Goal: Information Seeking & Learning: Learn about a topic

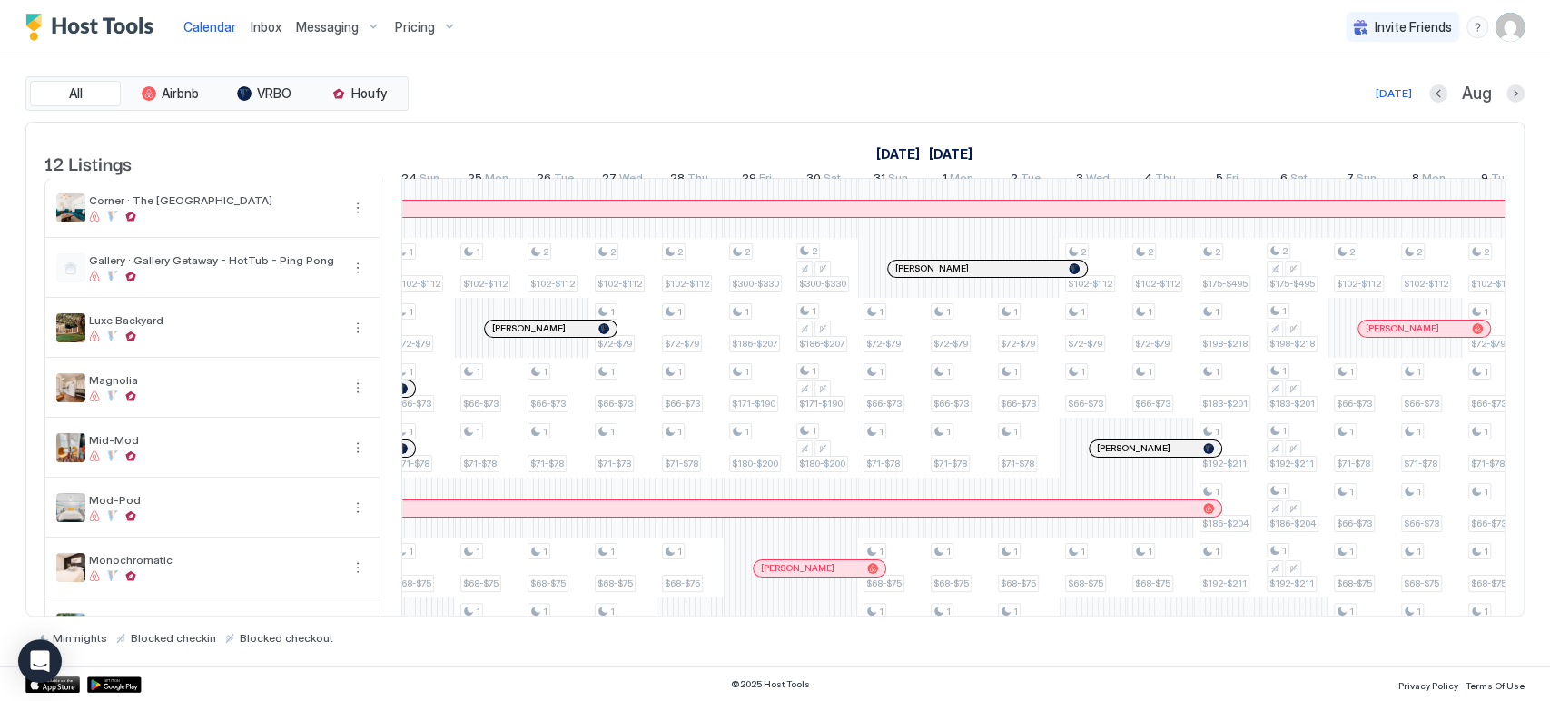
drag, startPoint x: 883, startPoint y: 615, endPoint x: 850, endPoint y: 615, distance: 33.6
click at [850, 615] on div "All Airbnb VRBO Houfy [DATE] [DATE] Listings [DATE] [DATE] 4 Mon 5 Tue 6 Wed 7 …" at bounding box center [774, 360] width 1499 height 568
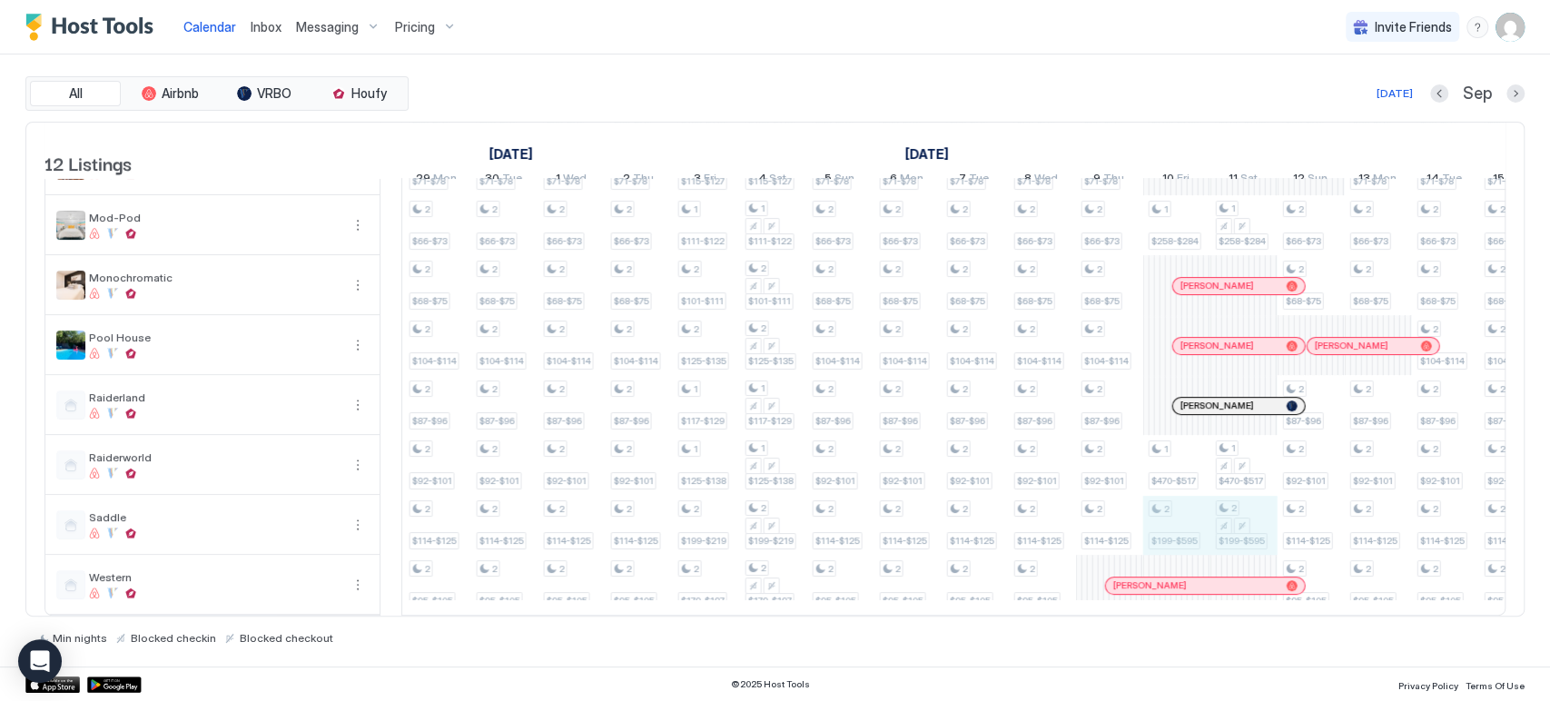
drag, startPoint x: 1186, startPoint y: 514, endPoint x: 1233, endPoint y: 514, distance: 46.3
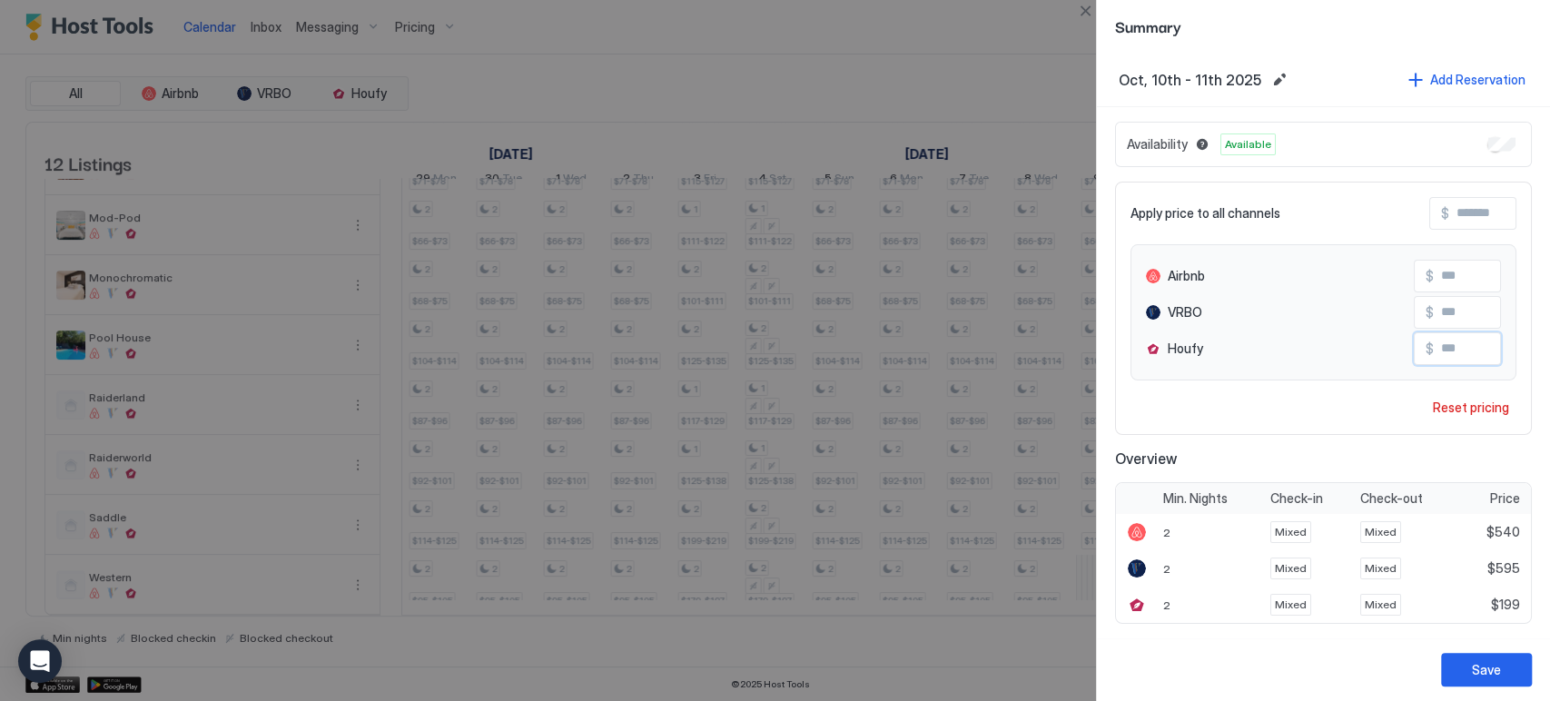
click at [1457, 344] on input "Input Field" at bounding box center [1505, 348] width 145 height 31
type input "***"
click at [1494, 667] on div "Save" at bounding box center [1485, 669] width 29 height 19
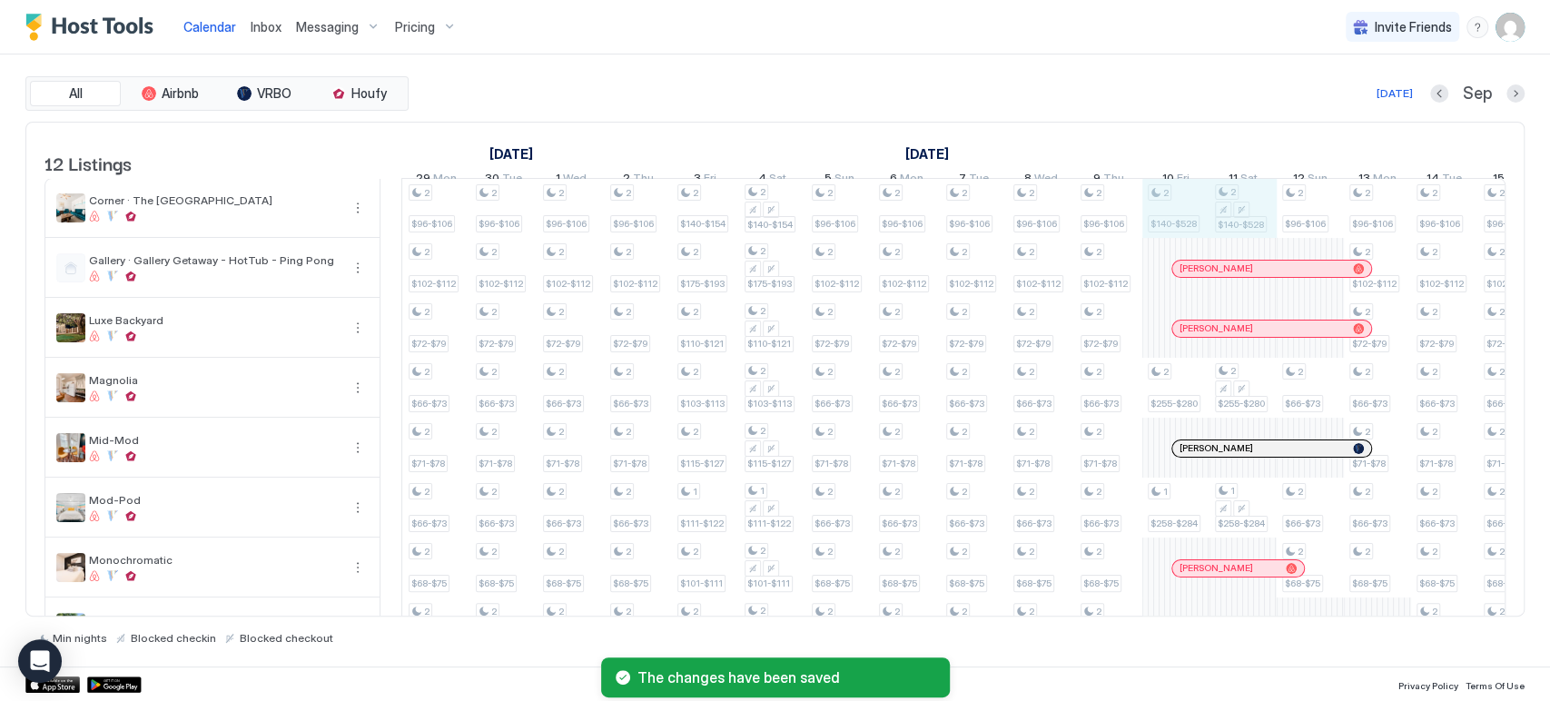
drag, startPoint x: 1226, startPoint y: 221, endPoint x: 1245, endPoint y: 221, distance: 18.2
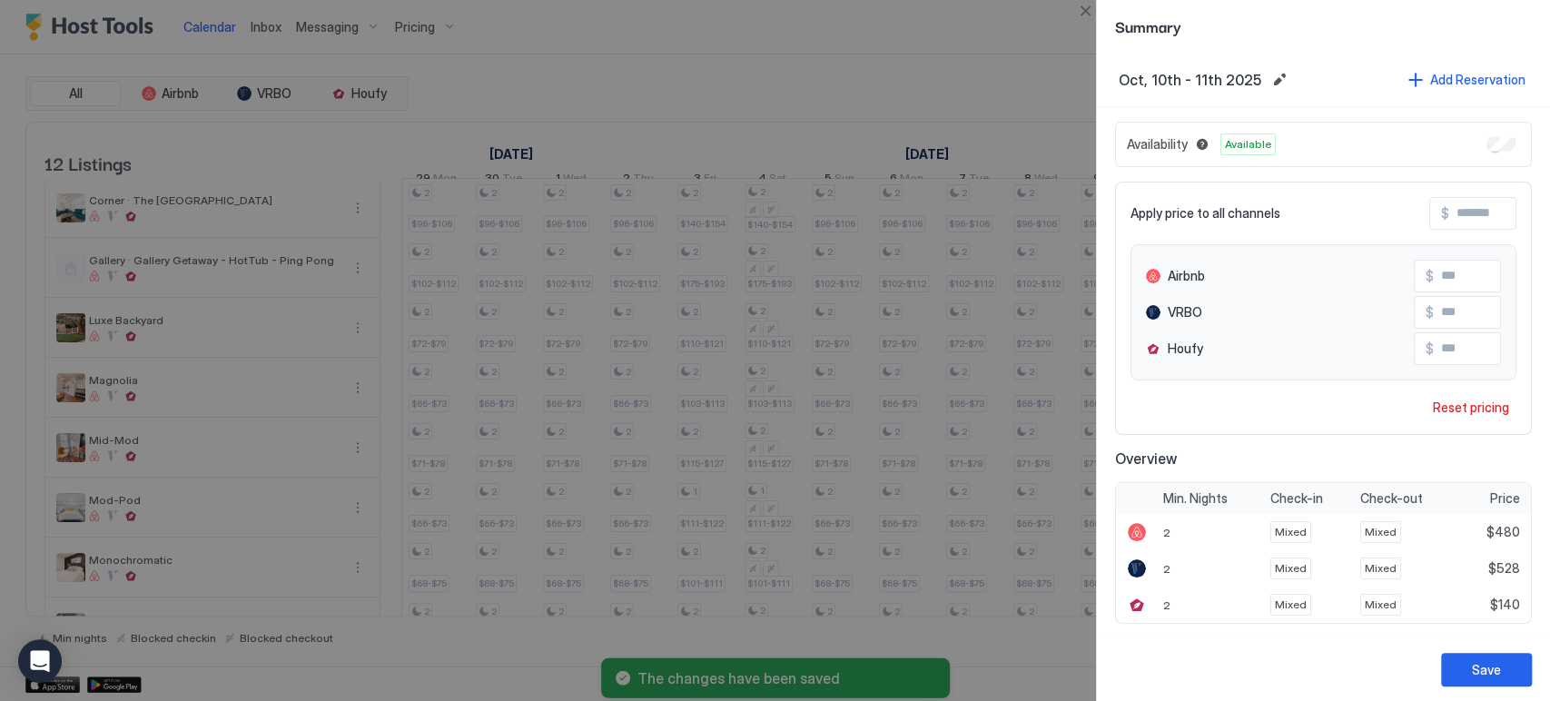
click at [1441, 349] on input "Input Field" at bounding box center [1505, 348] width 145 height 31
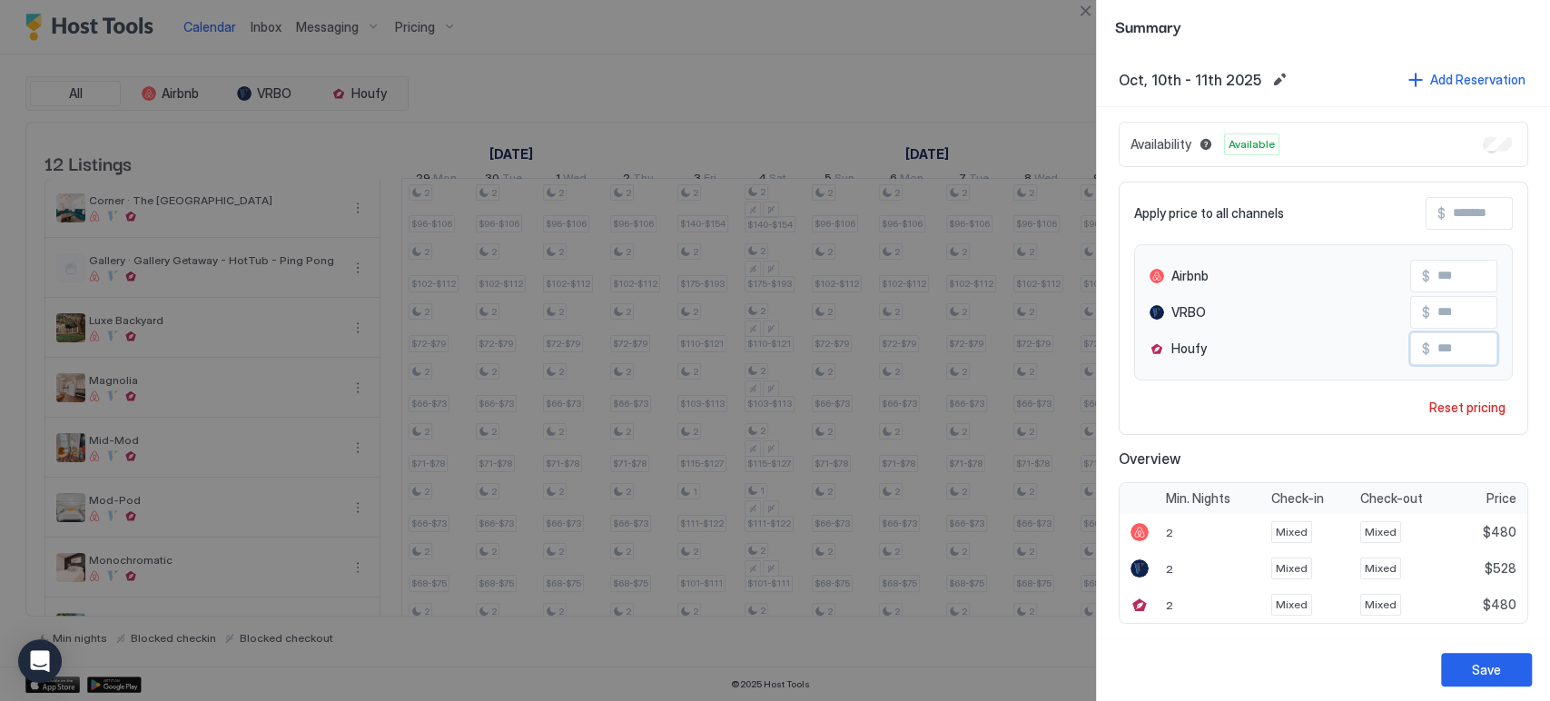
type input "***"
click at [1496, 674] on div "Save" at bounding box center [1485, 669] width 29 height 19
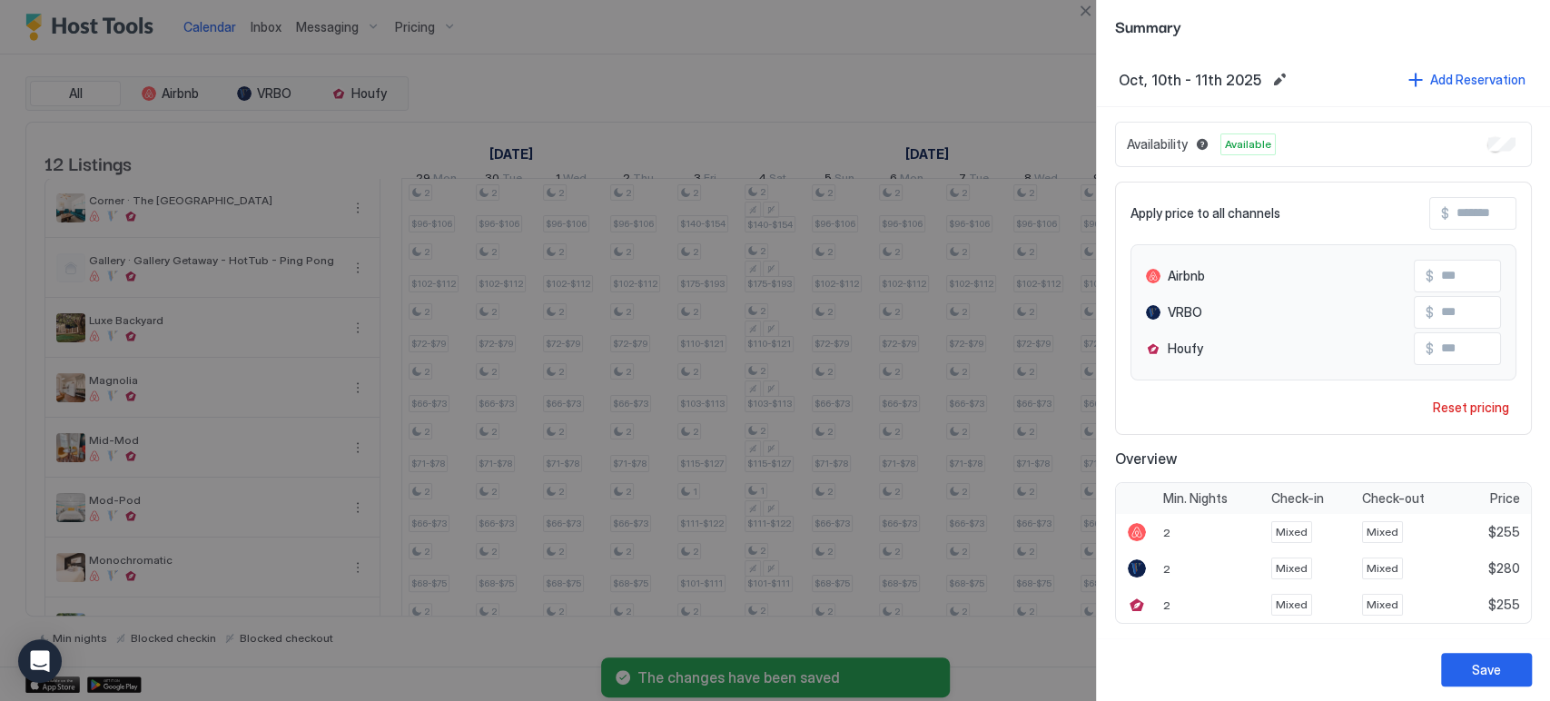
click at [1088, 11] on button "Close" at bounding box center [1085, 11] width 22 height 22
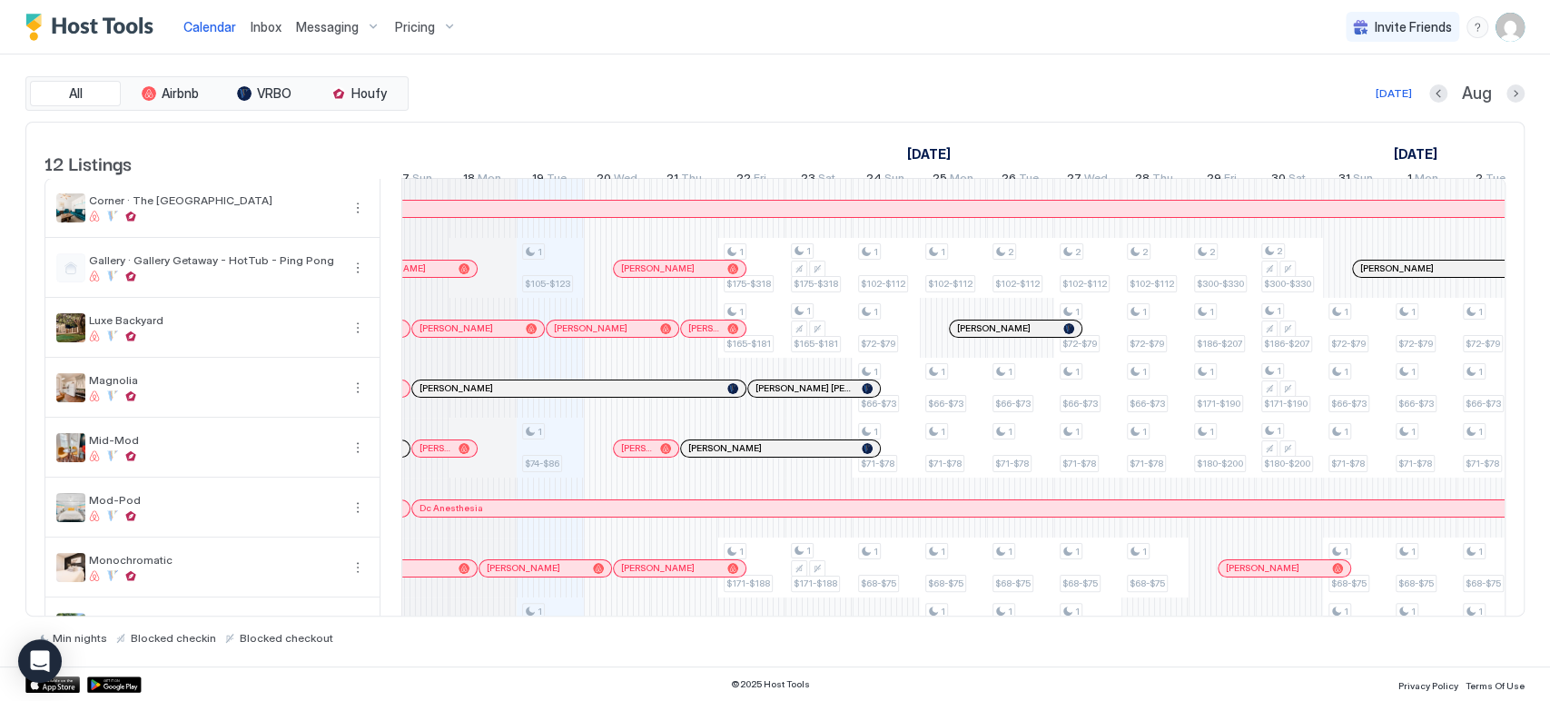
scroll to position [0, 0]
drag, startPoint x: 949, startPoint y: 621, endPoint x: 922, endPoint y: 605, distance: 31.0
click at [954, 617] on div "Min nights Blocked checkin Blocked checkout" at bounding box center [774, 630] width 1499 height 28
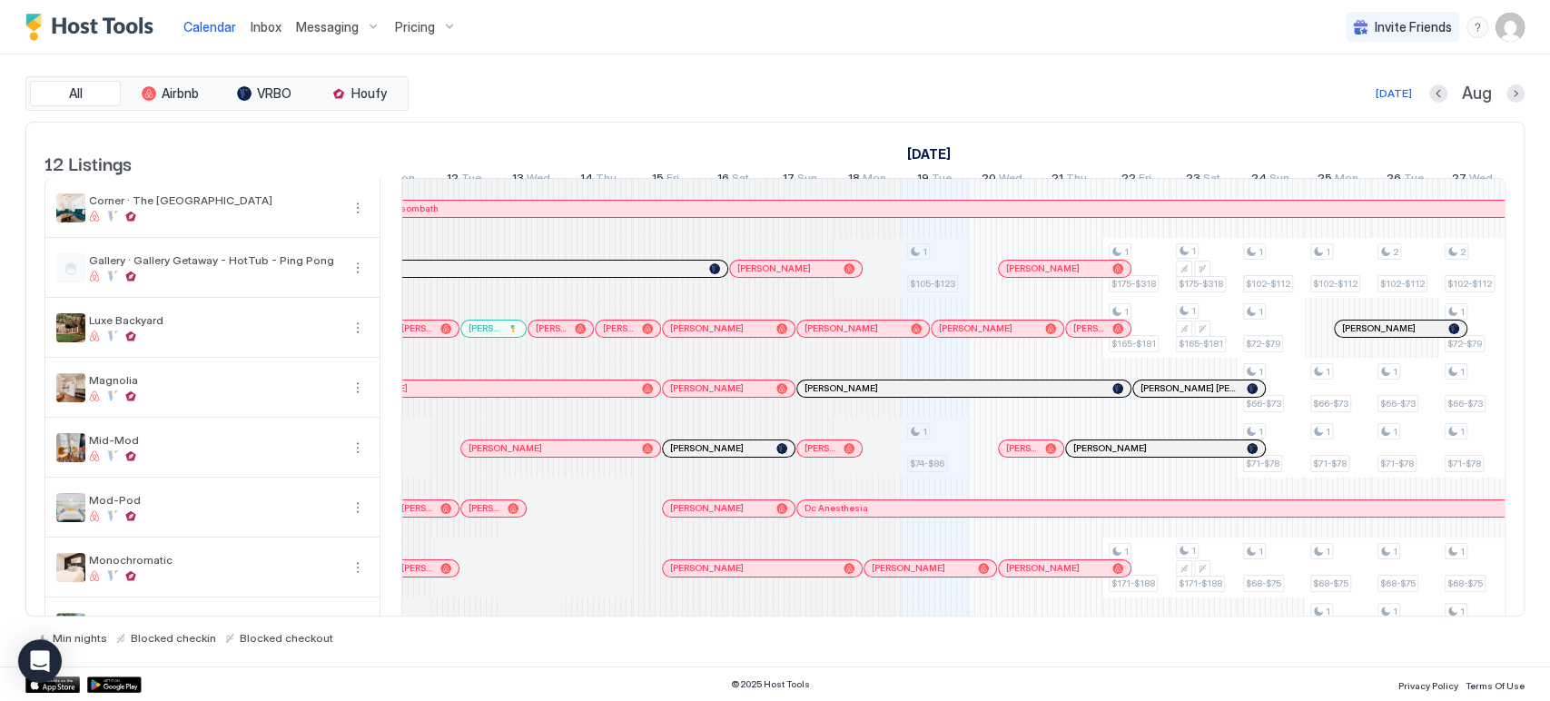
scroll to position [0, 425]
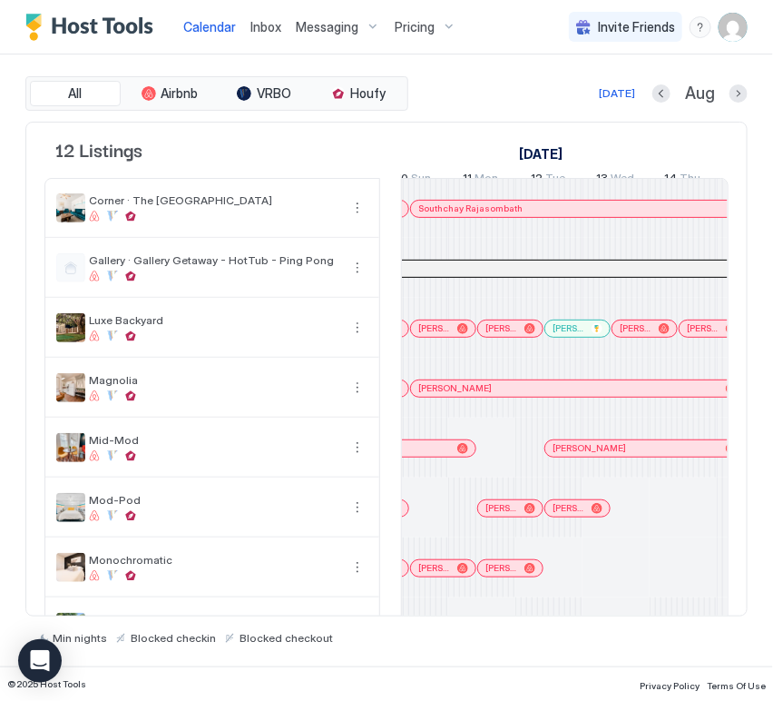
click at [437, 336] on div at bounding box center [437, 328] width 15 height 15
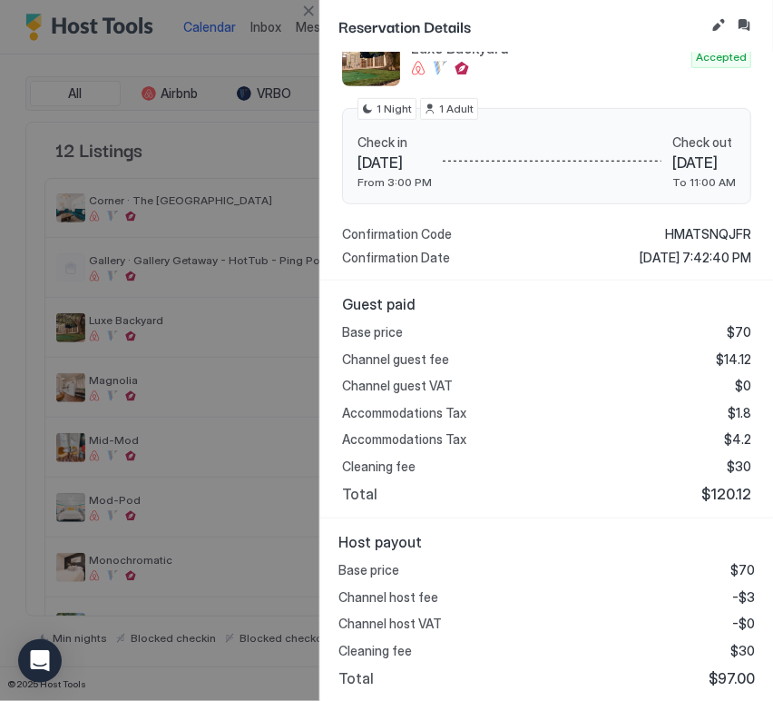
click at [728, 678] on span "$97.00" at bounding box center [732, 678] width 46 height 18
copy span "97.00"
click at [312, 19] on button "Close" at bounding box center [309, 11] width 22 height 22
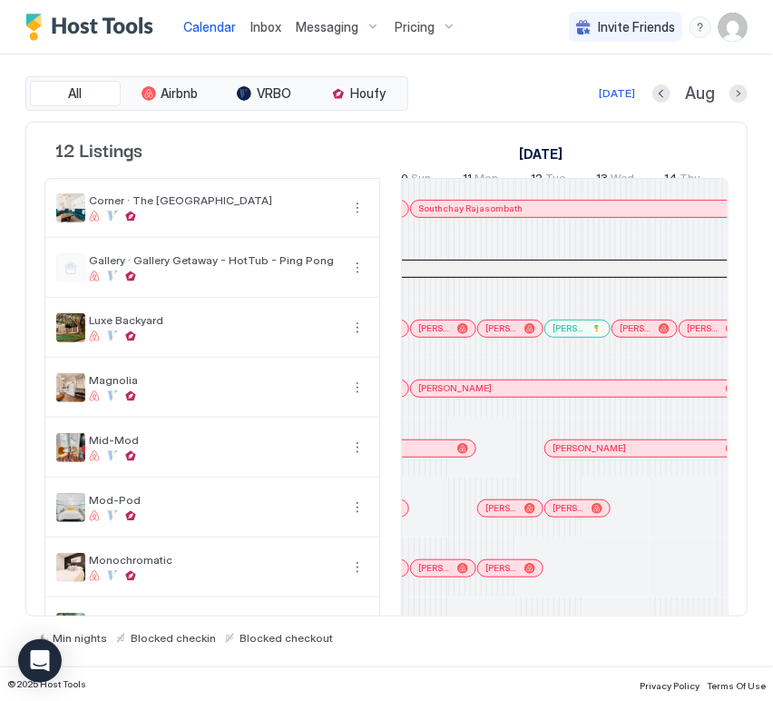
click at [515, 336] on div at bounding box center [515, 328] width 15 height 15
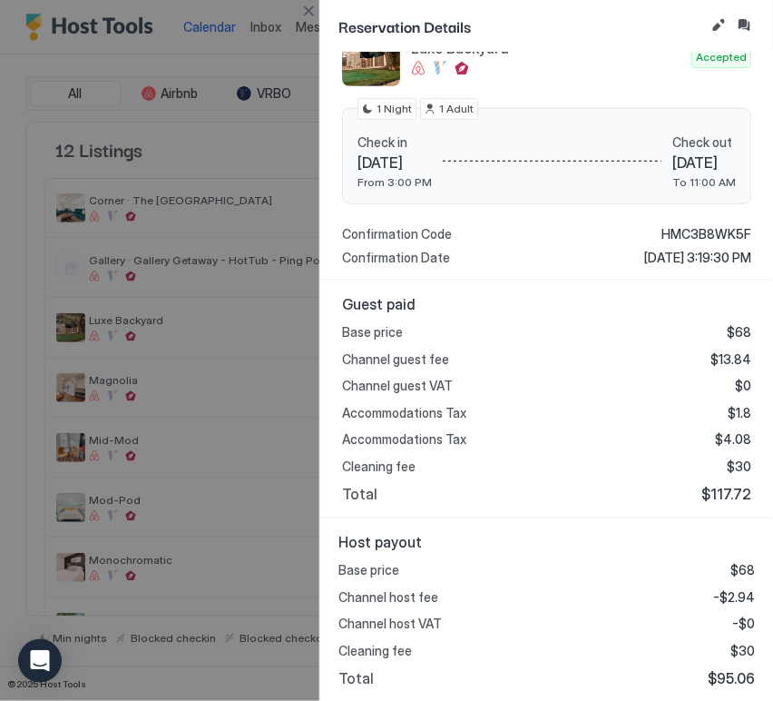
click at [726, 671] on span "$95.06" at bounding box center [731, 678] width 47 height 18
click at [722, 675] on span "$95.06" at bounding box center [731, 678] width 47 height 18
drag, startPoint x: 319, startPoint y: 15, endPoint x: 445, endPoint y: 157, distance: 189.7
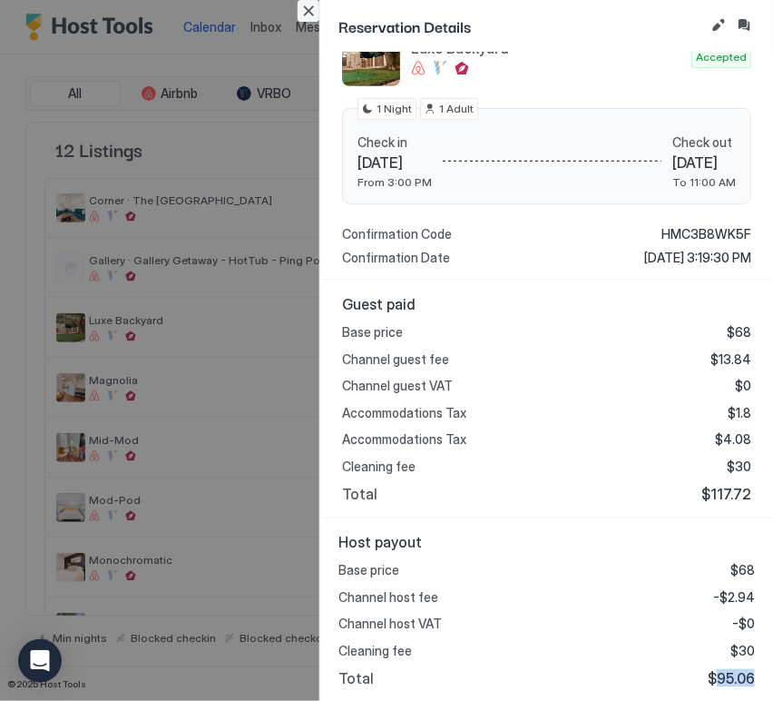
click at [319, 15] on button "Close" at bounding box center [309, 11] width 22 height 22
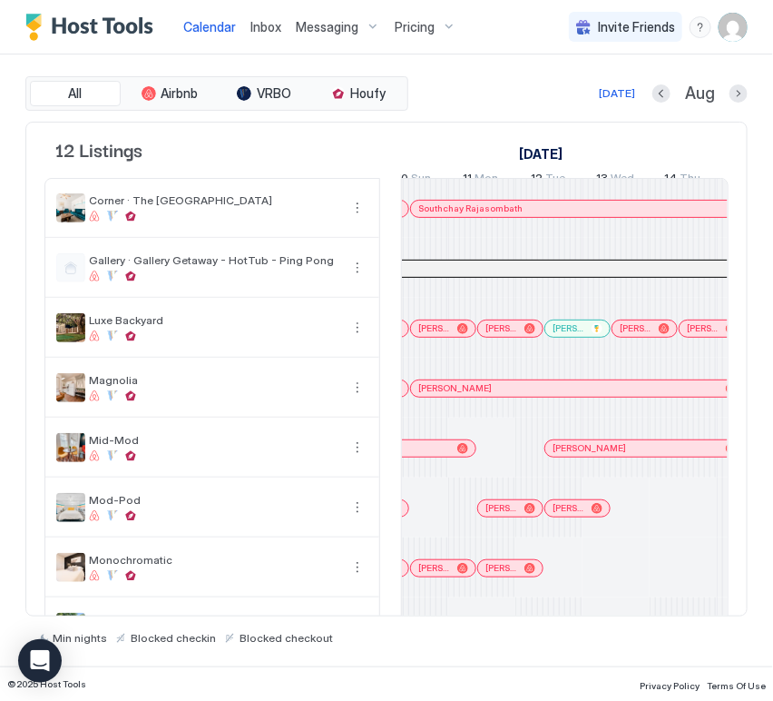
click at [581, 334] on span "[PERSON_NAME]" at bounding box center [569, 328] width 32 height 12
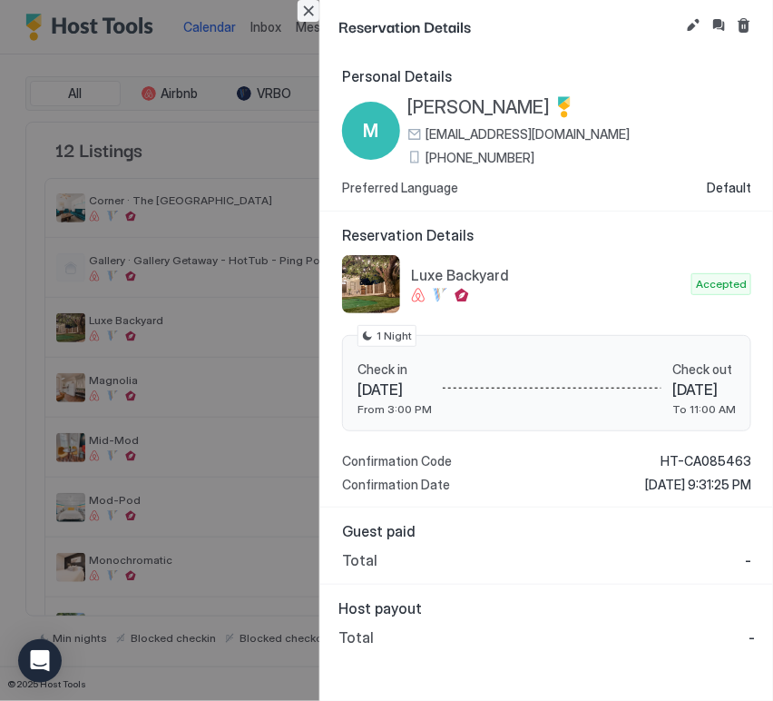
click at [316, 10] on button "Close" at bounding box center [309, 11] width 22 height 22
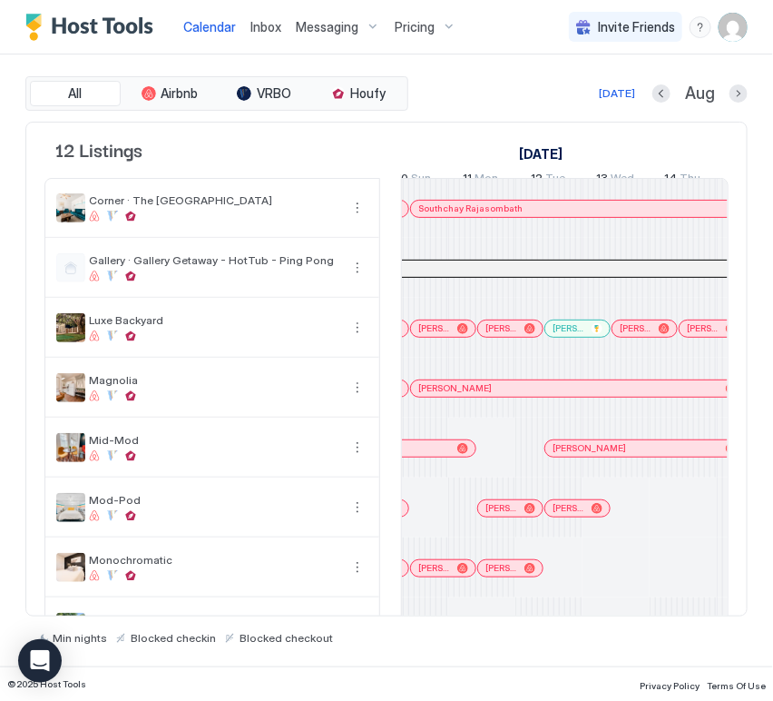
click at [649, 334] on span "[PERSON_NAME]" at bounding box center [636, 328] width 32 height 12
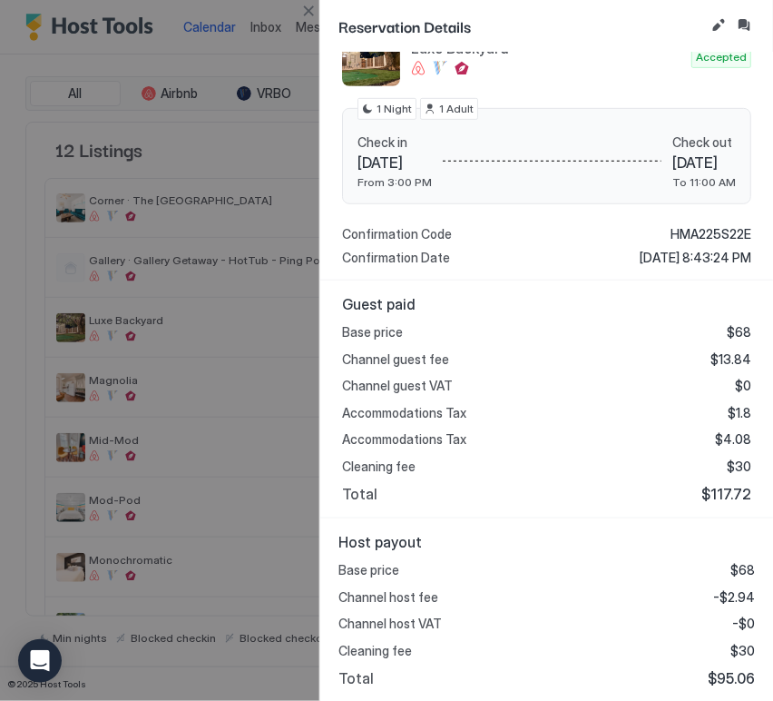
click at [720, 681] on span "$95.06" at bounding box center [731, 678] width 47 height 18
copy span "95.06"
click at [310, 13] on button "Close" at bounding box center [309, 11] width 22 height 22
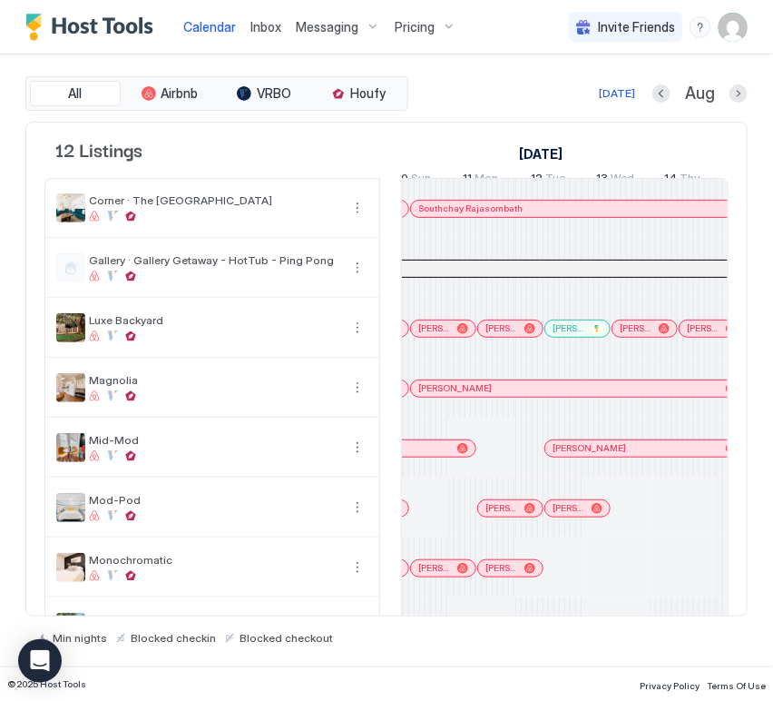
click at [697, 336] on div at bounding box center [698, 328] width 15 height 15
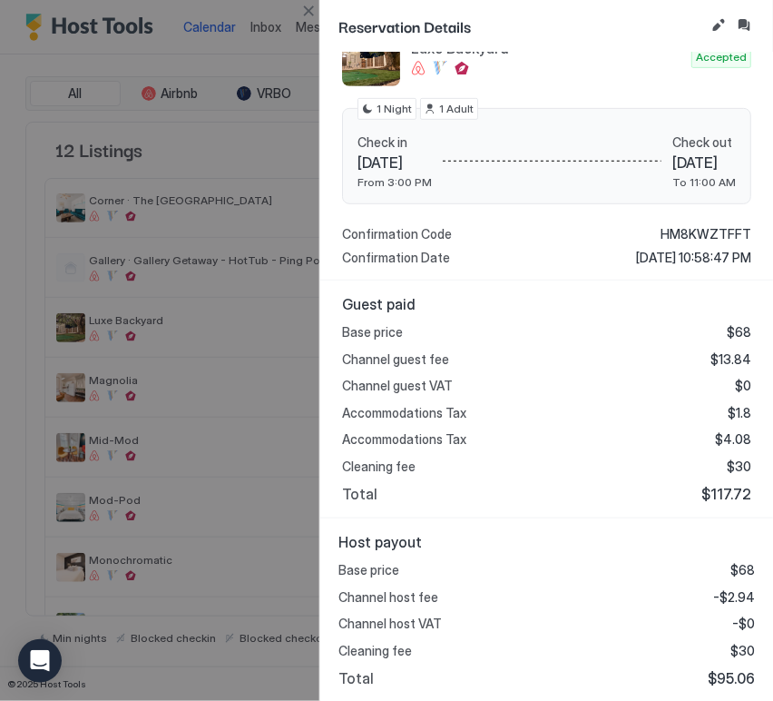
click at [723, 691] on div "Host payout Base price $68 Channel host fee -$2.94 Channel host VAT -$0 Cleanin…" at bounding box center [546, 609] width 453 height 183
click at [718, 678] on span "$95.06" at bounding box center [731, 678] width 47 height 18
copy span "95.06"
drag, startPoint x: 318, startPoint y: 9, endPoint x: 349, endPoint y: 14, distance: 31.2
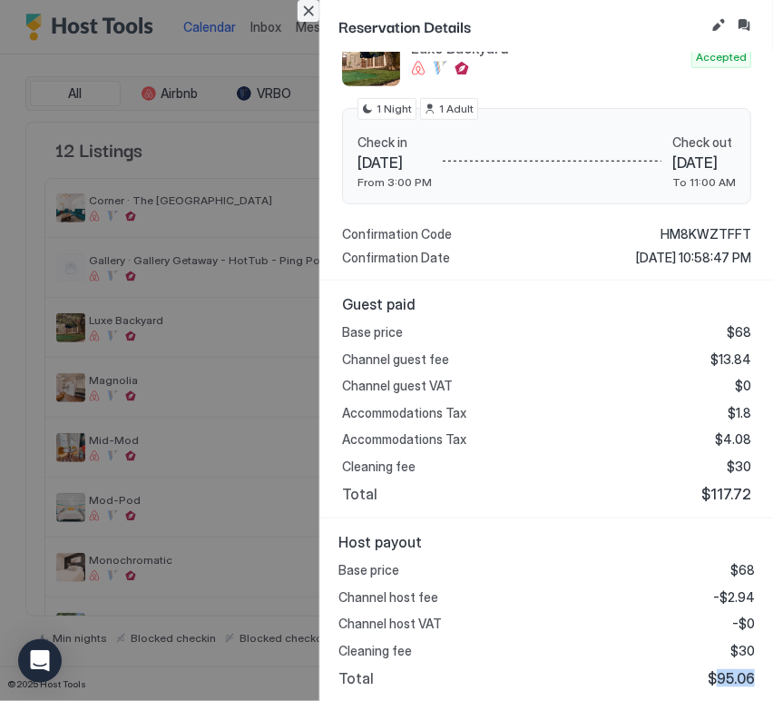
click at [318, 9] on button "Close" at bounding box center [309, 11] width 22 height 22
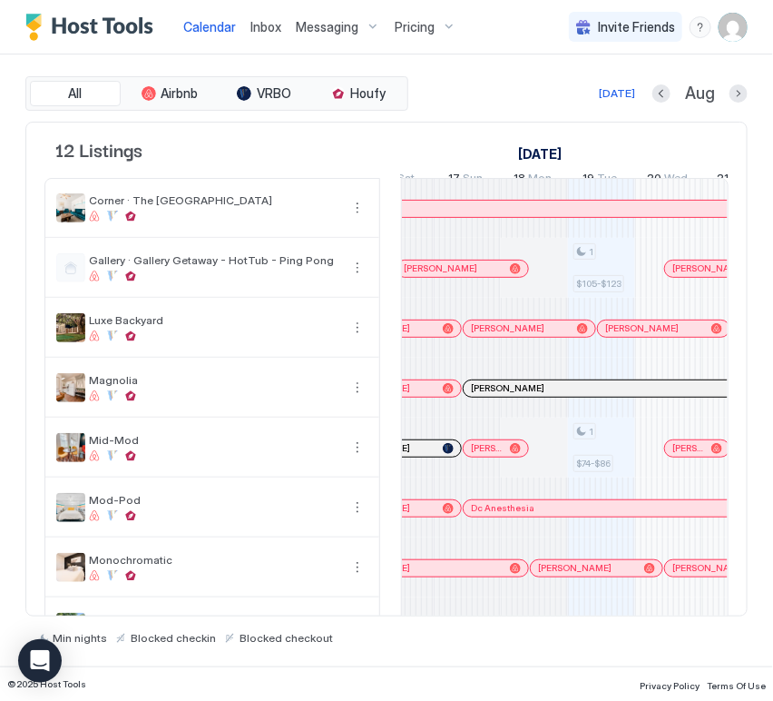
scroll to position [0, 809]
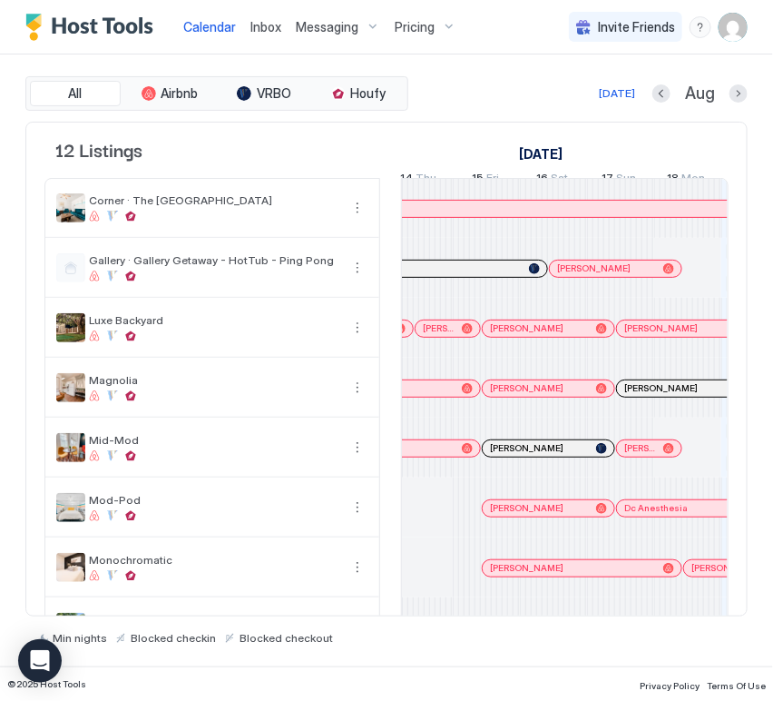
click at [449, 336] on div at bounding box center [450, 328] width 15 height 15
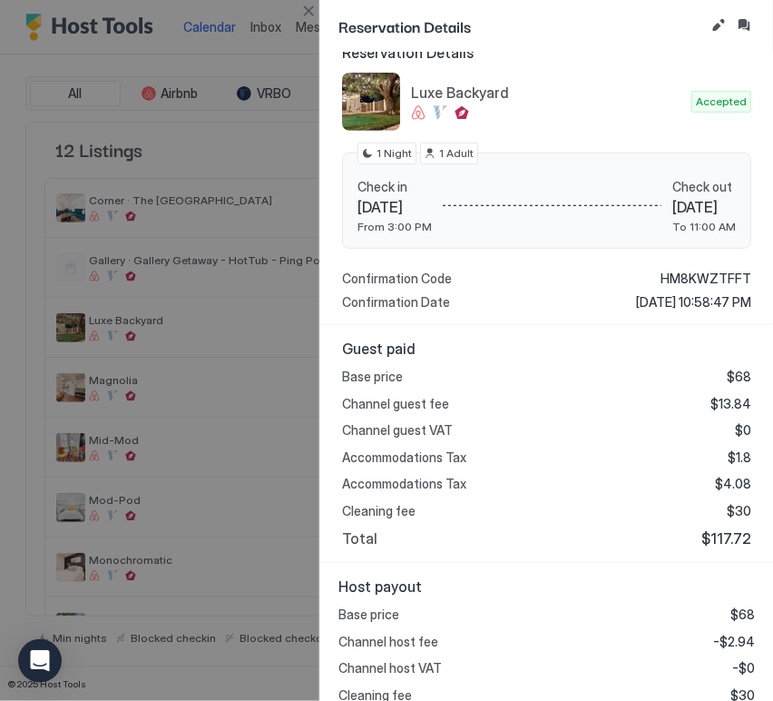
scroll to position [216, 0]
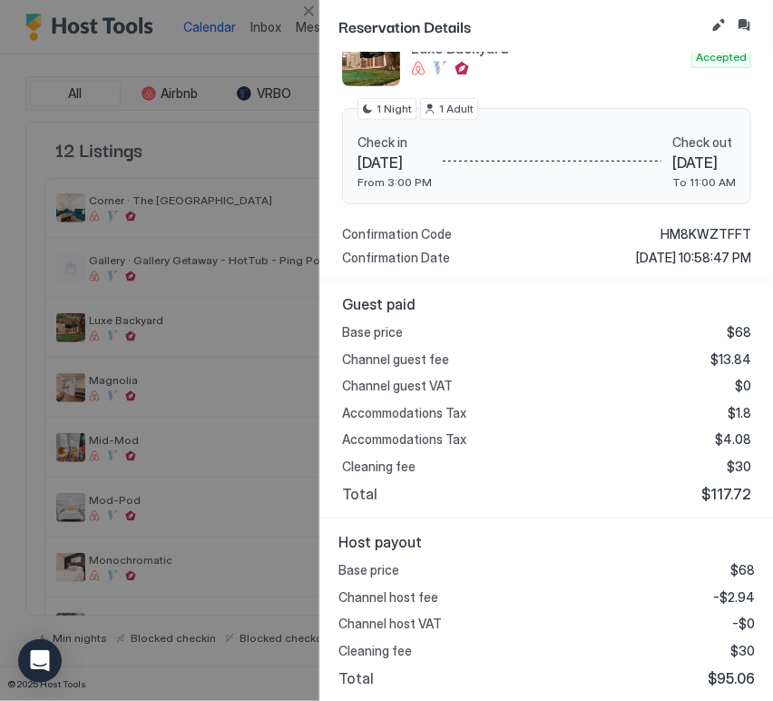
click at [720, 674] on span "$95.06" at bounding box center [731, 678] width 47 height 18
click at [299, 10] on button "Close" at bounding box center [309, 11] width 22 height 22
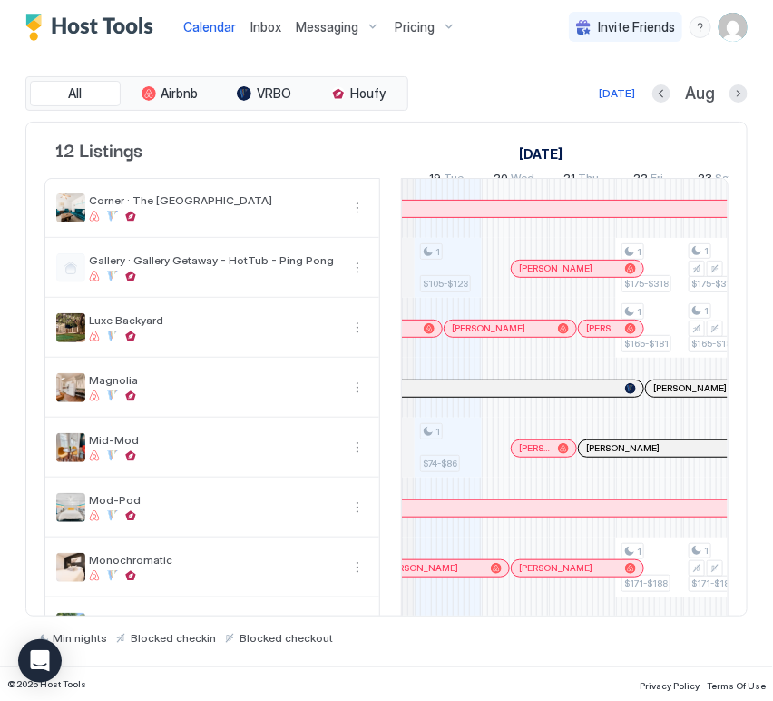
scroll to position [0, 1007]
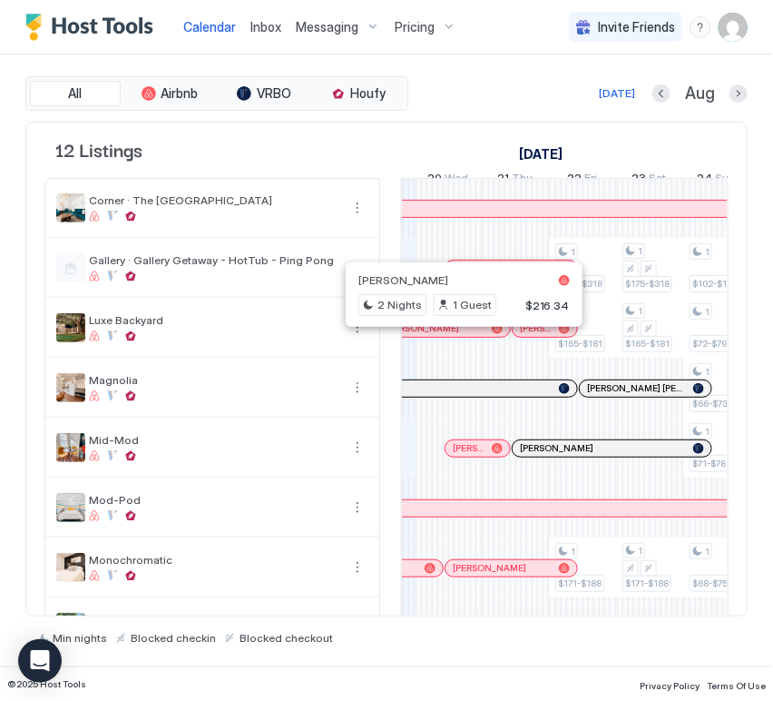
click at [457, 336] on div at bounding box center [457, 328] width 15 height 15
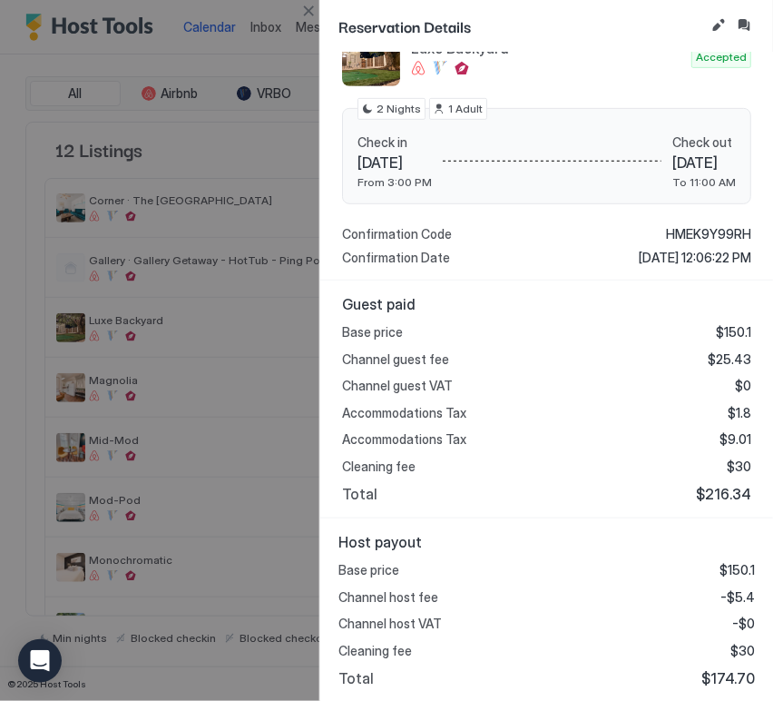
click at [731, 676] on span "$174.70" at bounding box center [729, 678] width 54 height 18
copy span "174.70"
click at [305, 11] on button "Close" at bounding box center [309, 11] width 22 height 22
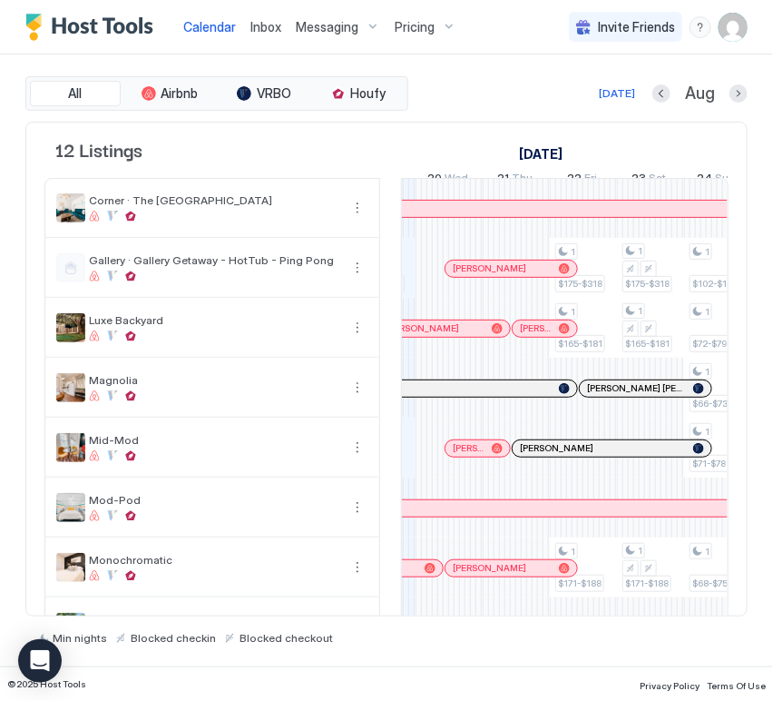
click at [549, 336] on div at bounding box center [549, 328] width 15 height 15
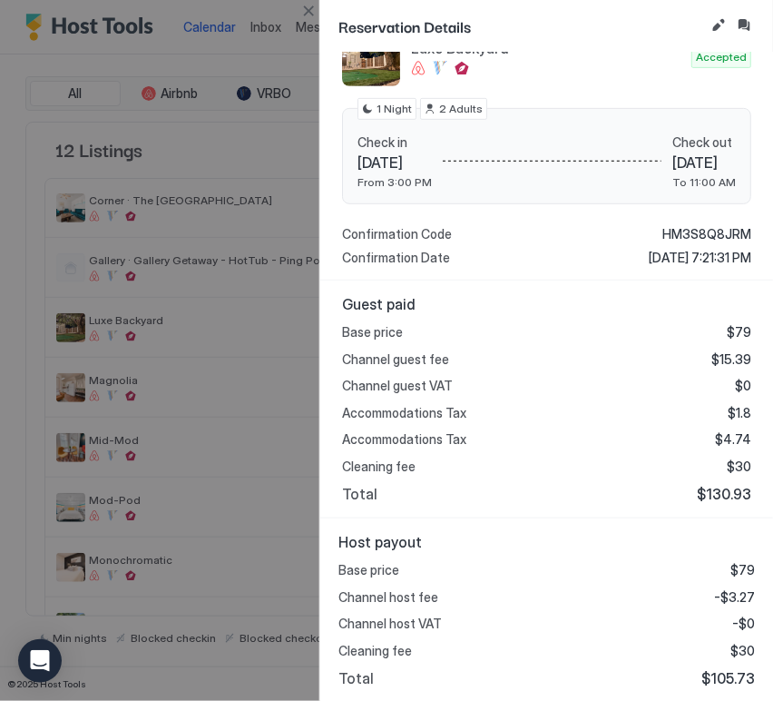
click at [714, 671] on span "$105.73" at bounding box center [729, 678] width 54 height 18
click at [715, 673] on span "$105.73" at bounding box center [729, 678] width 54 height 18
click at [717, 674] on span "$105.73" at bounding box center [729, 678] width 54 height 18
copy span "105.73"
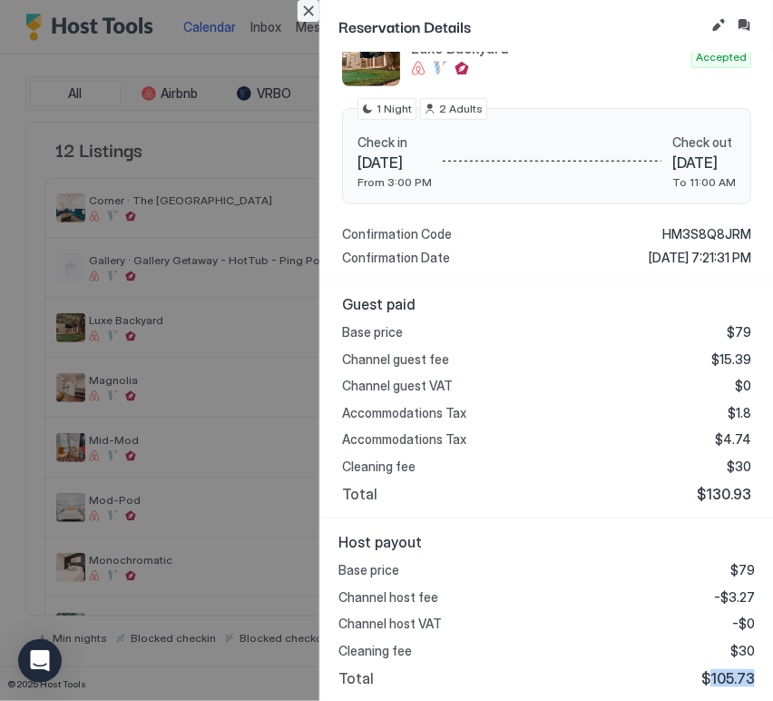
drag, startPoint x: 310, startPoint y: 8, endPoint x: 601, endPoint y: 398, distance: 487.1
click at [310, 8] on button "Close" at bounding box center [309, 11] width 22 height 22
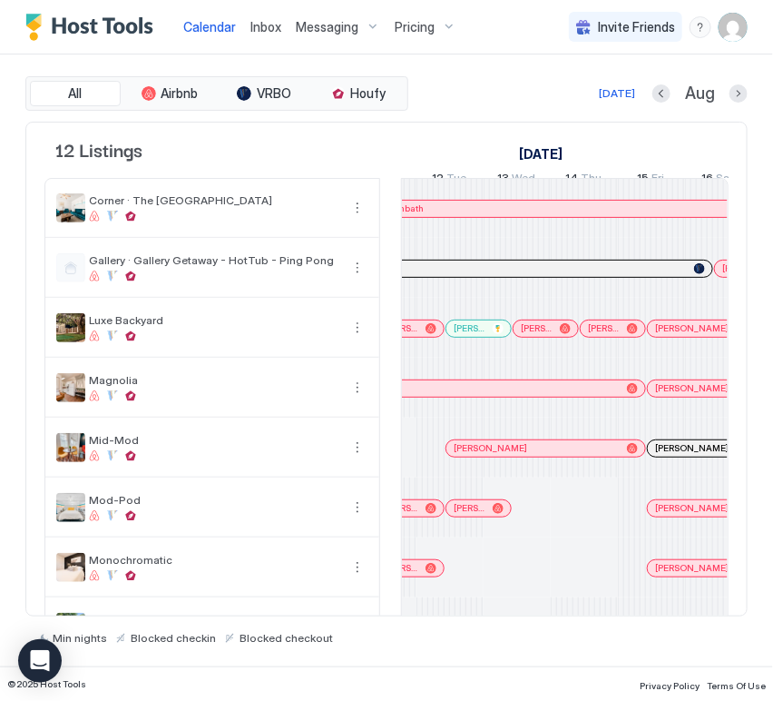
click at [528, 396] on div at bounding box center [529, 388] width 15 height 15
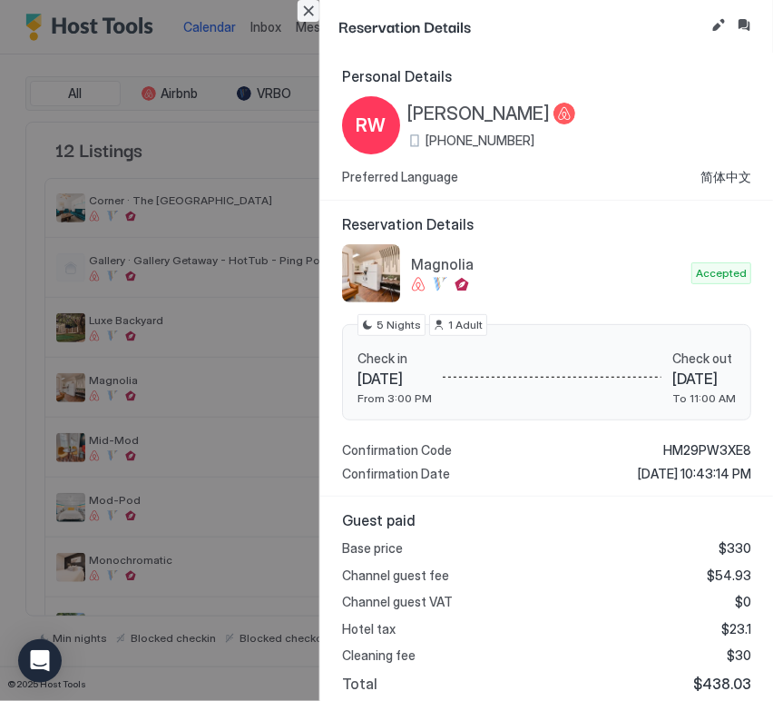
click at [318, 14] on button "Close" at bounding box center [309, 11] width 22 height 22
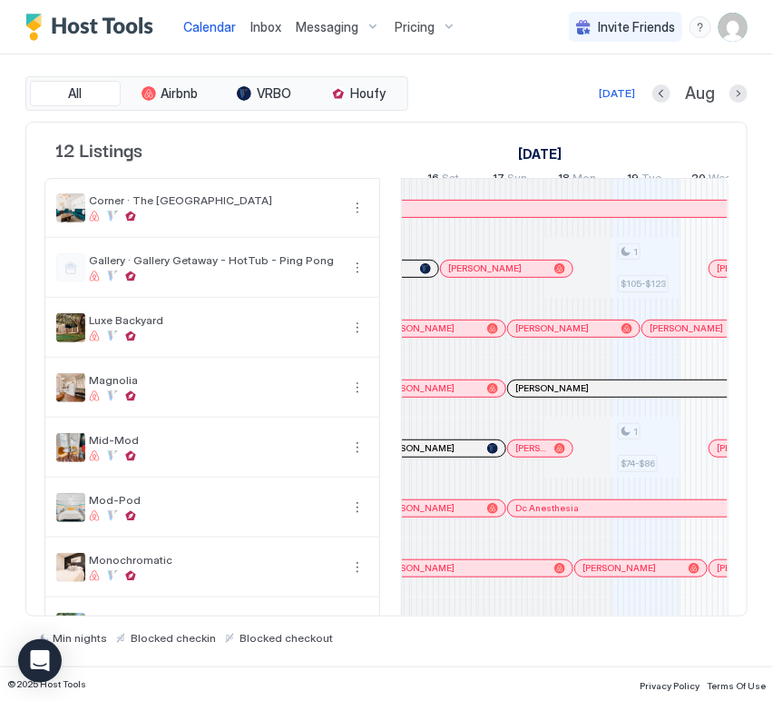
drag, startPoint x: 436, startPoint y: 398, endPoint x: 500, endPoint y: 381, distance: 66.7
click at [436, 396] on div at bounding box center [436, 388] width 15 height 15
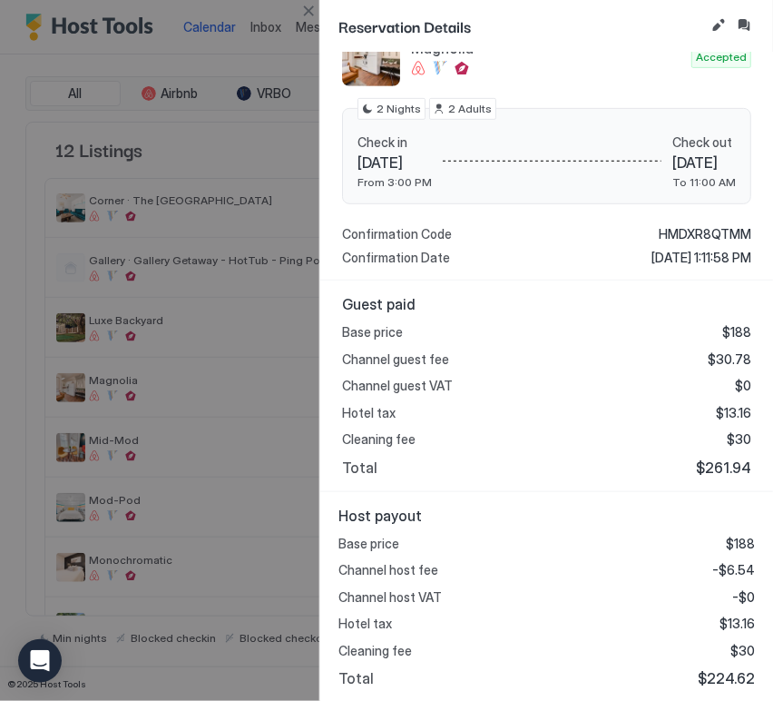
click at [723, 688] on div "Host payout Base price $188 Channel host fee -$6.54 Channel host VAT -$0 Hotel …" at bounding box center [546, 597] width 453 height 211
click at [724, 680] on span "$224.62" at bounding box center [726, 678] width 57 height 18
copy span "224.62"
click at [313, 15] on button "Close" at bounding box center [309, 11] width 22 height 22
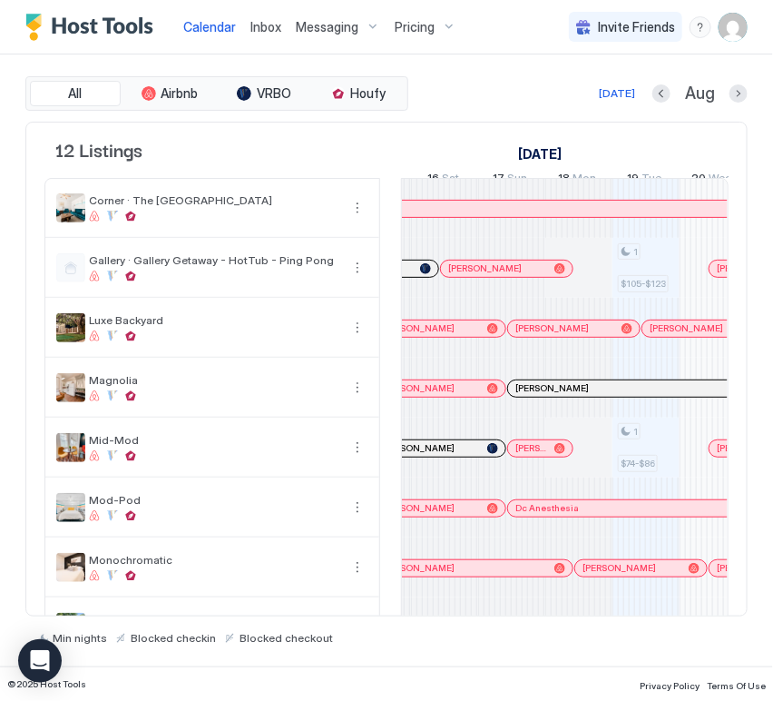
drag, startPoint x: 615, startPoint y: 406, endPoint x: 684, endPoint y: 441, distance: 77.5
click at [615, 396] on div at bounding box center [616, 388] width 15 height 15
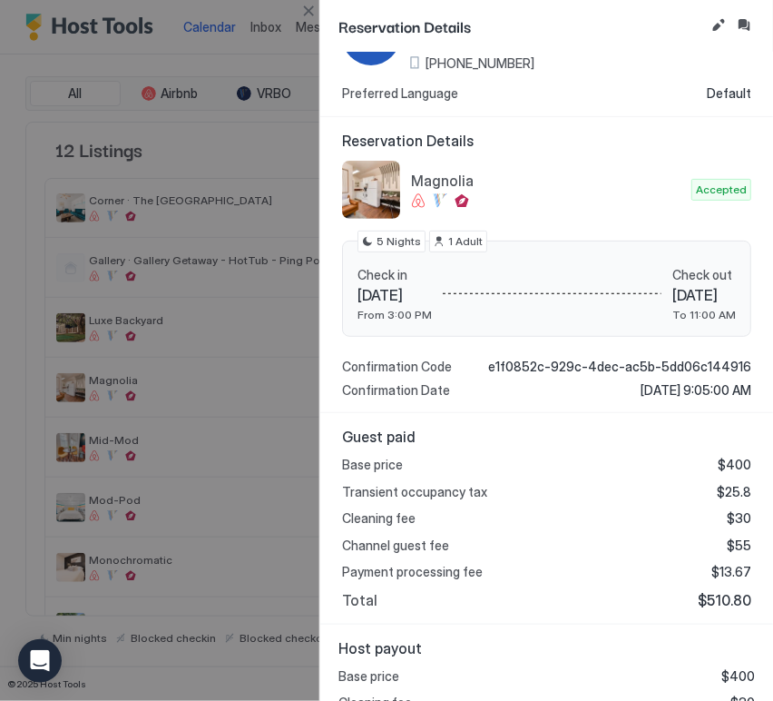
scroll to position [173, 0]
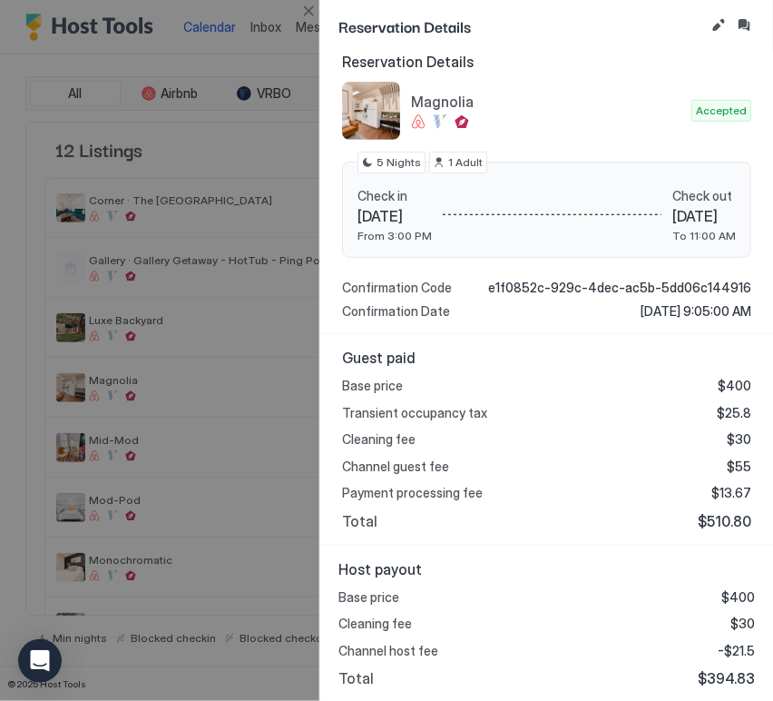
click at [721, 675] on span "$394.83" at bounding box center [726, 678] width 57 height 18
copy span "394.83"
click at [308, 17] on button "Close" at bounding box center [309, 11] width 22 height 22
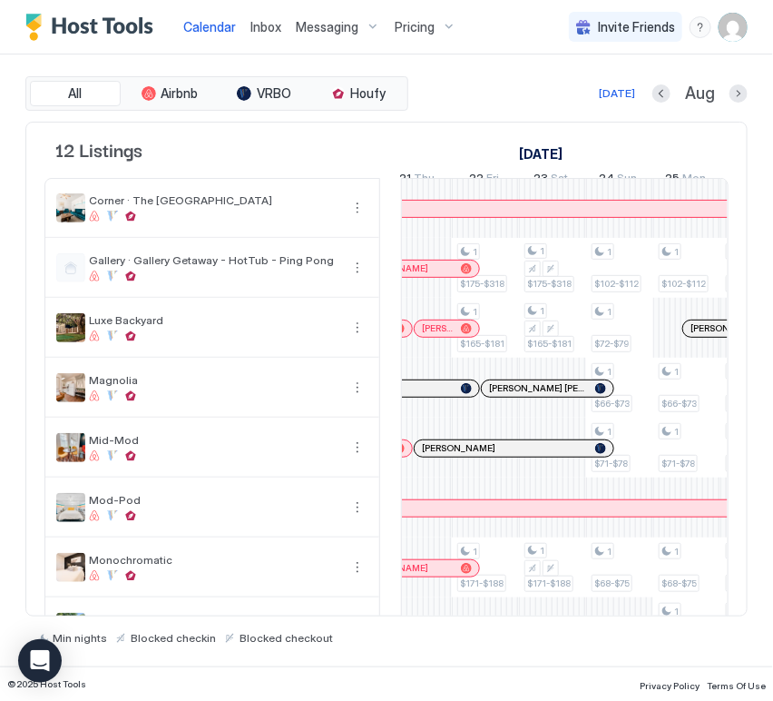
scroll to position [0, 1181]
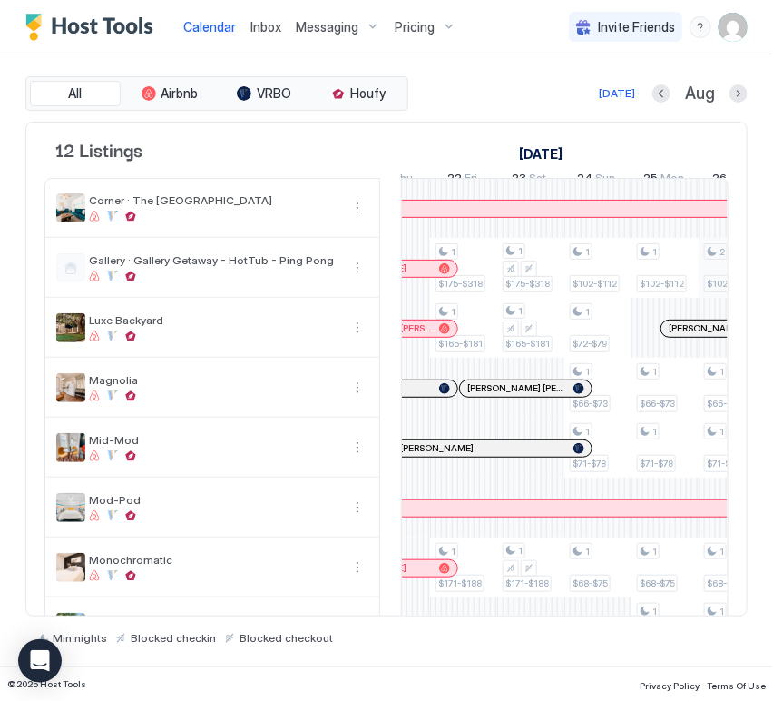
click at [517, 396] on div at bounding box center [524, 388] width 15 height 15
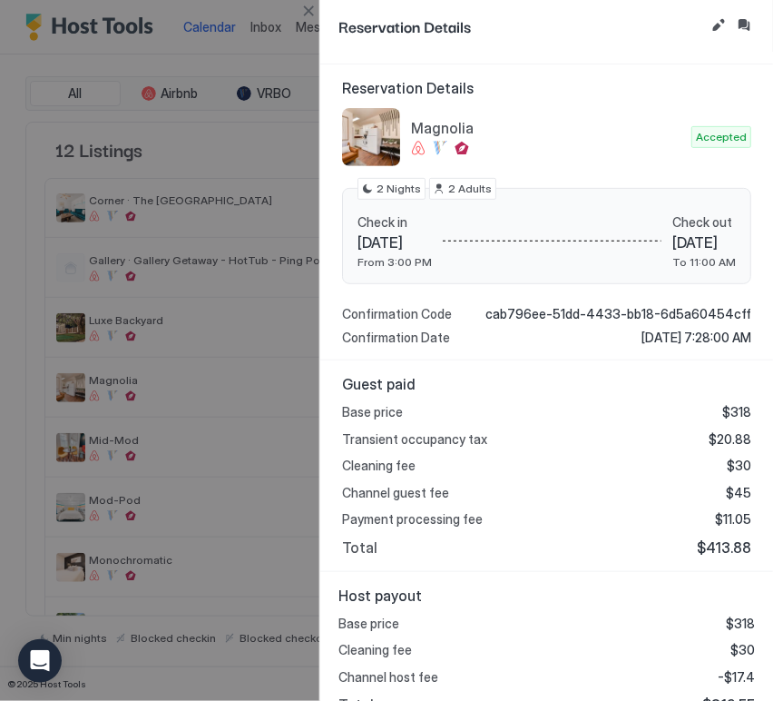
scroll to position [173, 0]
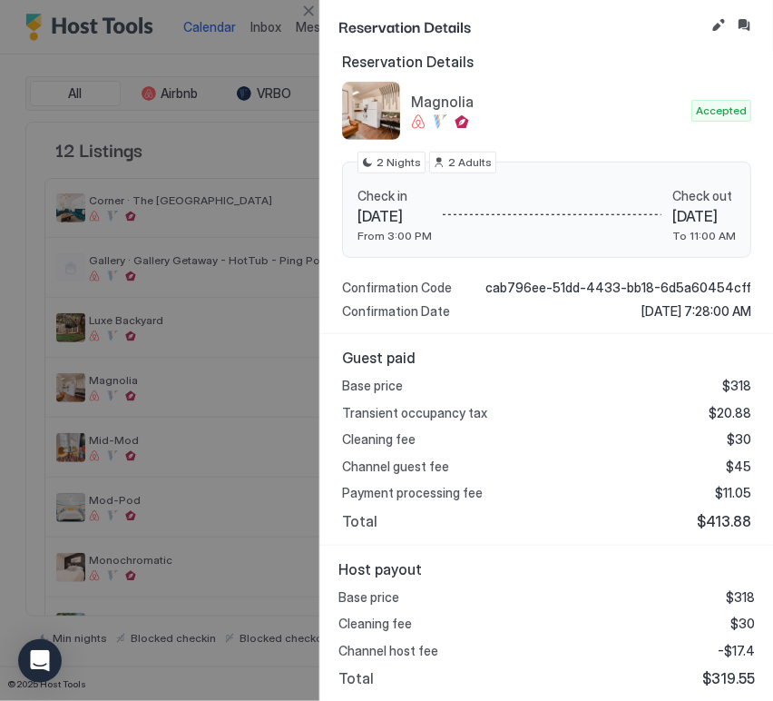
click at [719, 676] on span "$319.55" at bounding box center [729, 678] width 53 height 18
copy span "319.55"
click at [312, 13] on button "Close" at bounding box center [309, 11] width 22 height 22
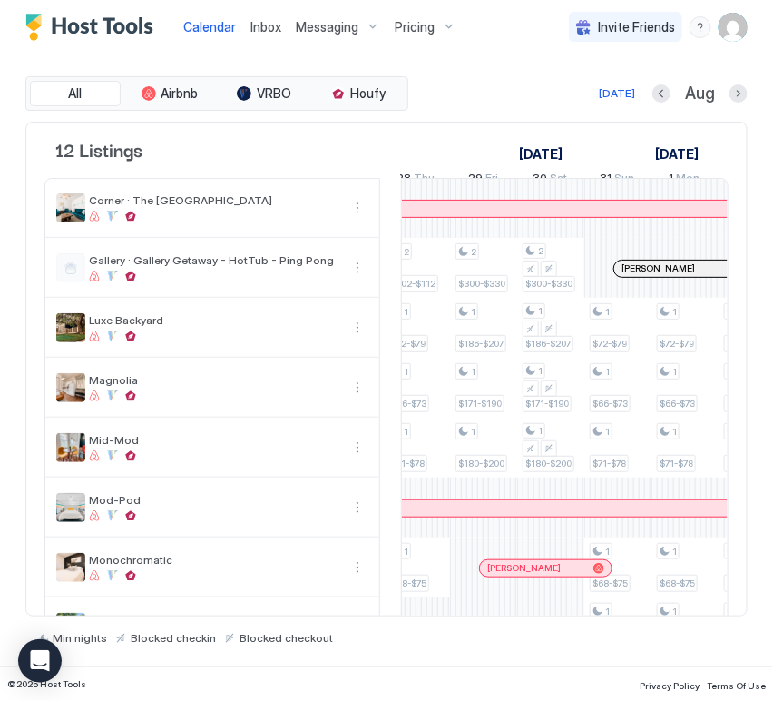
scroll to position [0, 1489]
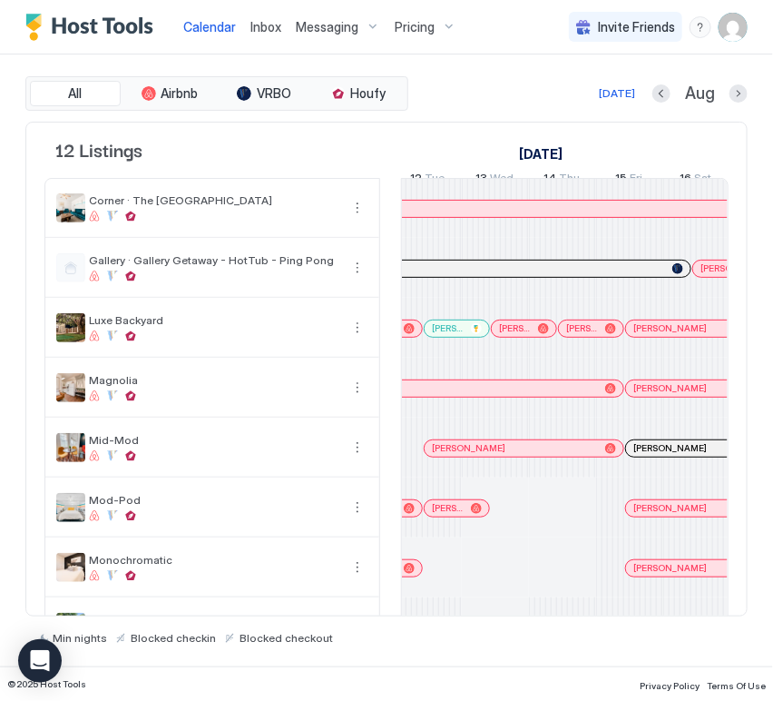
click at [543, 456] on div at bounding box center [543, 448] width 15 height 15
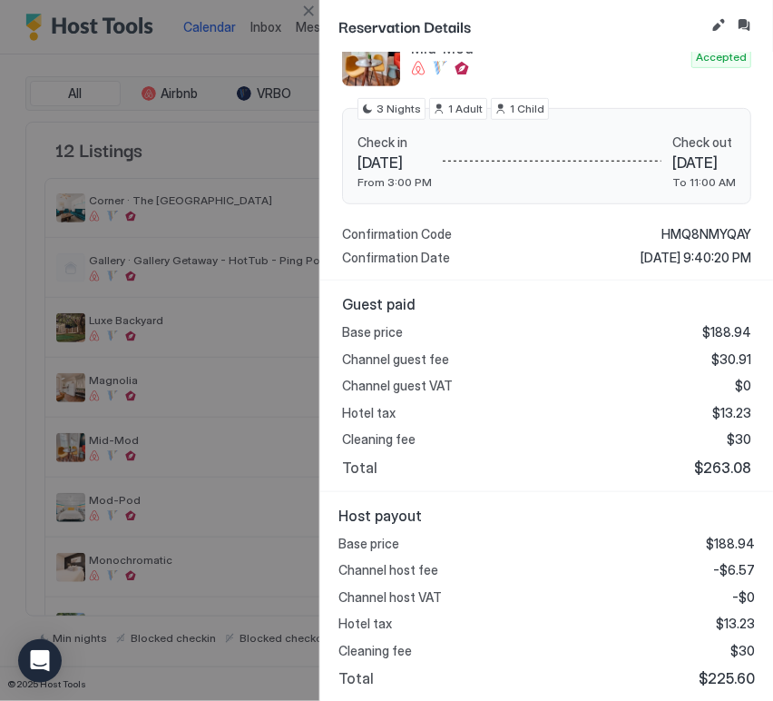
click at [730, 679] on span "$225.60" at bounding box center [727, 678] width 56 height 18
copy span "225.60"
click at [313, 6] on button "Close" at bounding box center [309, 11] width 22 height 22
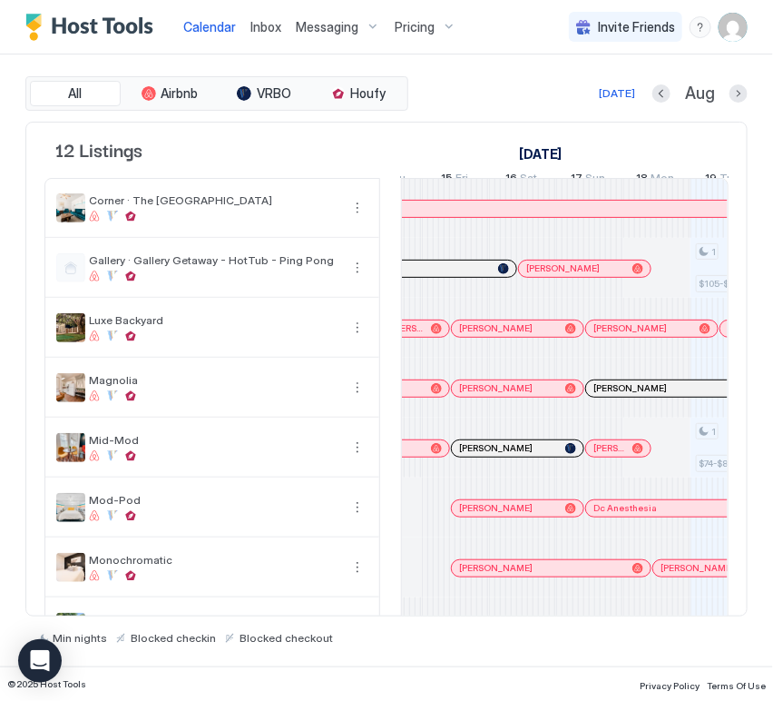
click at [610, 456] on div at bounding box center [609, 448] width 15 height 15
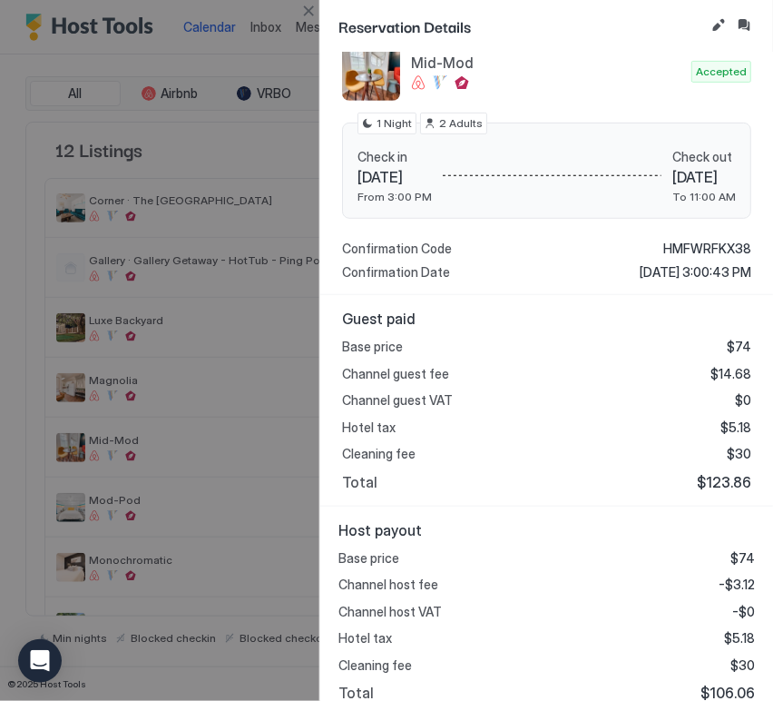
click at [724, 693] on span "$106.06" at bounding box center [728, 693] width 54 height 18
copy span "106.06"
click at [311, 1] on button "Close" at bounding box center [309, 11] width 22 height 22
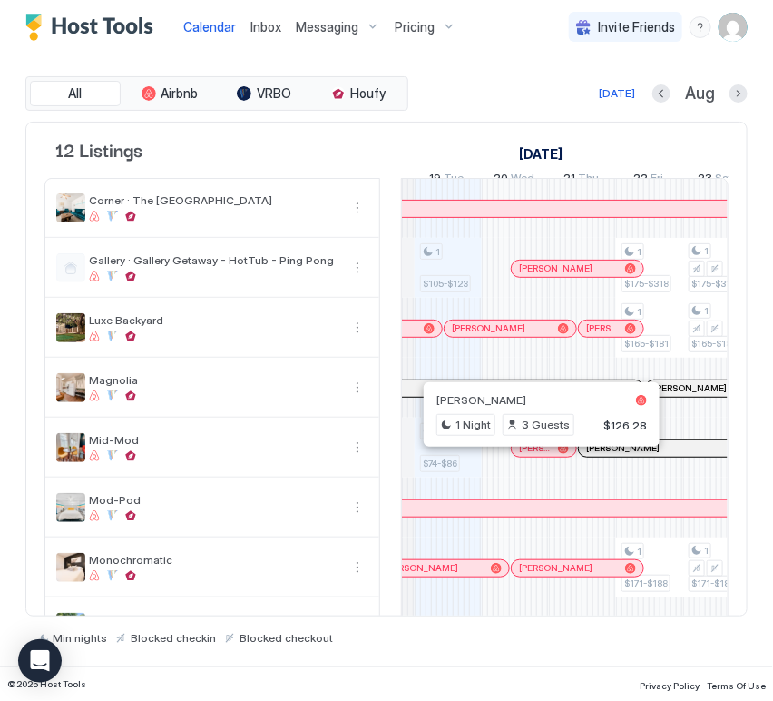
click at [538, 456] on div at bounding box center [537, 448] width 15 height 15
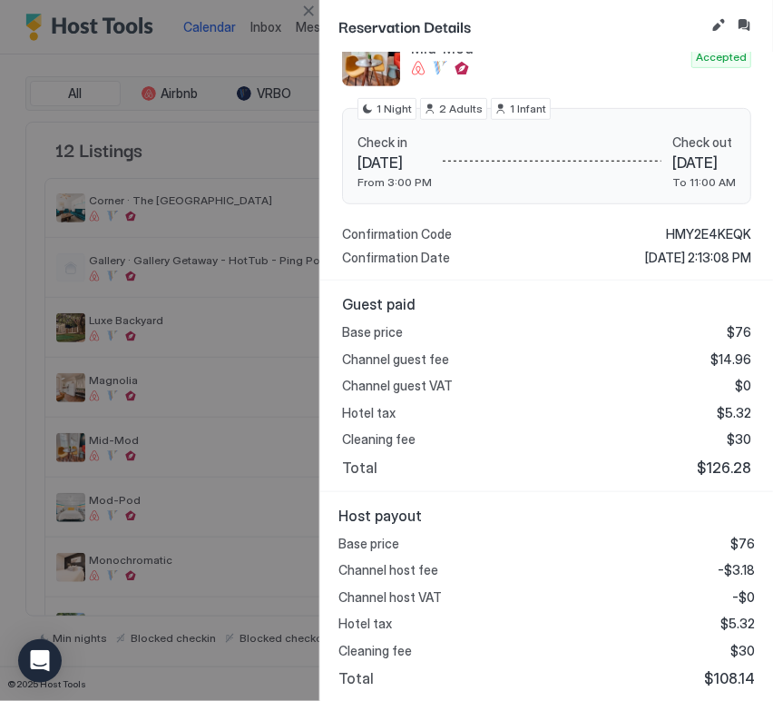
click at [719, 685] on span "$108.14" at bounding box center [729, 678] width 51 height 18
click at [316, 13] on button "Close" at bounding box center [309, 11] width 22 height 22
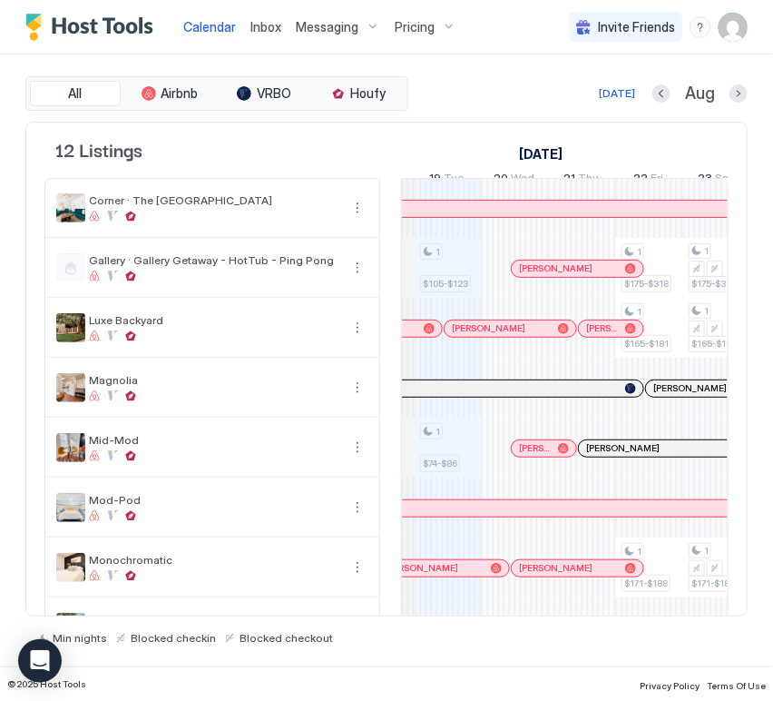
click at [665, 456] on div at bounding box center [665, 448] width 15 height 15
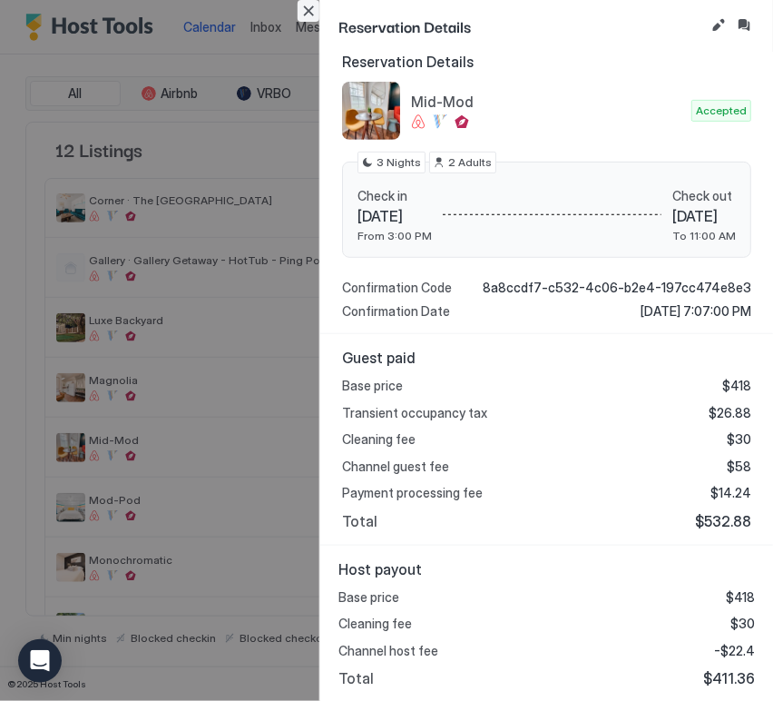
click at [312, 5] on button "Close" at bounding box center [309, 11] width 22 height 22
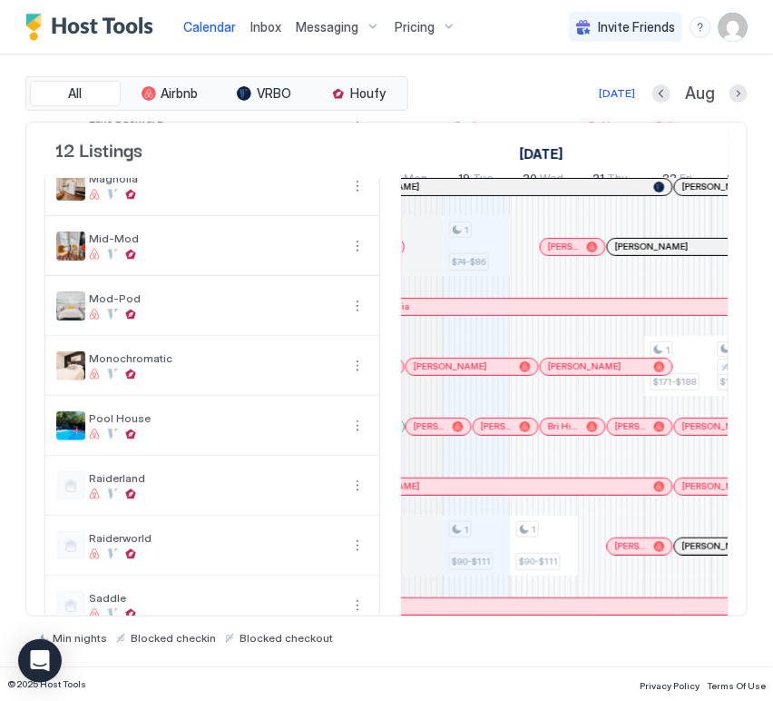
click at [479, 390] on div at bounding box center [477, 366] width 67 height 60
click at [485, 374] on div at bounding box center [485, 366] width 15 height 15
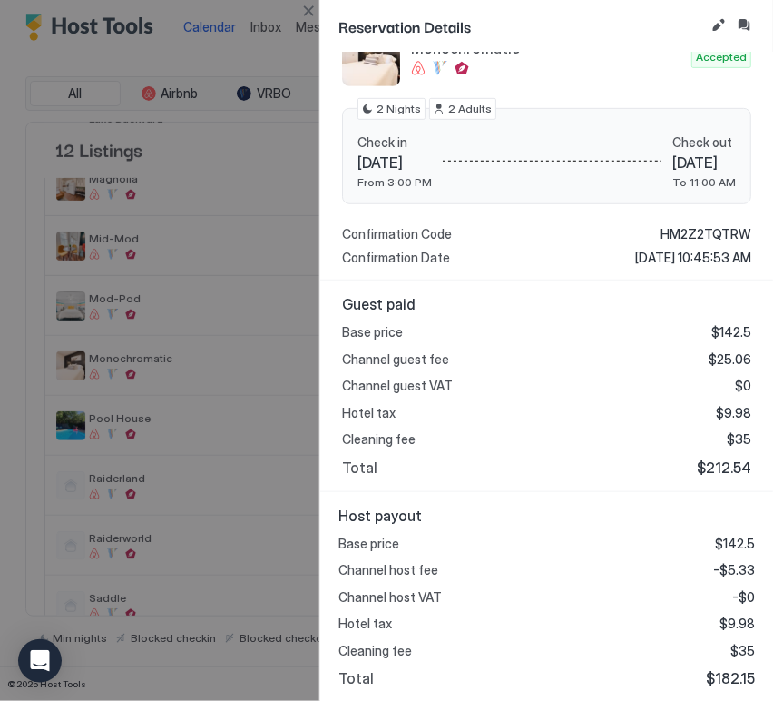
click at [721, 676] on span "$182.15" at bounding box center [730, 678] width 49 height 18
click at [311, 13] on button "Close" at bounding box center [309, 11] width 22 height 22
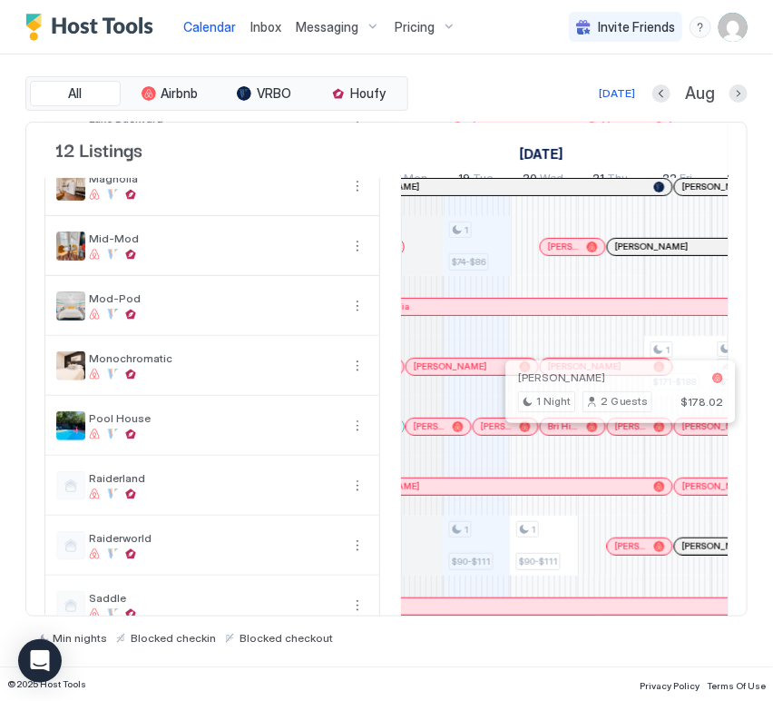
click at [595, 378] on span "[PERSON_NAME]" at bounding box center [562, 378] width 87 height 14
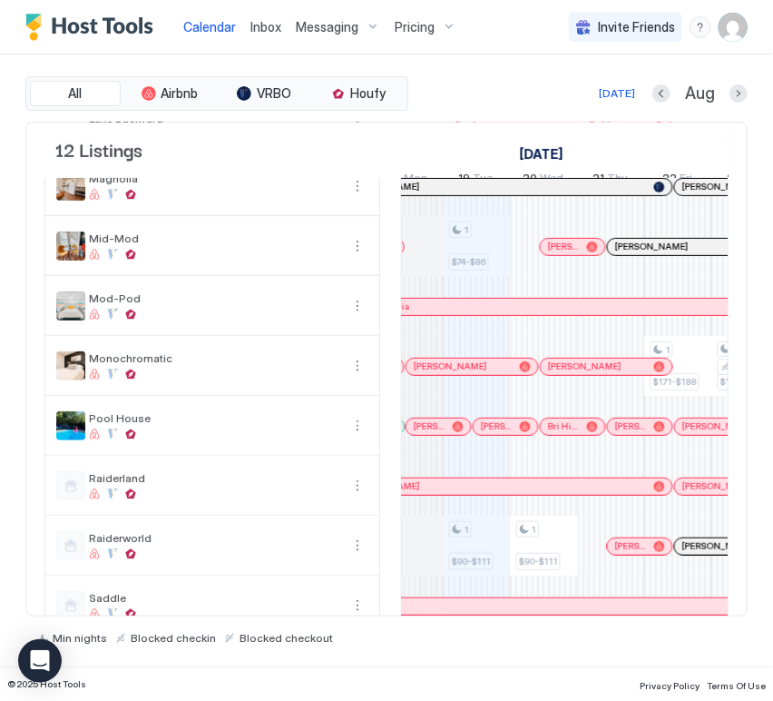
click at [567, 374] on div at bounding box center [560, 366] width 15 height 15
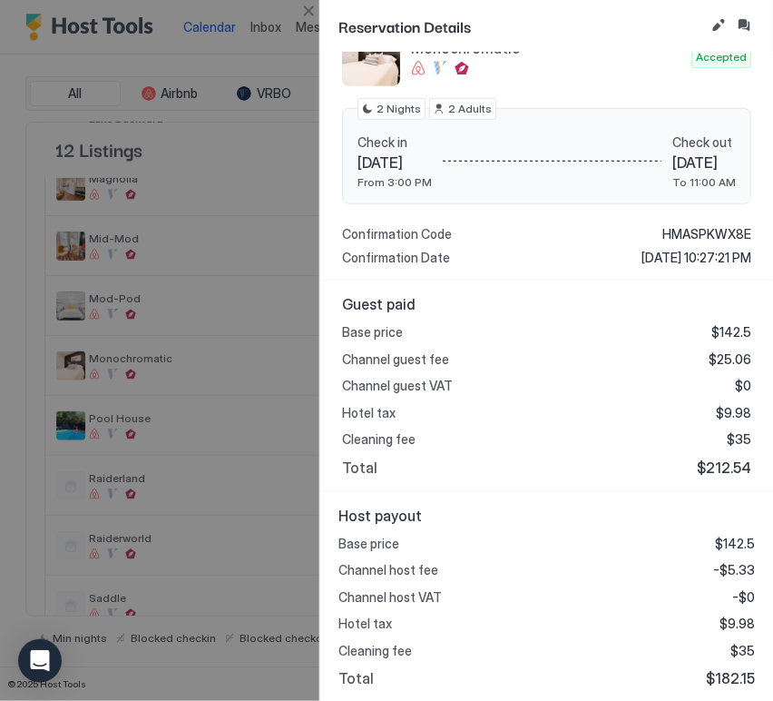
click at [716, 680] on span "$182.15" at bounding box center [730, 678] width 49 height 18
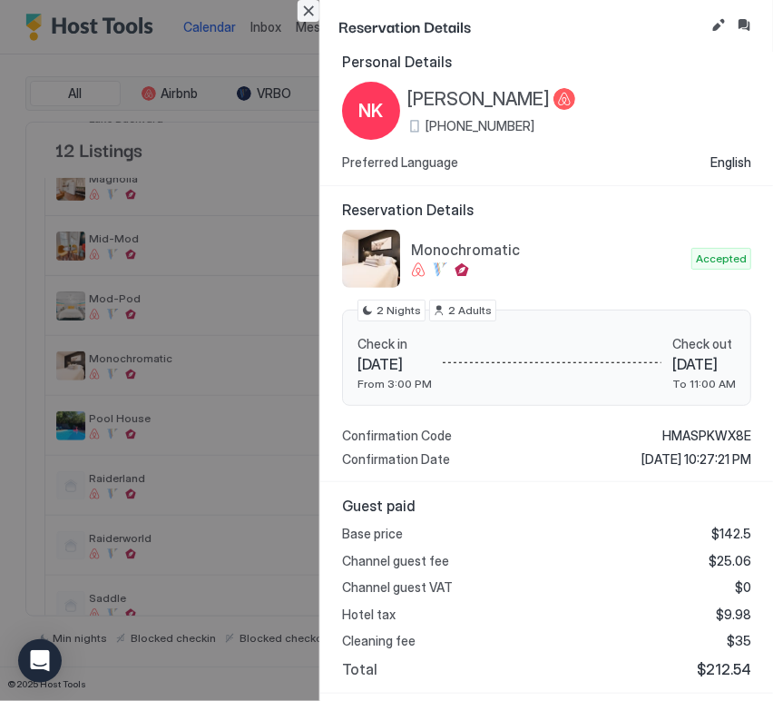
click at [309, 17] on button "Close" at bounding box center [309, 11] width 22 height 22
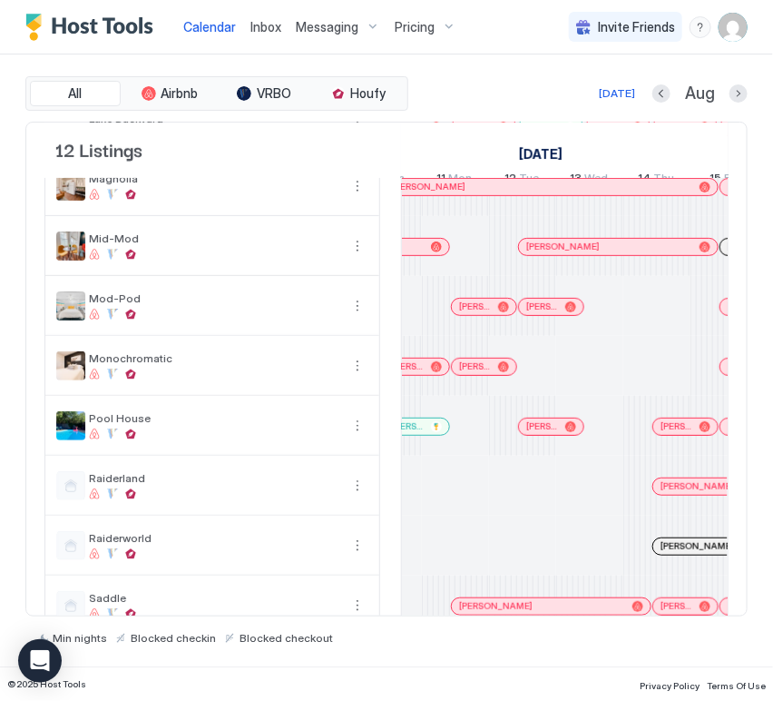
click at [432, 374] on div at bounding box center [439, 366] width 15 height 15
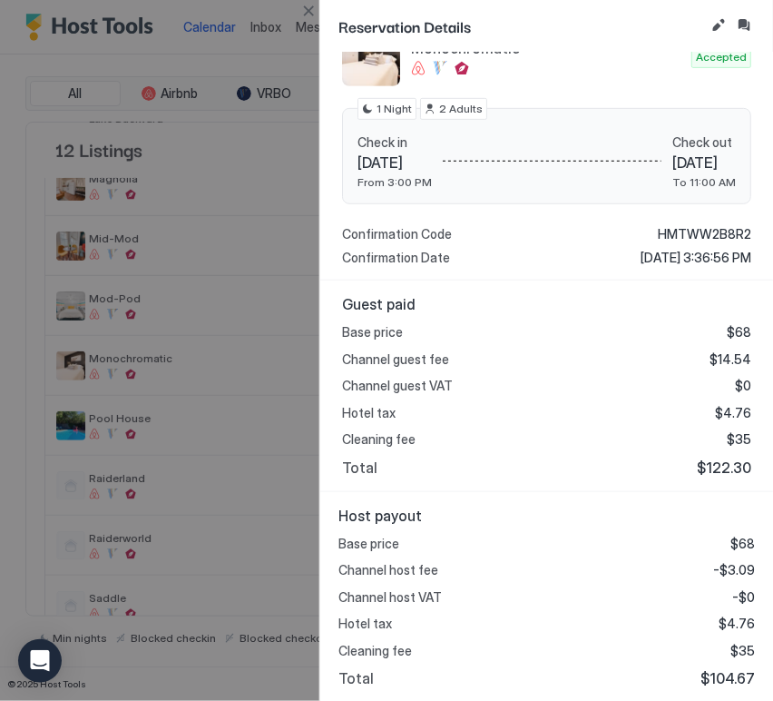
click at [700, 664] on div "Base price $68 Channel host fee -$3.09 Channel host VAT -$0 Hotel tax $4.76 Cle…" at bounding box center [547, 612] width 417 height 152
click at [306, 12] on button "Close" at bounding box center [309, 11] width 22 height 22
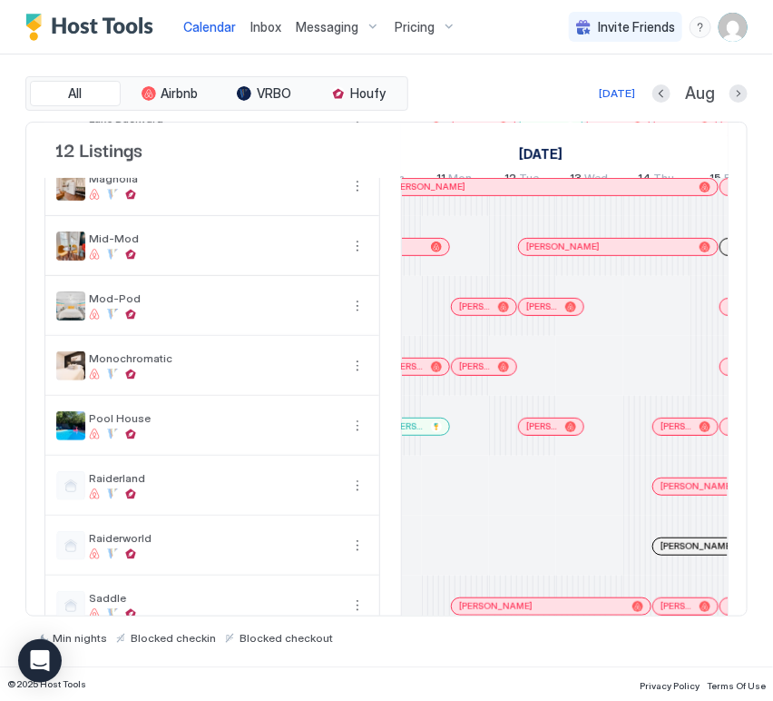
click at [415, 374] on div at bounding box center [415, 366] width 15 height 15
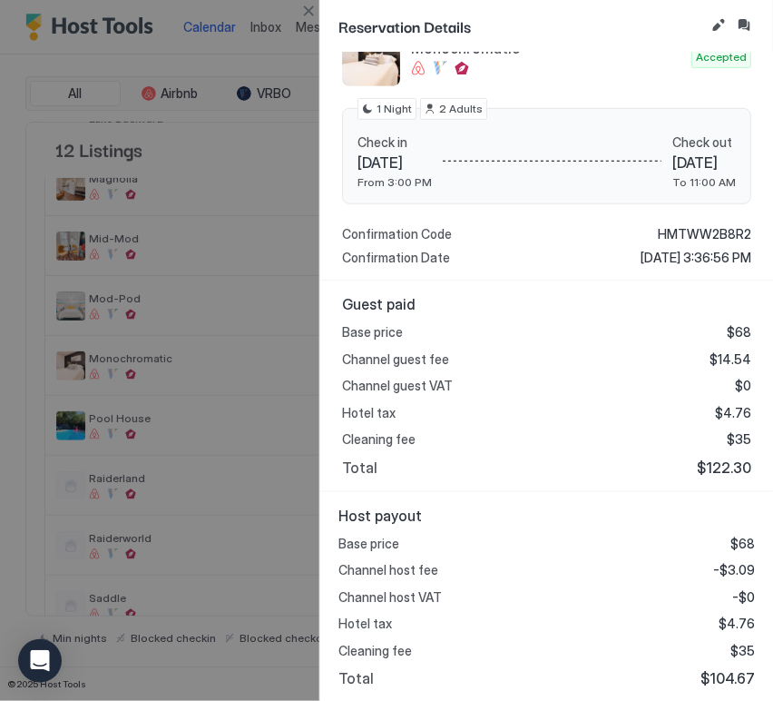
click at [708, 669] on span "$104.67" at bounding box center [728, 678] width 54 height 18
click at [305, 7] on button "Close" at bounding box center [309, 11] width 22 height 22
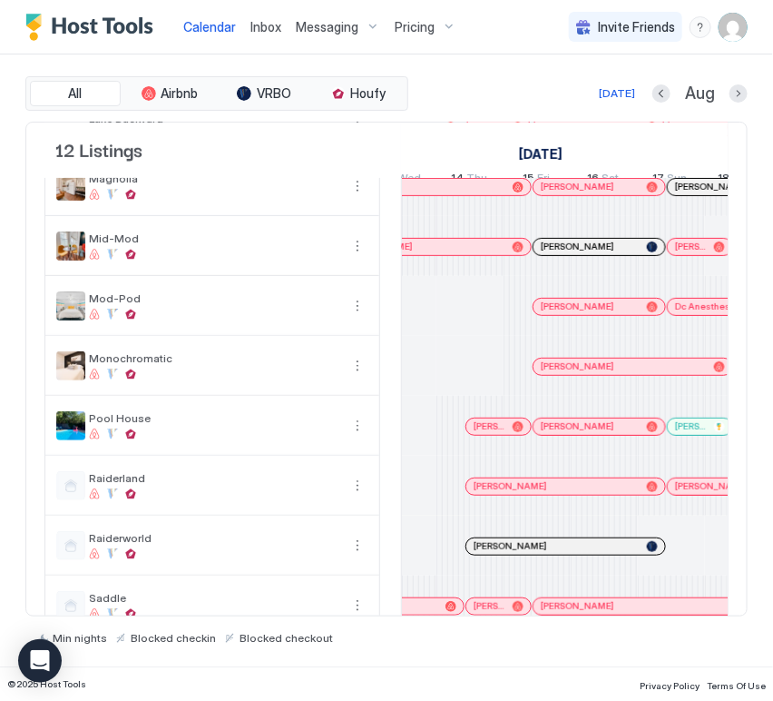
scroll to position [0, 713]
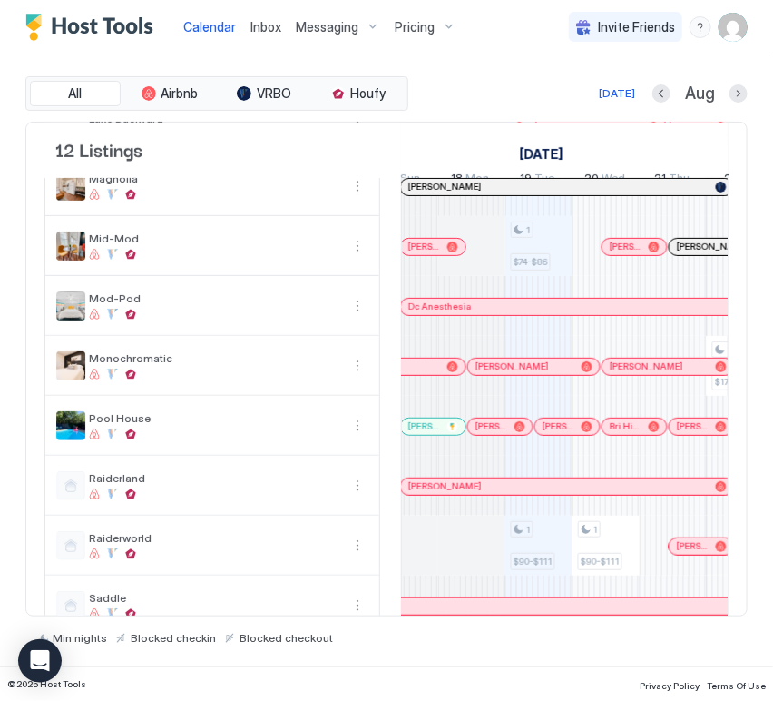
click at [494, 434] on div at bounding box center [494, 426] width 15 height 15
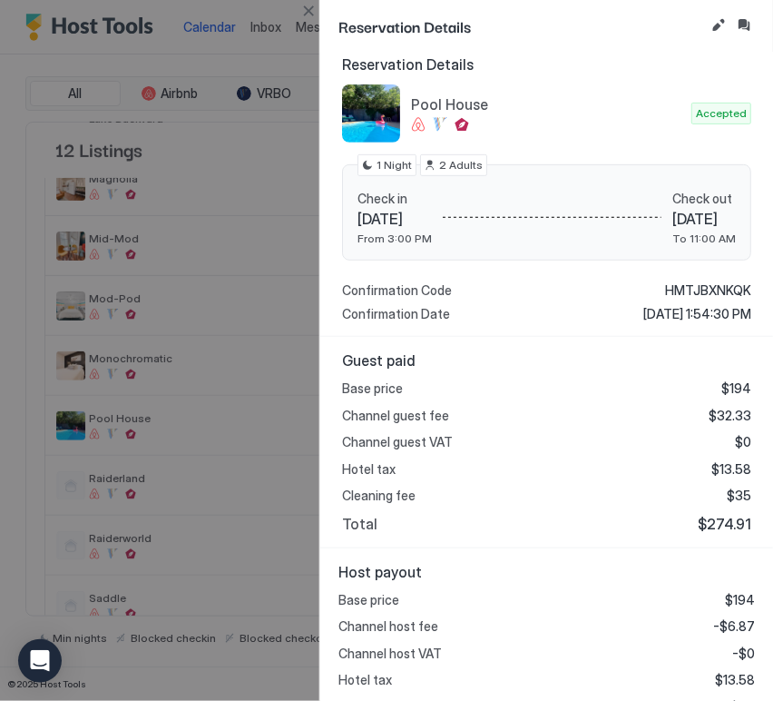
scroll to position [216, 0]
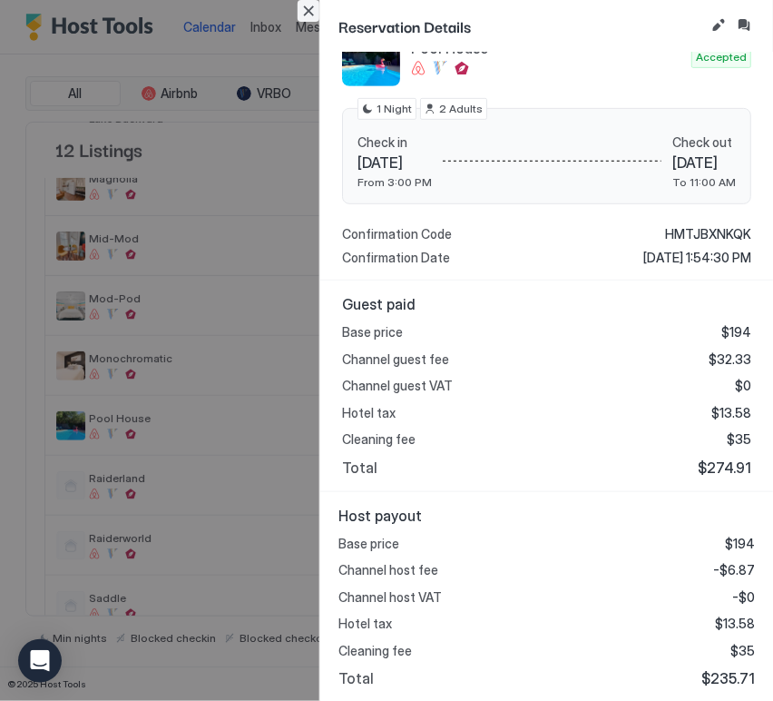
click at [313, 21] on button "Close" at bounding box center [309, 11] width 22 height 22
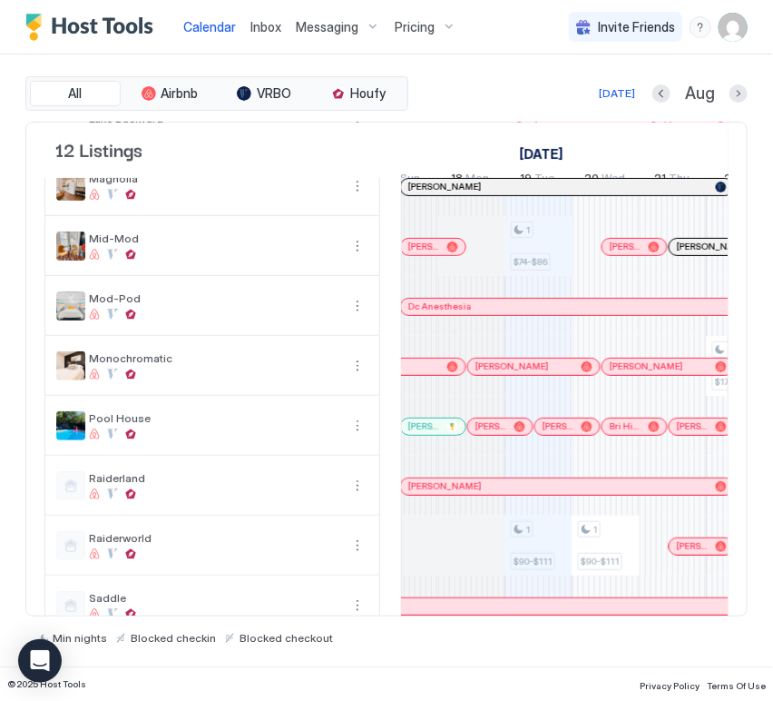
click at [566, 434] on div at bounding box center [566, 426] width 15 height 15
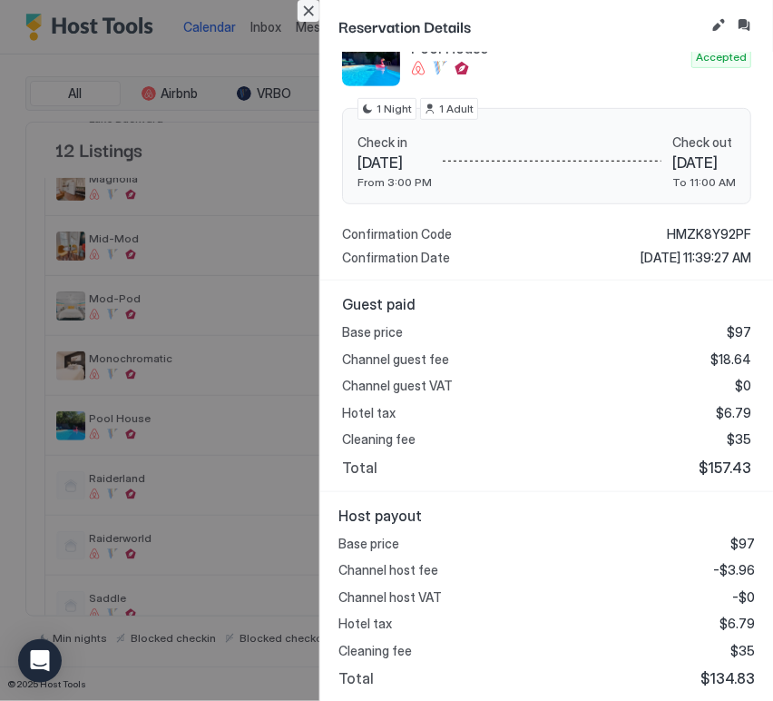
click at [316, 12] on button "Close" at bounding box center [309, 11] width 22 height 22
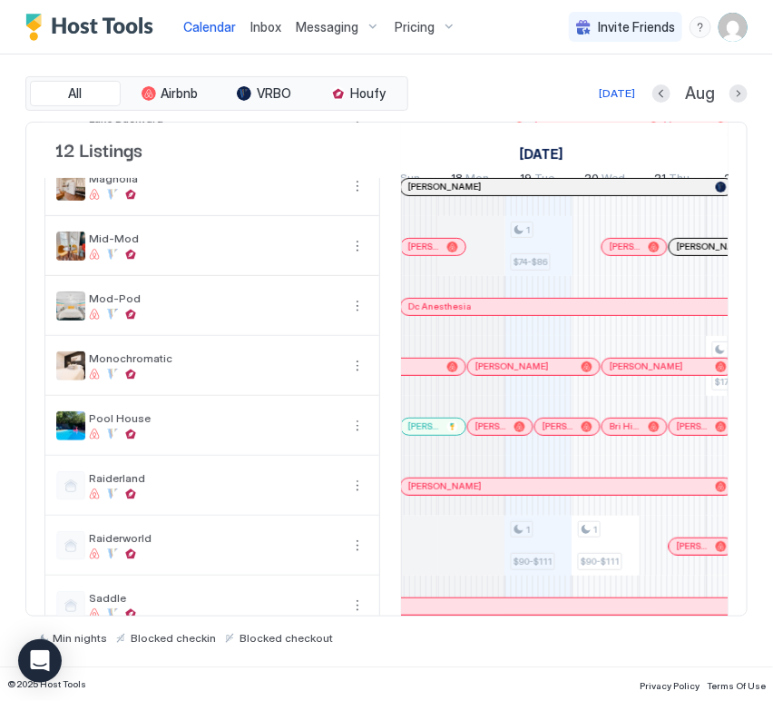
click at [502, 434] on div at bounding box center [494, 426] width 15 height 15
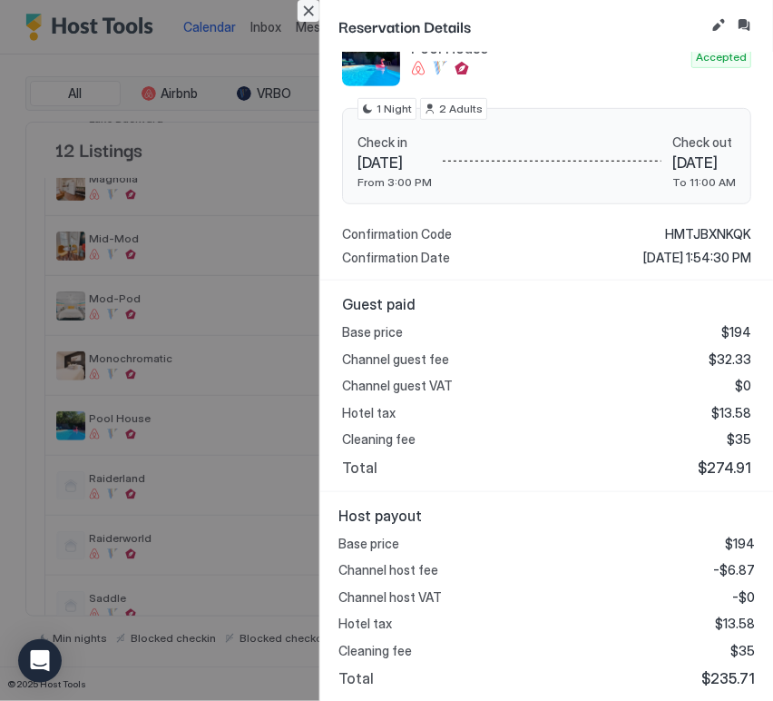
drag, startPoint x: 315, startPoint y: 13, endPoint x: 457, endPoint y: 64, distance: 151.3
click at [315, 13] on button "Close" at bounding box center [309, 11] width 22 height 22
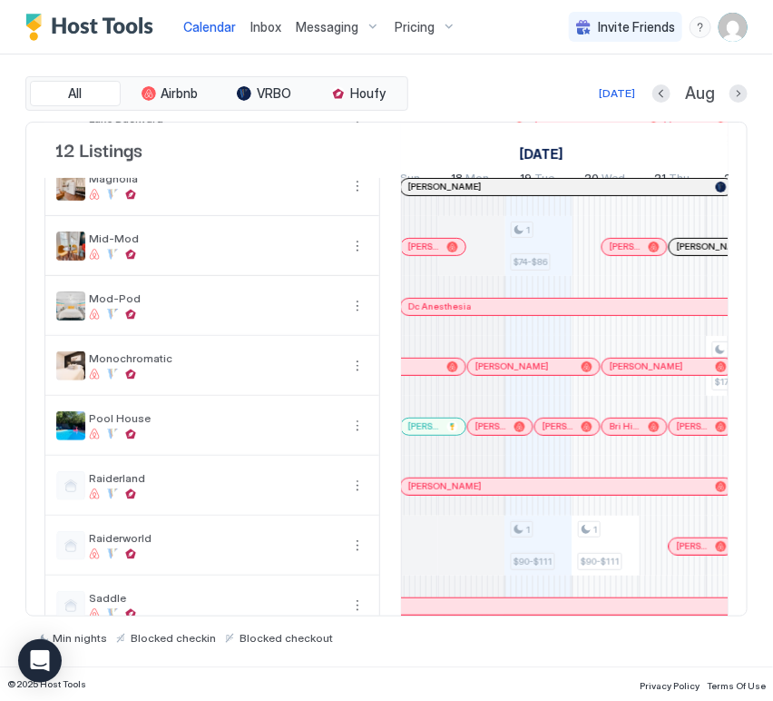
drag, startPoint x: 492, startPoint y: 434, endPoint x: 516, endPoint y: 422, distance: 26.4
click at [492, 432] on span "[PERSON_NAME]" at bounding box center [492, 426] width 32 height 12
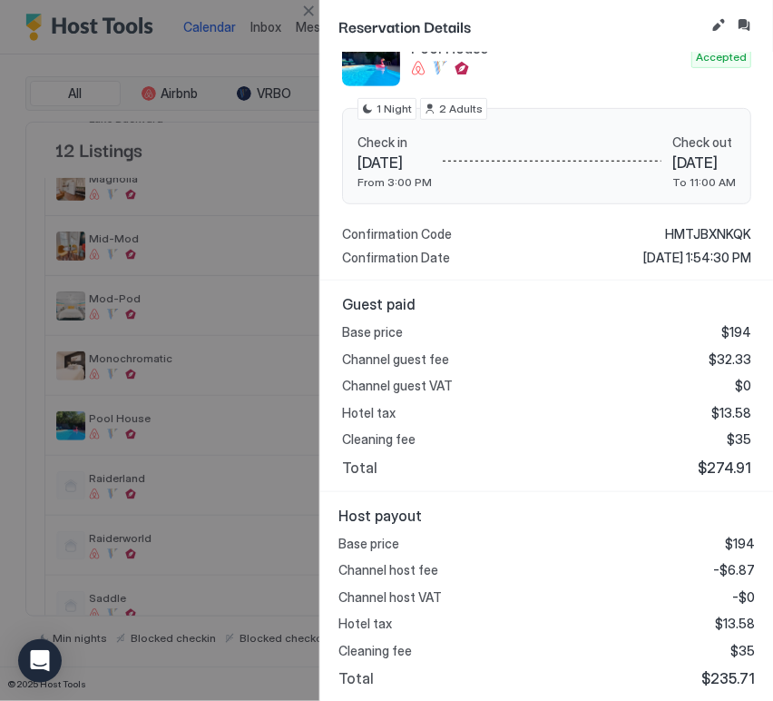
click at [315, 10] on button "Close" at bounding box center [309, 11] width 22 height 22
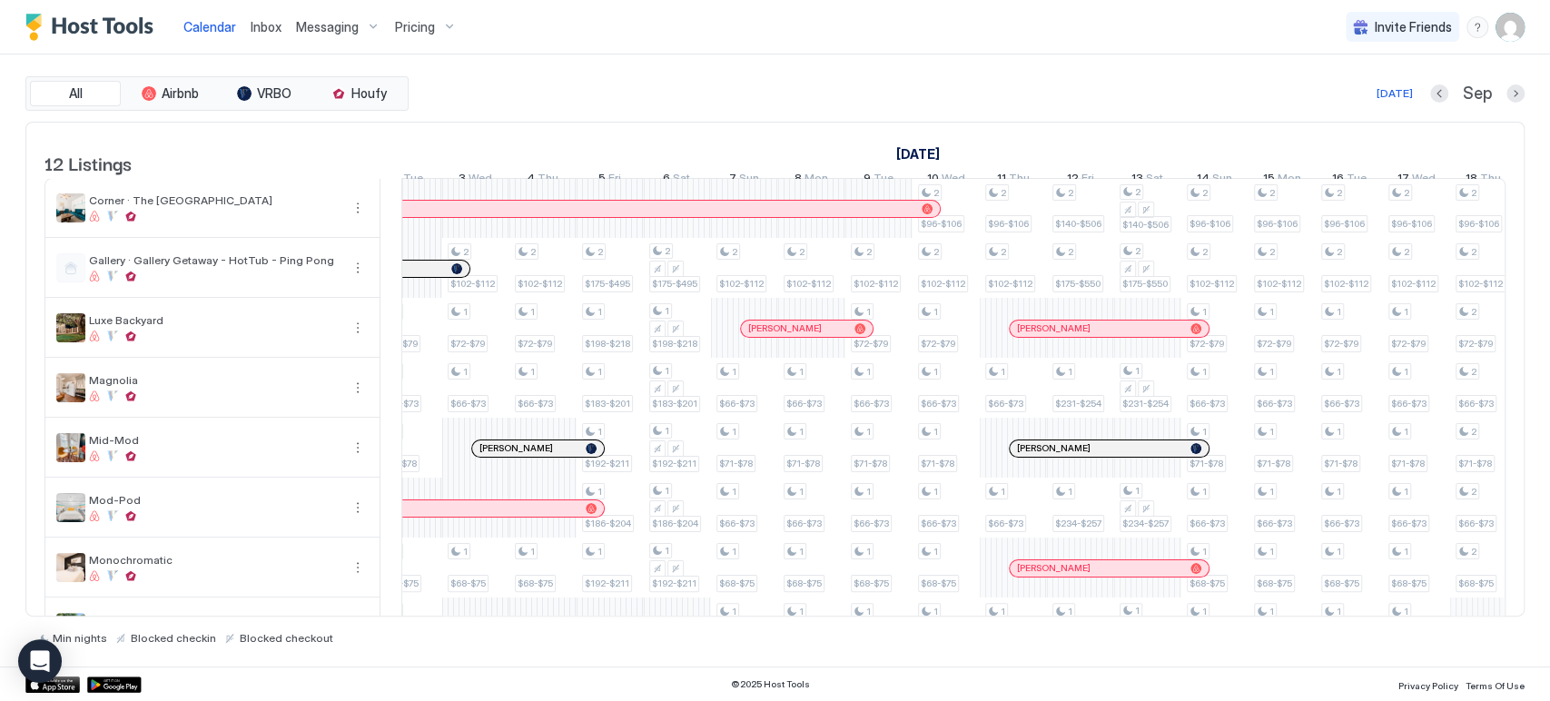
scroll to position [101, 0]
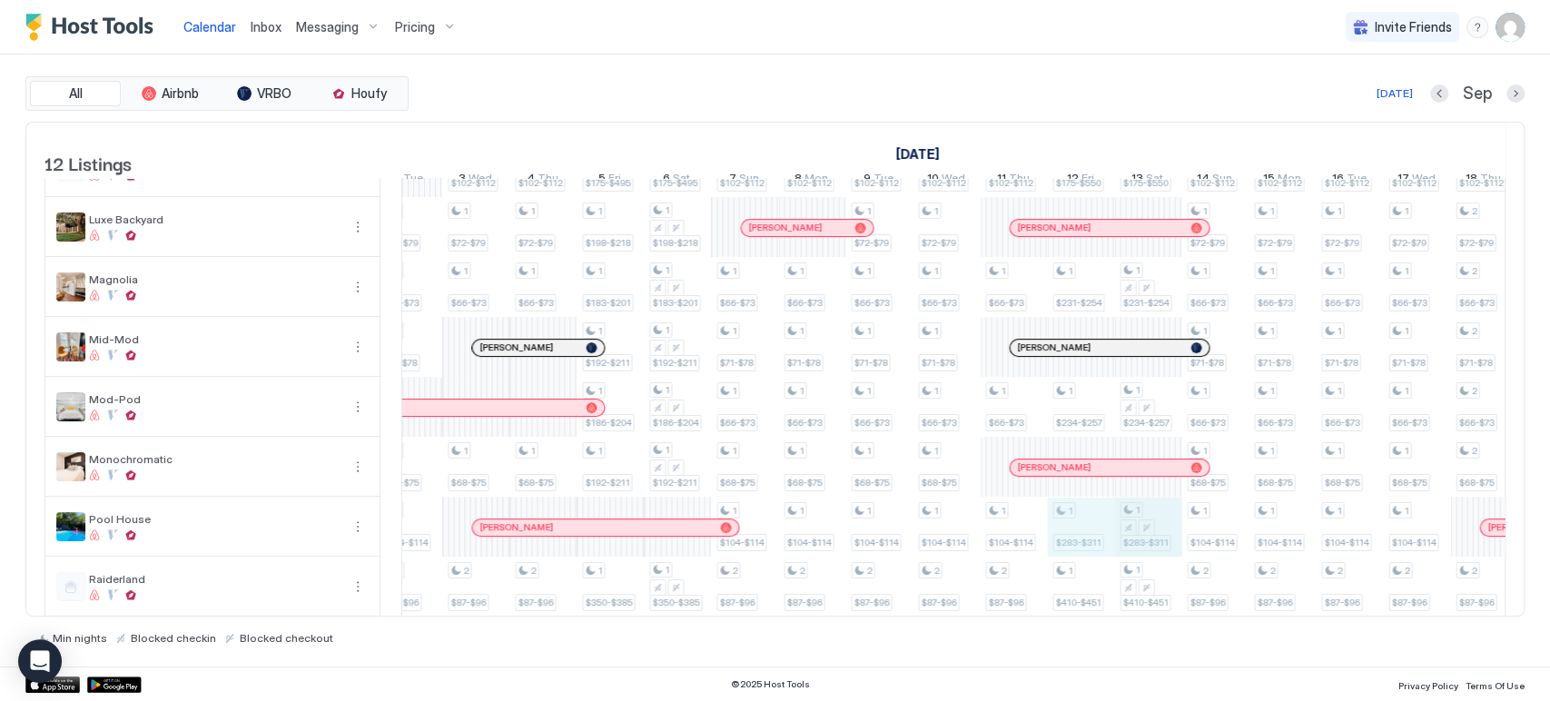
click at [1135, 543] on div "1 $105-$123 1 $74-$86 1 $90-$111 1 $90-$111 1 $175-$318 1 $165-$181 1 $171-$188…" at bounding box center [308, 437] width 3762 height 718
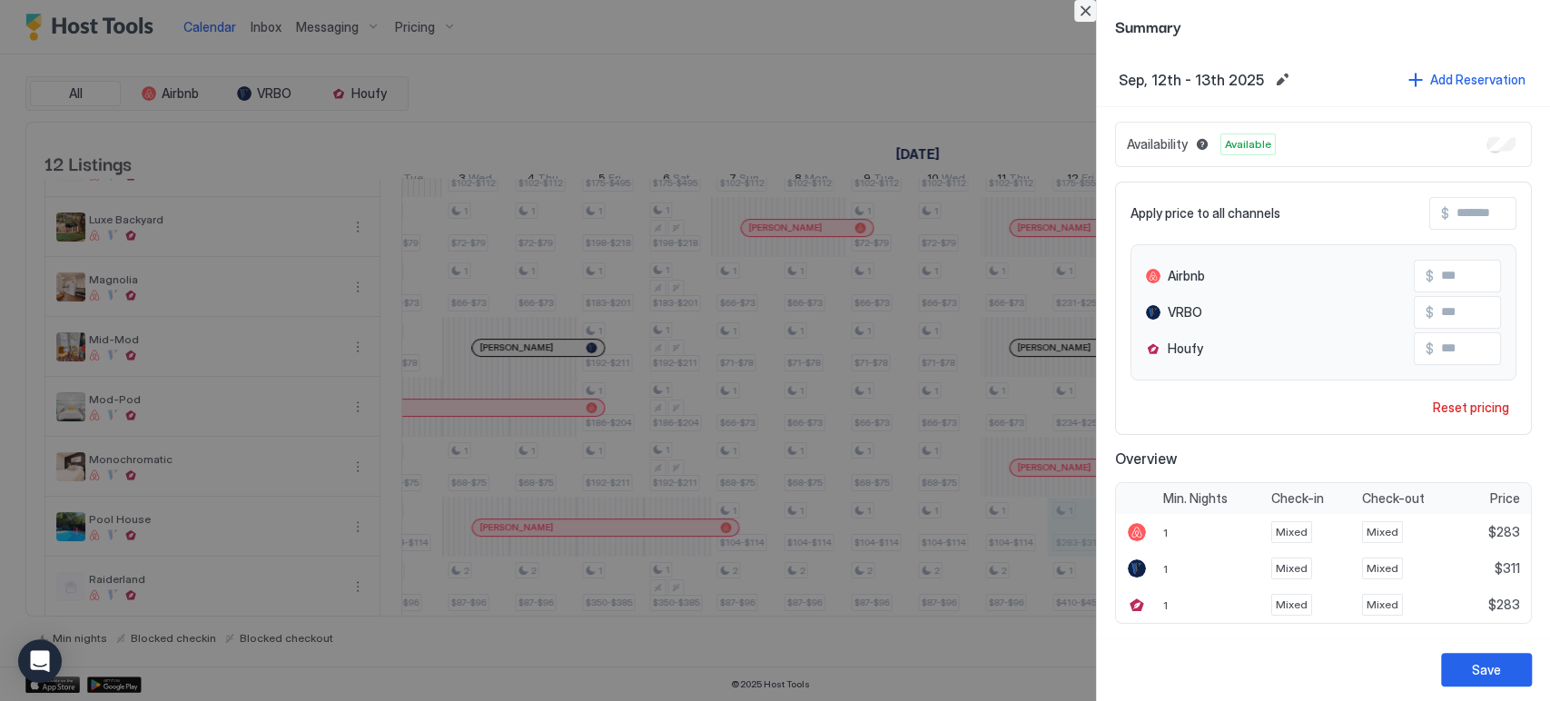
click at [1082, 13] on button "Close" at bounding box center [1085, 11] width 22 height 22
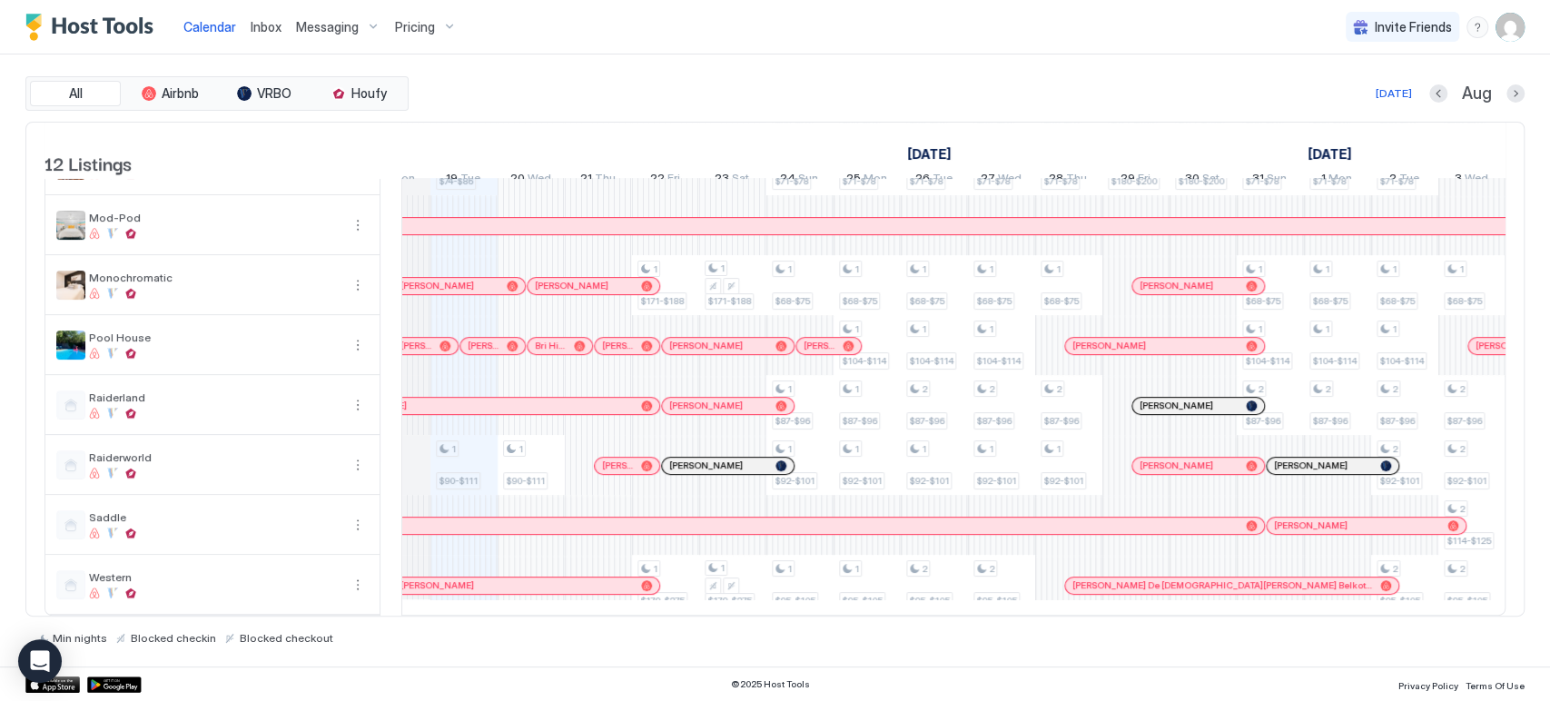
scroll to position [0, 893]
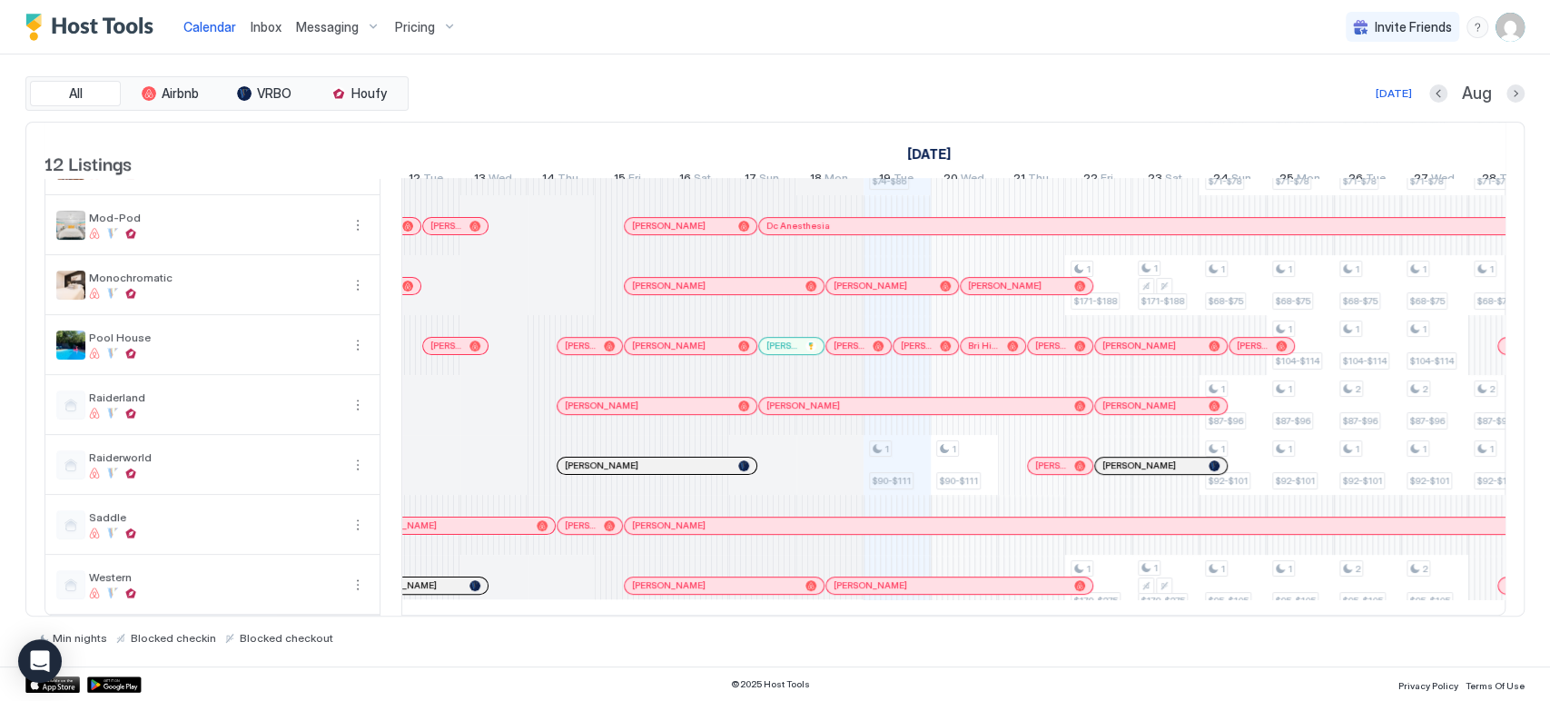
click at [861, 339] on div at bounding box center [860, 346] width 15 height 15
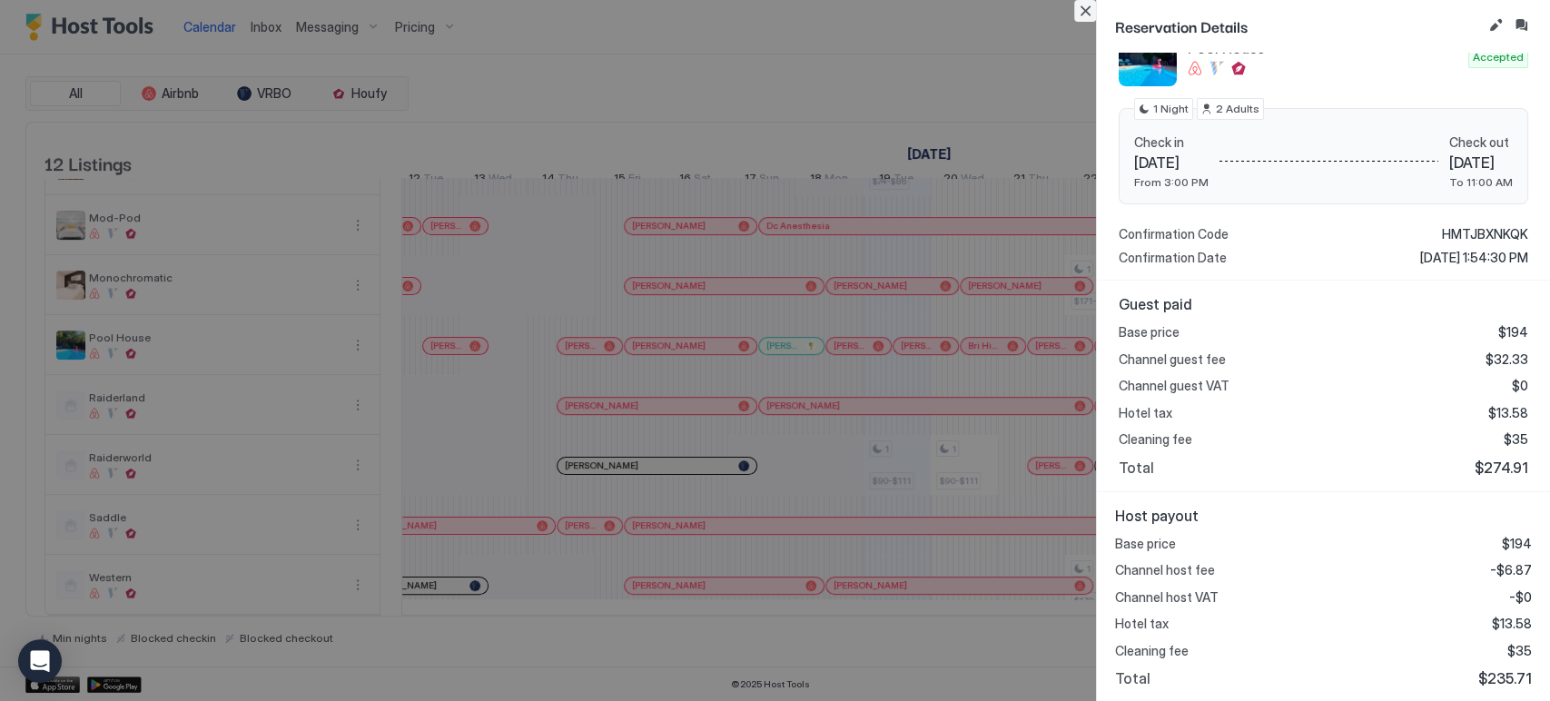
click at [1088, 12] on button "Close" at bounding box center [1085, 11] width 22 height 22
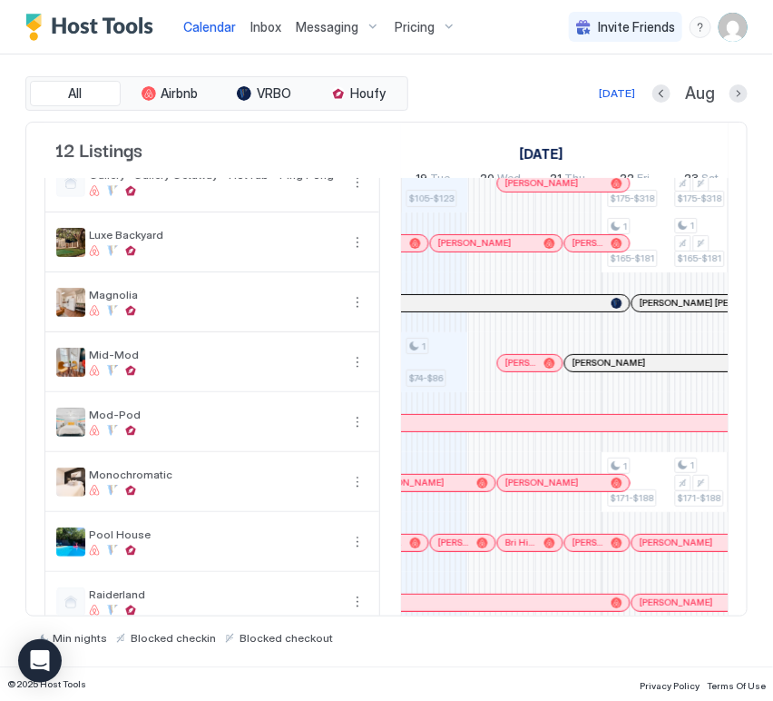
scroll to position [202, 0]
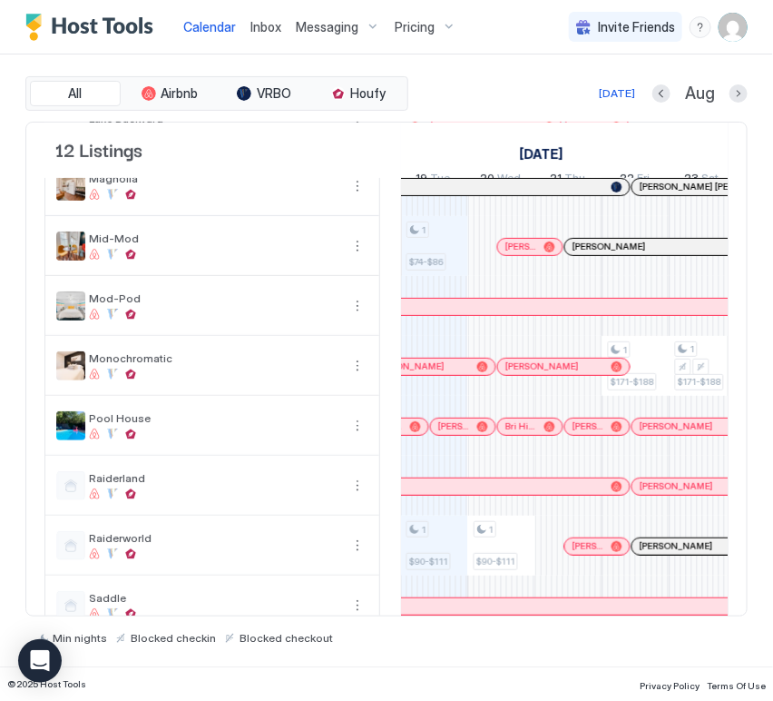
click at [456, 434] on div at bounding box center [456, 426] width 15 height 15
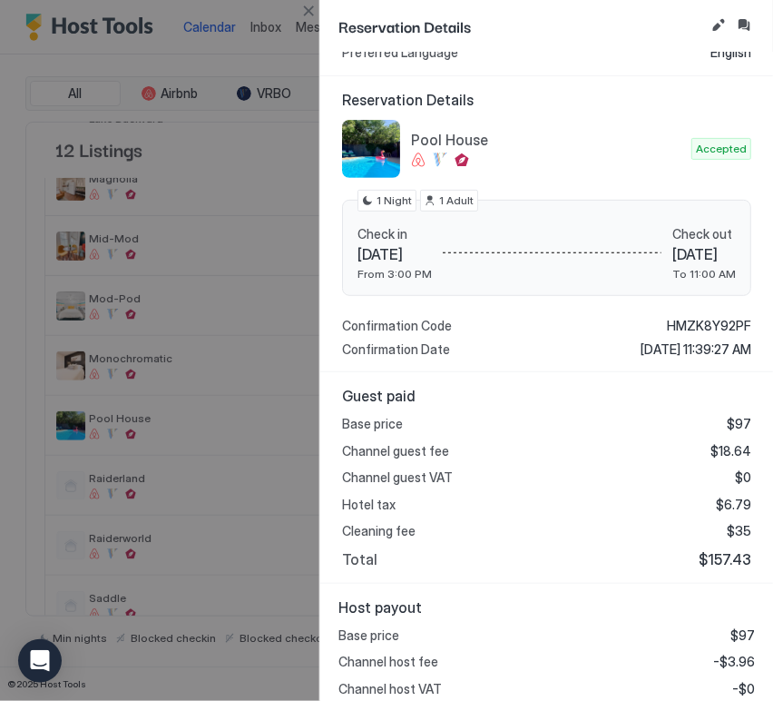
scroll to position [216, 0]
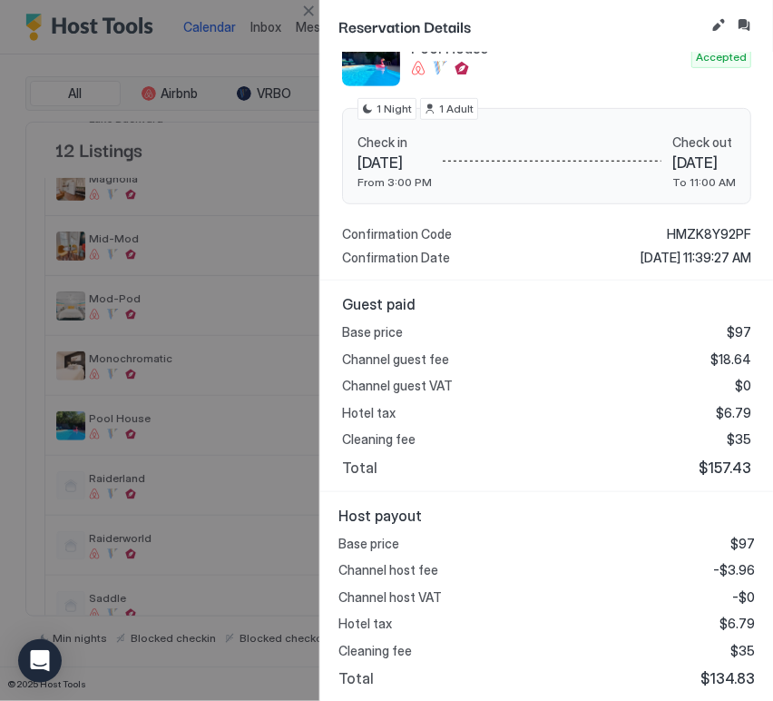
click at [312, 22] on div at bounding box center [386, 350] width 773 height 701
click at [312, 15] on button "Close" at bounding box center [309, 11] width 22 height 22
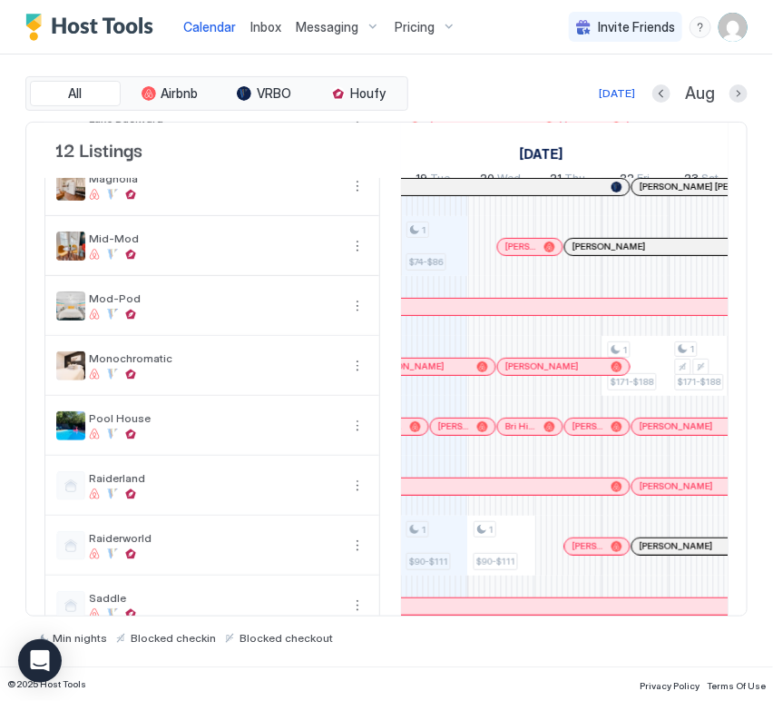
click at [407, 432] on div "[PERSON_NAME]" at bounding box center [396, 426] width 50 height 12
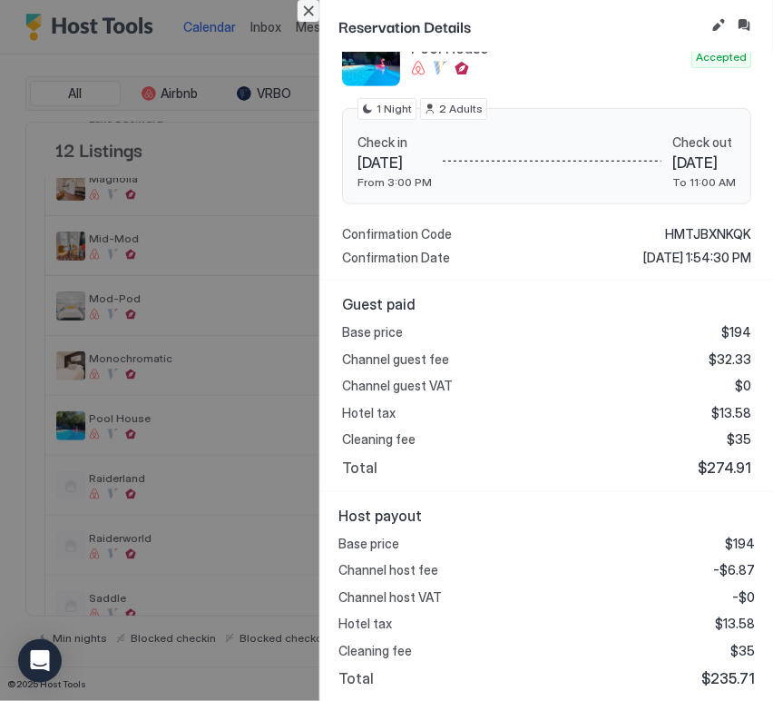
click at [302, 5] on button "Close" at bounding box center [309, 11] width 22 height 22
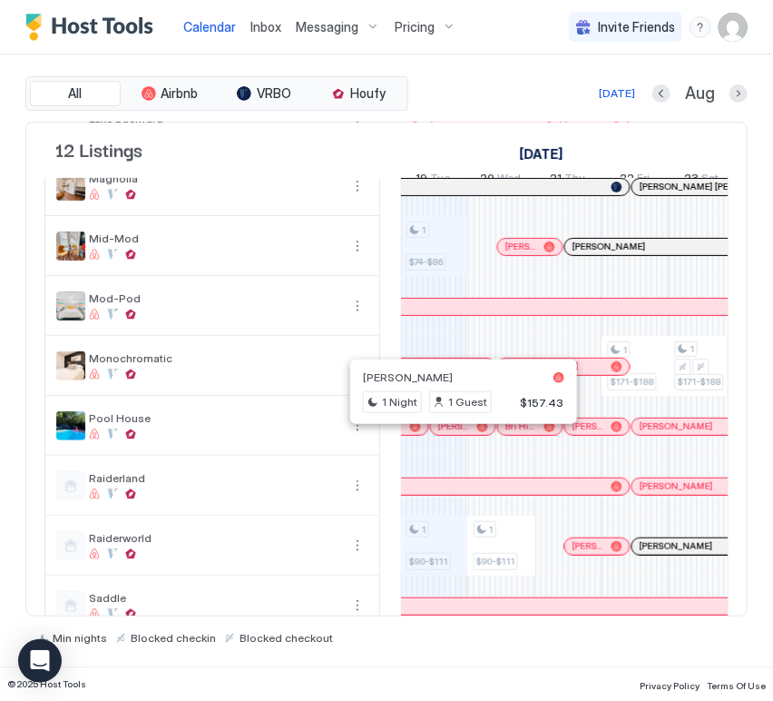
click at [458, 434] on div at bounding box center [458, 426] width 15 height 15
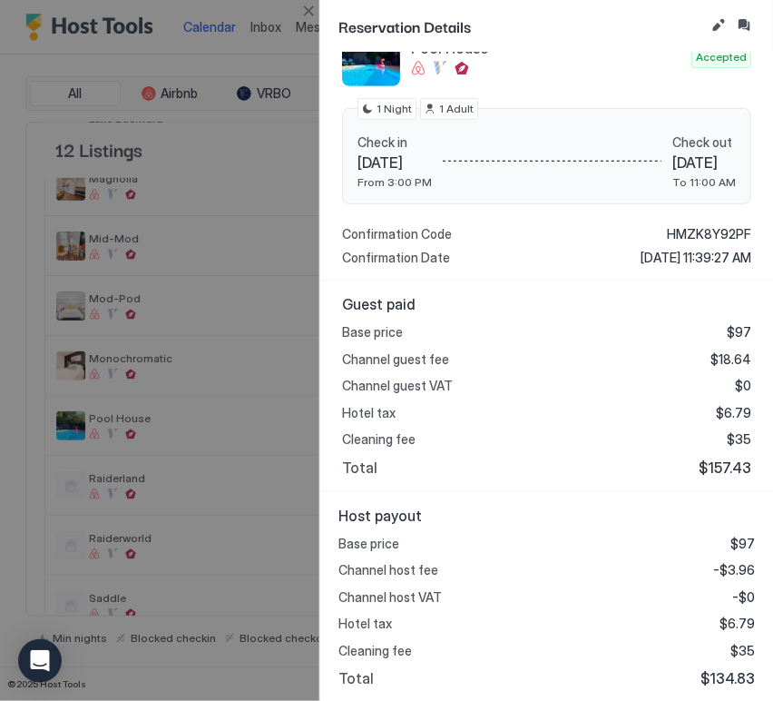
click at [726, 676] on span "$134.83" at bounding box center [728, 678] width 54 height 18
copy span "134.83"
click at [300, 5] on button "Close" at bounding box center [309, 11] width 22 height 22
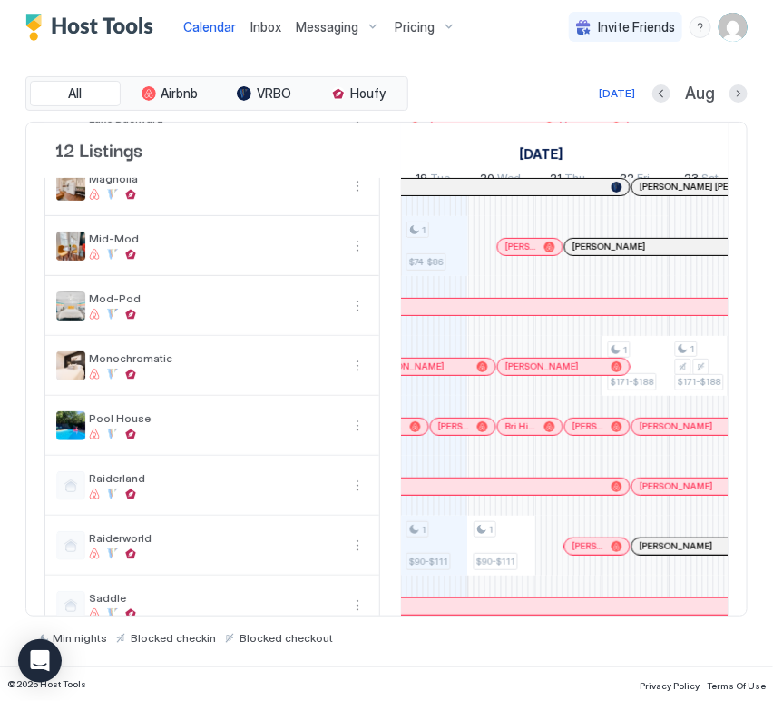
click at [595, 434] on div at bounding box center [597, 426] width 15 height 15
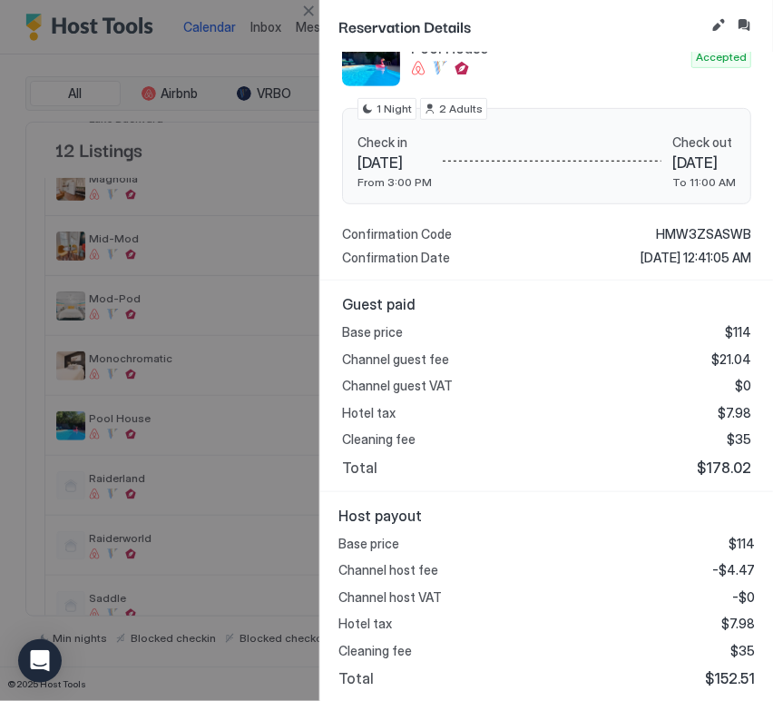
click at [729, 670] on span "$152.51" at bounding box center [730, 678] width 50 height 18
copy span "152.51"
click at [306, 0] on button "Close" at bounding box center [309, 11] width 22 height 22
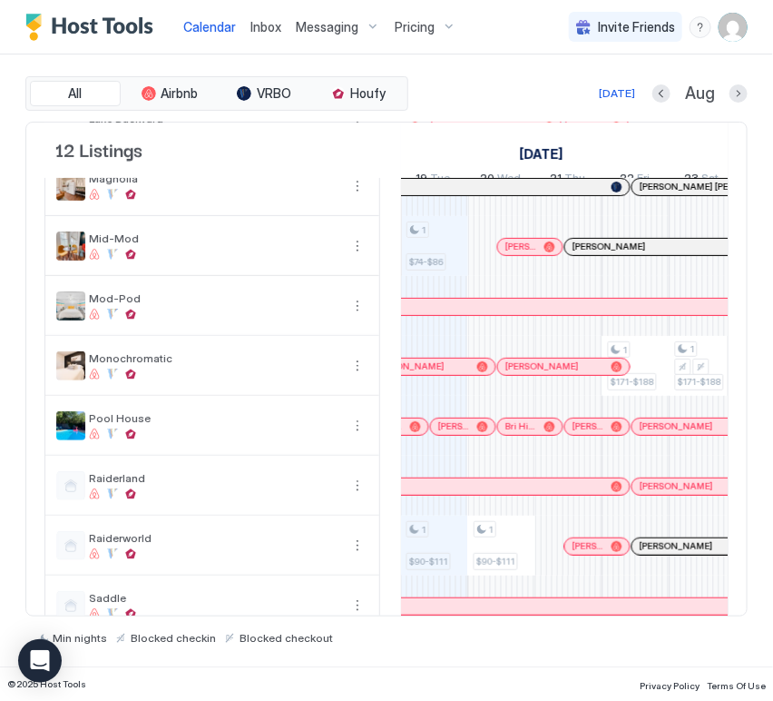
click at [674, 434] on div at bounding box center [673, 426] width 15 height 15
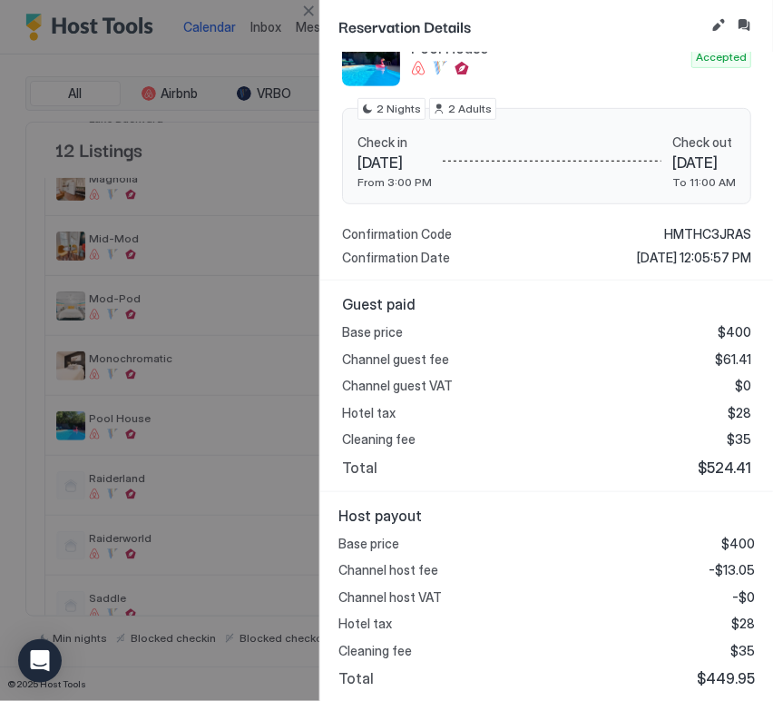
click at [723, 676] on span "$449.95" at bounding box center [726, 678] width 58 height 18
copy span "449.95"
drag, startPoint x: 318, startPoint y: 15, endPoint x: 327, endPoint y: 39, distance: 26.1
click at [318, 15] on button "Close" at bounding box center [309, 11] width 22 height 22
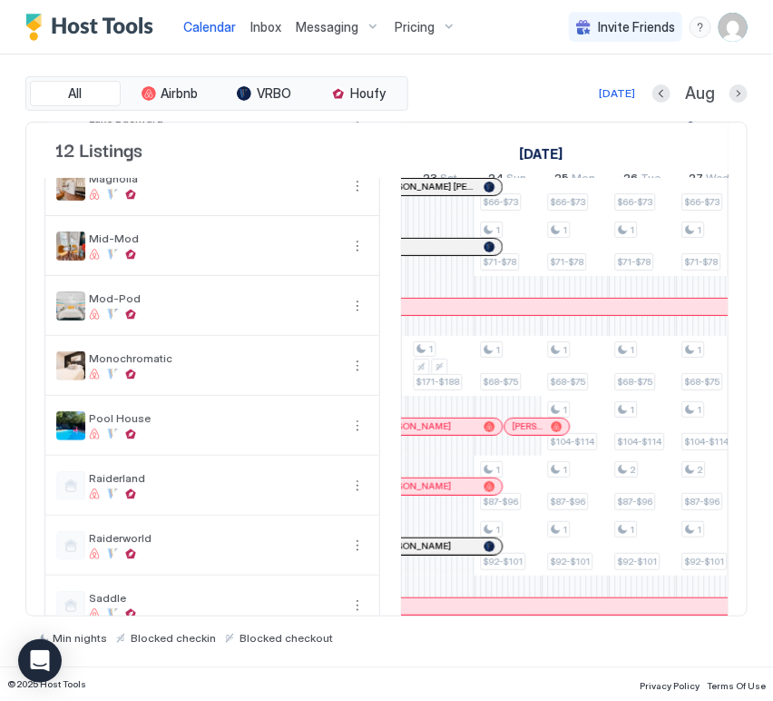
scroll to position [0, 1282]
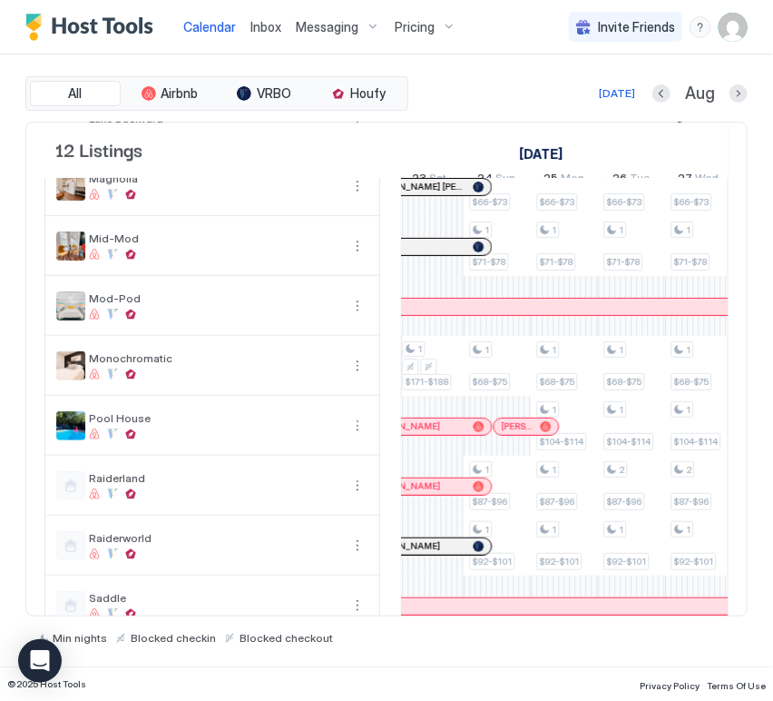
click at [514, 434] on div at bounding box center [514, 426] width 15 height 15
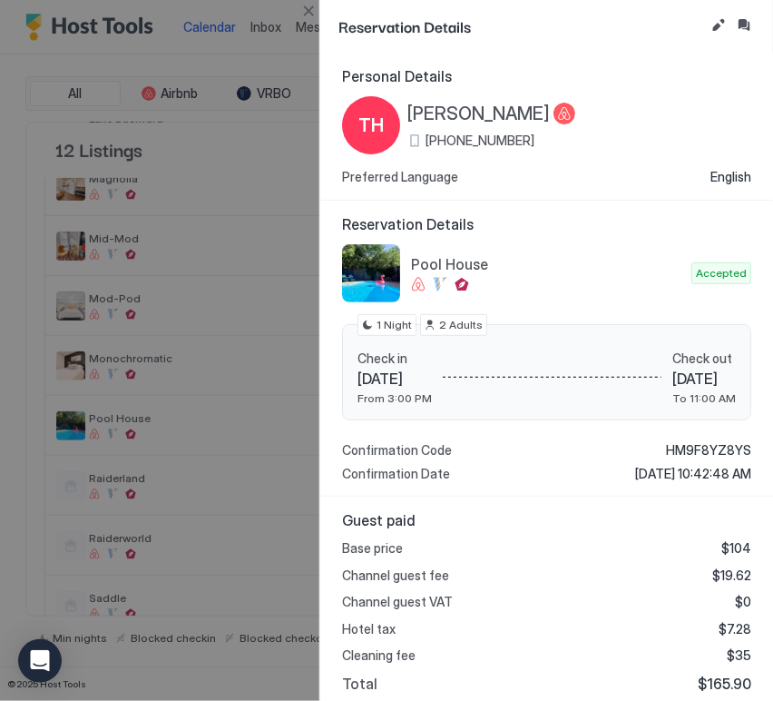
click at [318, 13] on button "Close" at bounding box center [309, 11] width 22 height 22
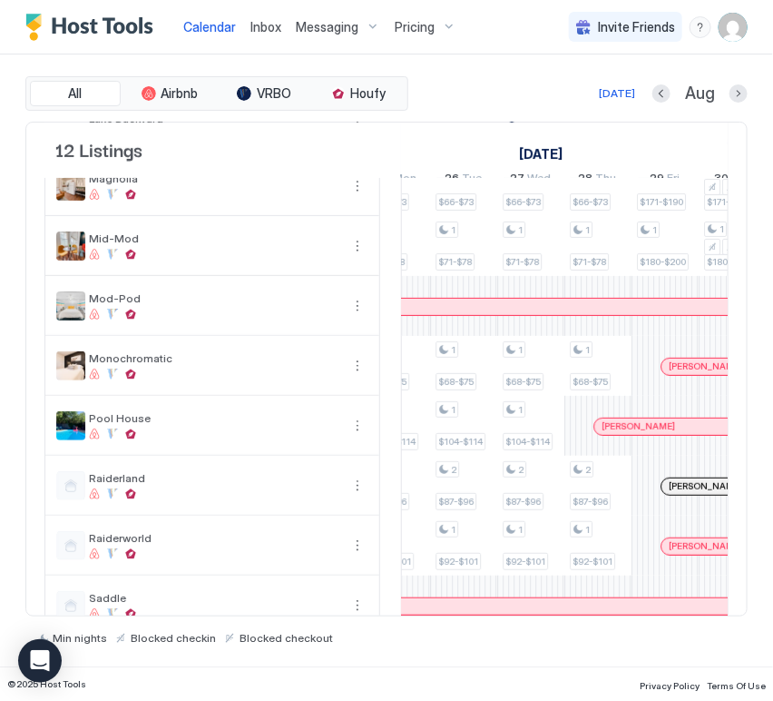
scroll to position [0, 1555]
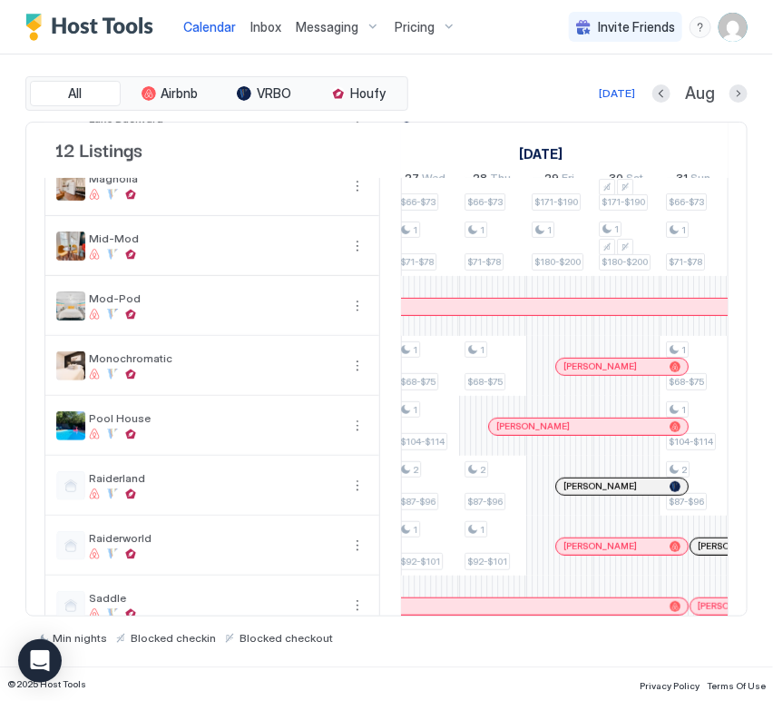
click at [567, 419] on div "[PERSON_NAME]" at bounding box center [560, 409] width 202 height 20
click at [567, 434] on div at bounding box center [568, 426] width 15 height 15
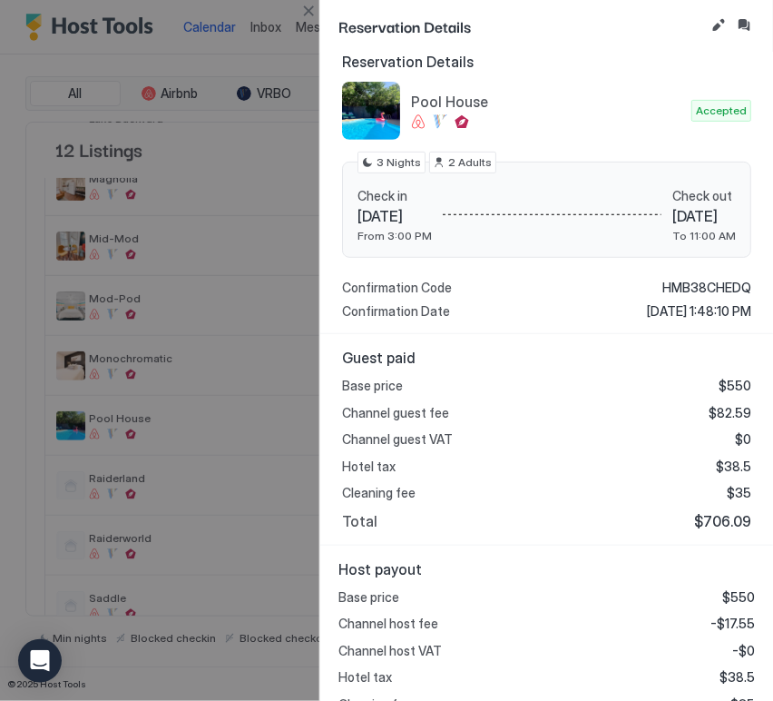
scroll to position [216, 0]
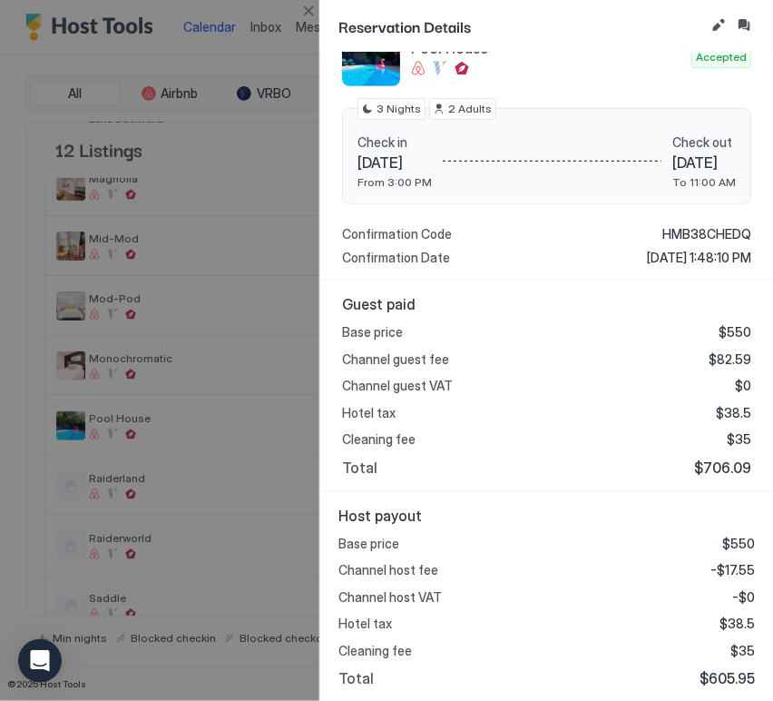
click at [726, 674] on span "$605.95" at bounding box center [727, 678] width 55 height 18
copy span "605.95"
drag, startPoint x: 312, startPoint y: 19, endPoint x: 337, endPoint y: 182, distance: 164.3
click at [312, 19] on button "Close" at bounding box center [309, 11] width 22 height 22
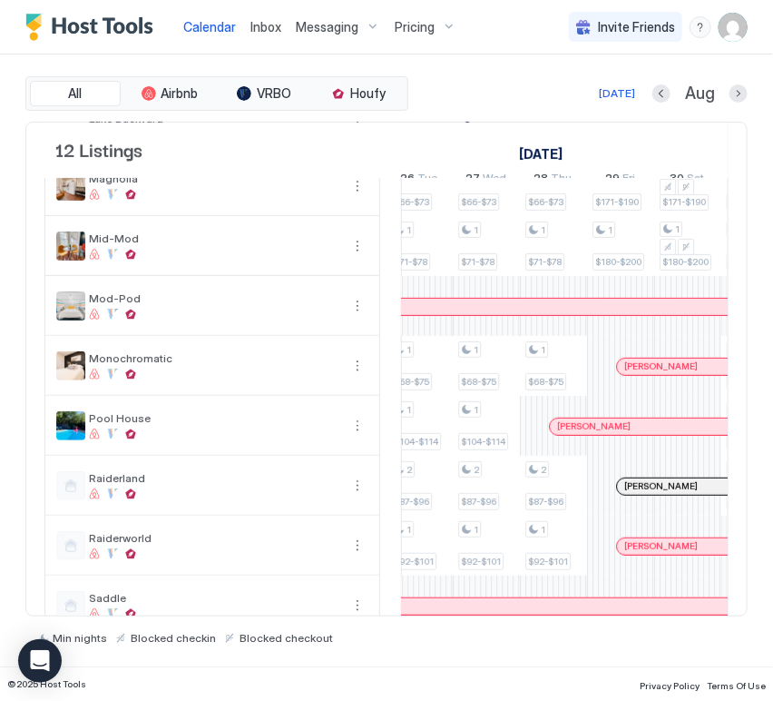
scroll to position [0, 0]
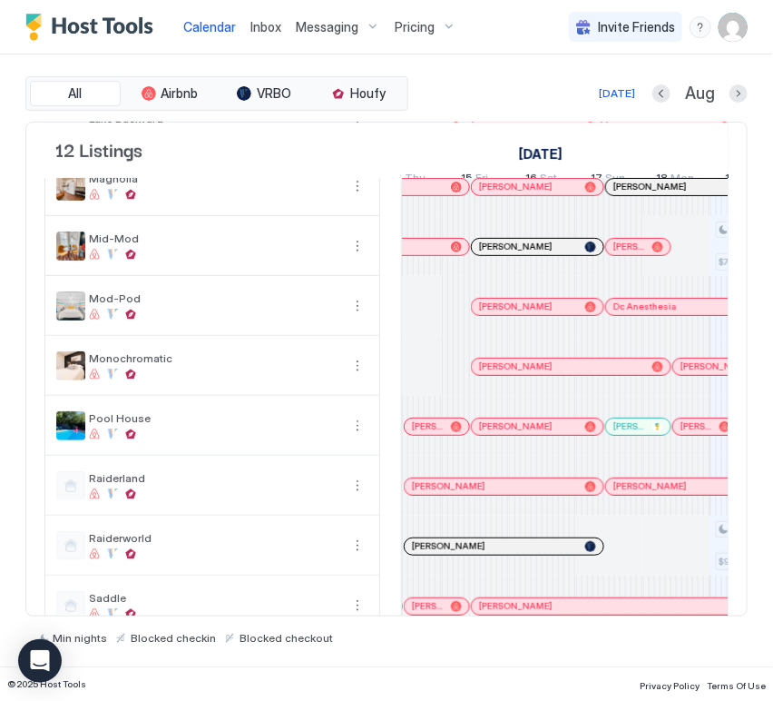
click at [439, 434] on div at bounding box center [440, 426] width 15 height 15
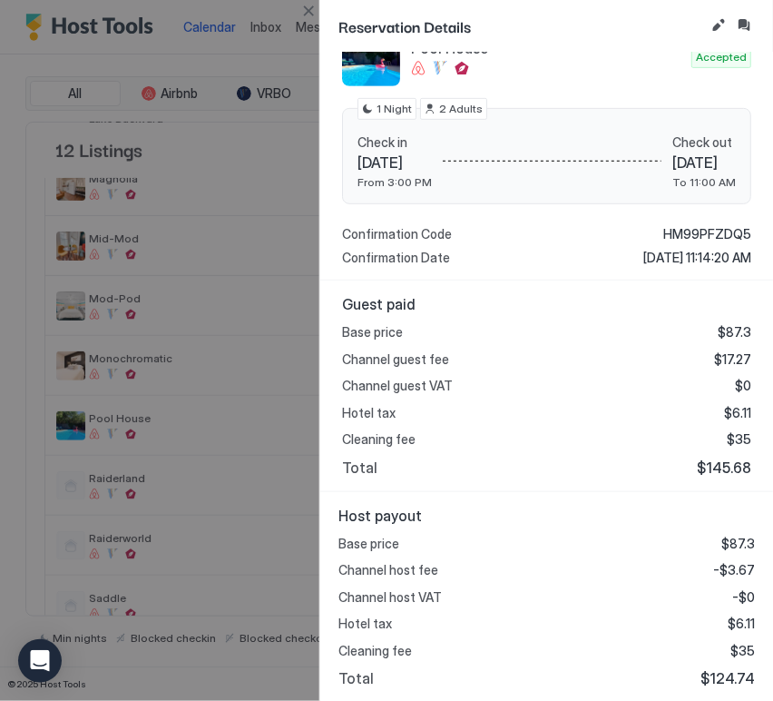
click at [726, 676] on span "$124.74" at bounding box center [728, 678] width 54 height 18
copy span "124.74"
drag, startPoint x: 309, startPoint y: 15, endPoint x: 326, endPoint y: 84, distance: 71.1
click at [309, 15] on button "Close" at bounding box center [309, 11] width 22 height 22
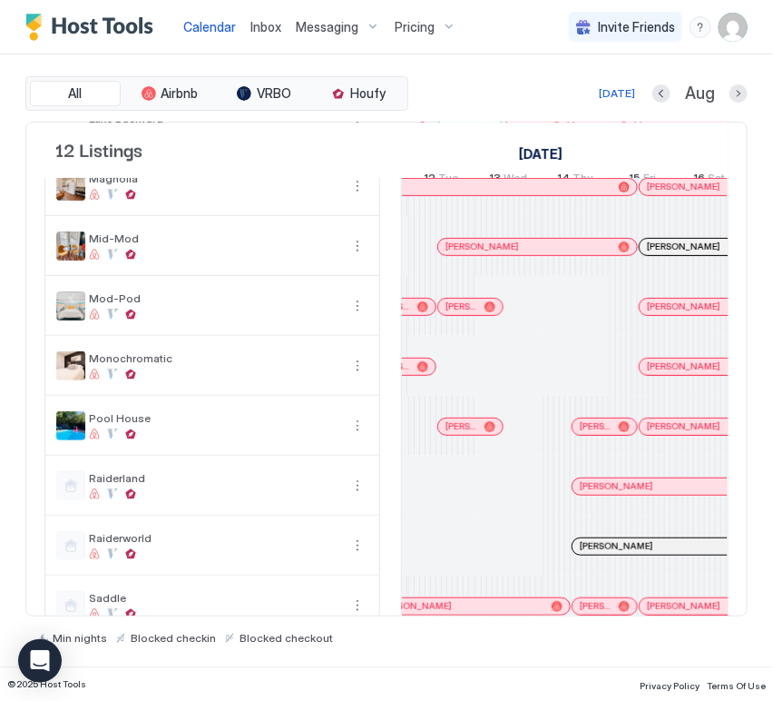
click at [467, 430] on link "[PERSON_NAME]" at bounding box center [471, 427] width 66 height 18
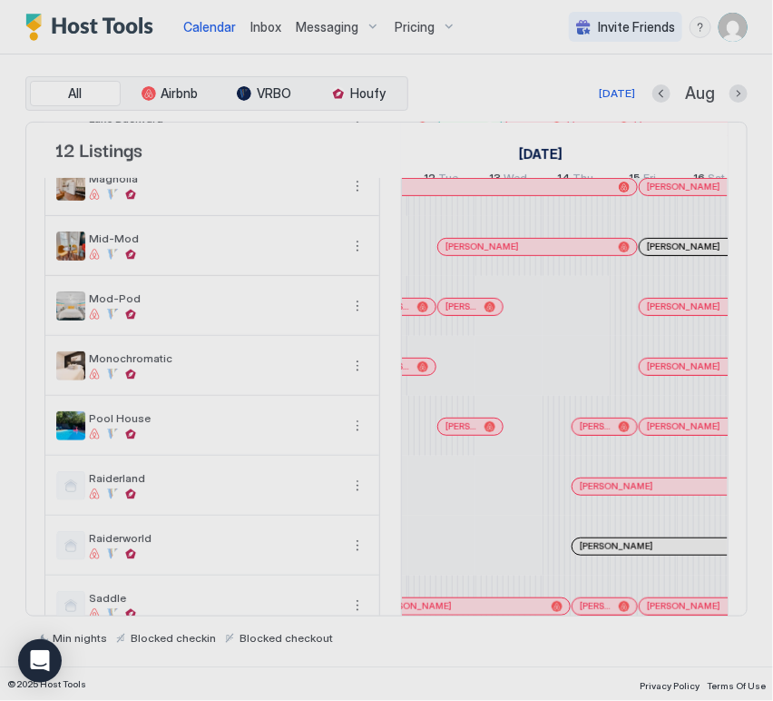
click at [467, 435] on div at bounding box center [386, 350] width 773 height 701
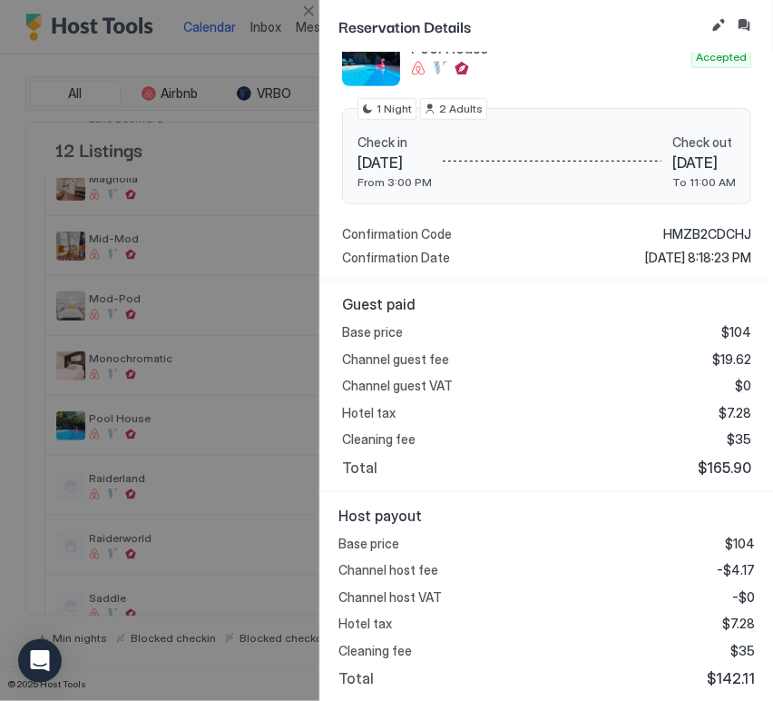
click at [723, 675] on span "$142.11" at bounding box center [731, 678] width 48 height 18
copy span "142.11"
click at [310, 13] on button "Close" at bounding box center [309, 11] width 22 height 22
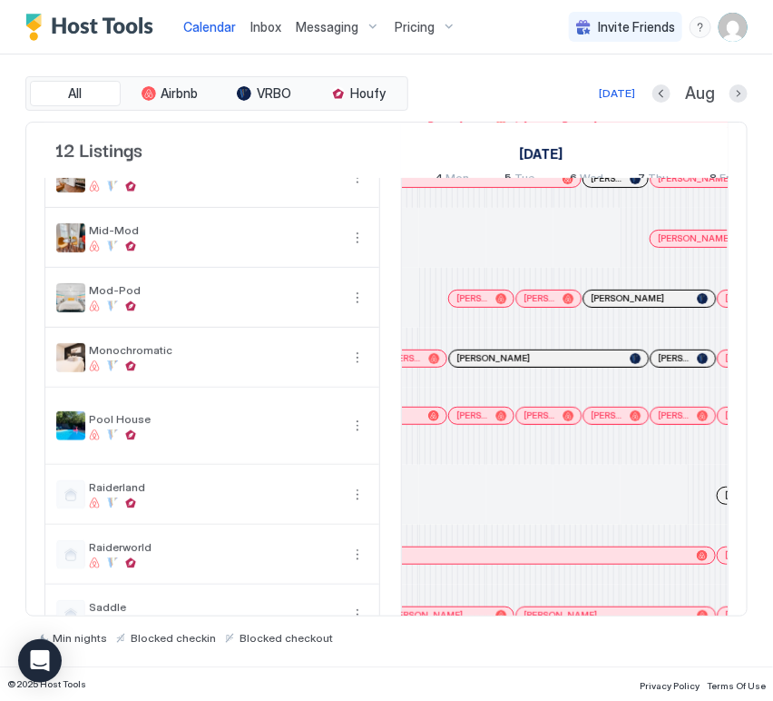
click at [545, 306] on div at bounding box center [545, 298] width 15 height 15
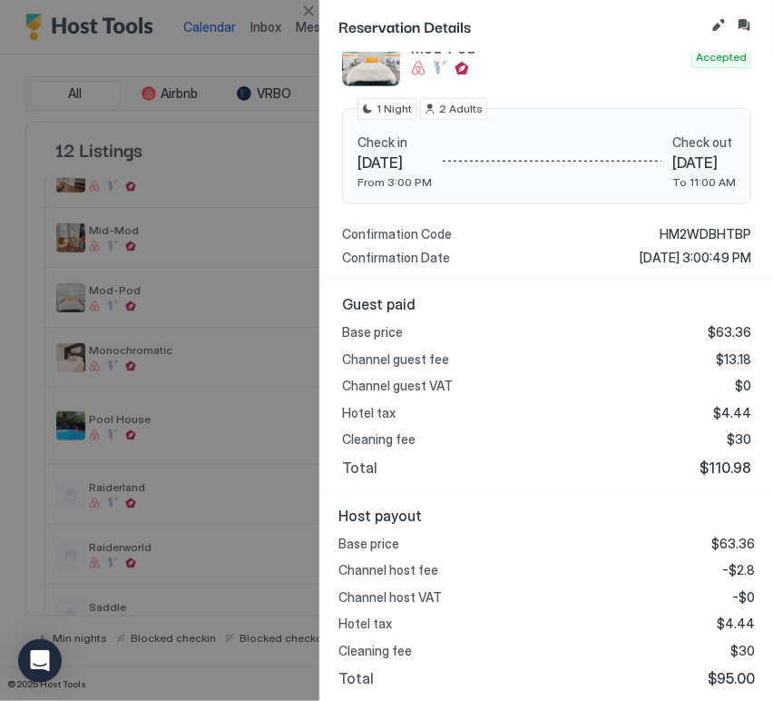
click at [724, 684] on span "$95.00" at bounding box center [731, 678] width 47 height 18
click at [724, 685] on span "$95.00" at bounding box center [731, 678] width 47 height 18
copy span "95.00"
click at [303, 15] on button "Close" at bounding box center [309, 11] width 22 height 22
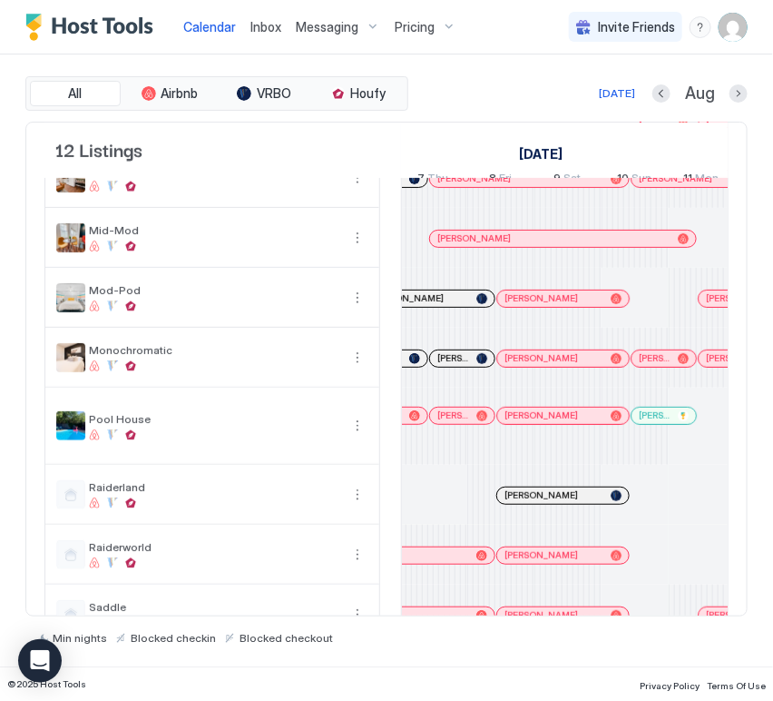
click at [0, 0] on div at bounding box center [0, 0] width 0 height 0
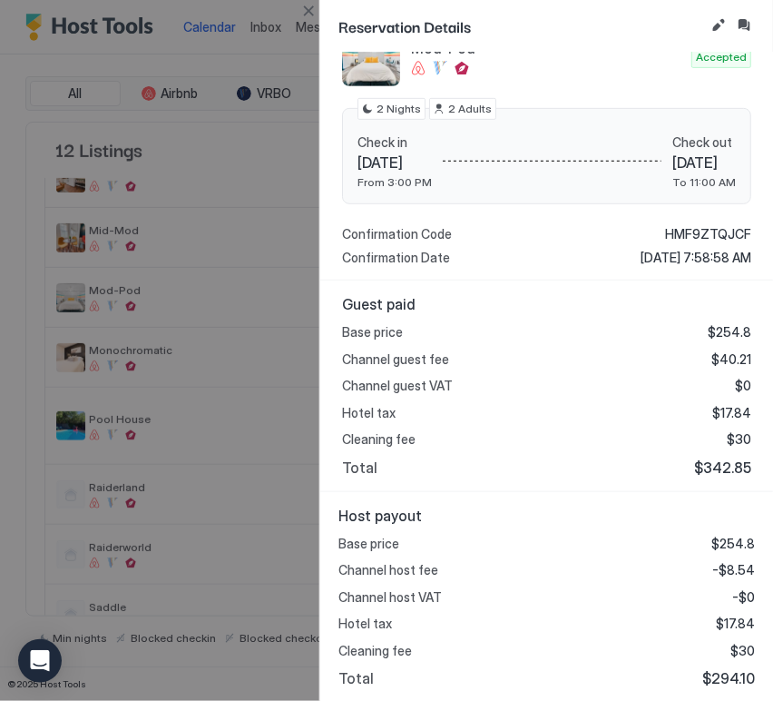
click at [713, 674] on span "$294.10" at bounding box center [729, 678] width 53 height 18
copy span "294.10"
click at [310, 4] on button "Close" at bounding box center [309, 11] width 22 height 22
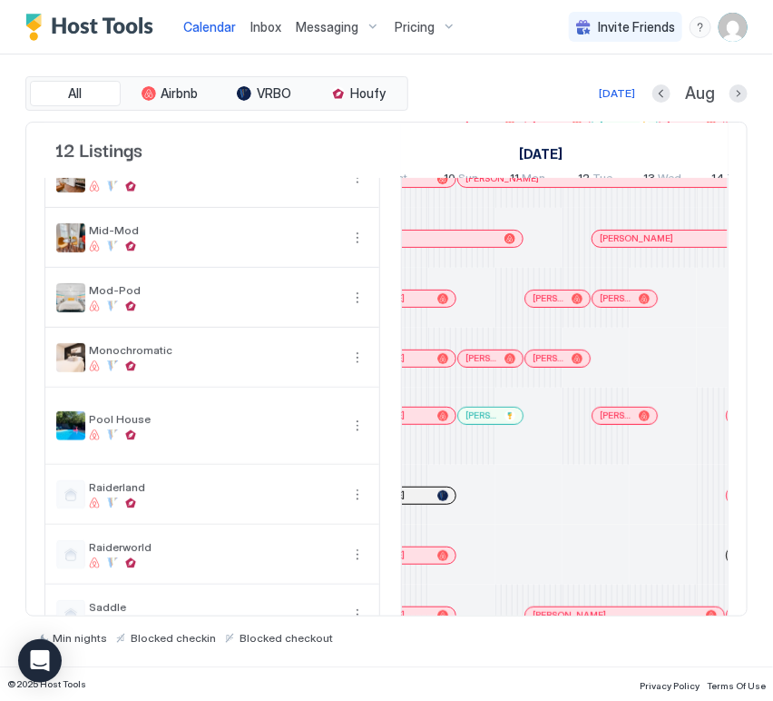
scroll to position [0, 1771]
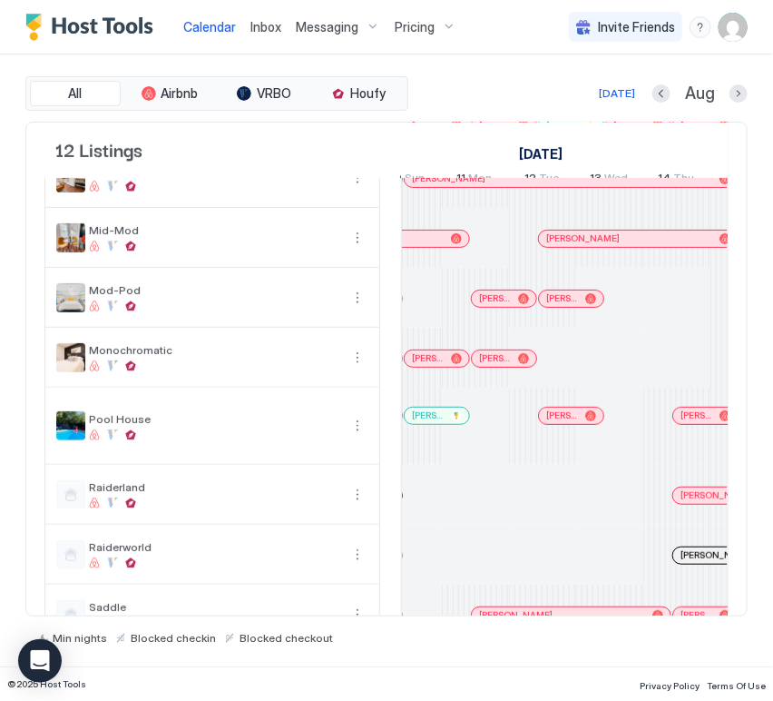
click at [511, 307] on div "[PERSON_NAME]" at bounding box center [504, 298] width 64 height 16
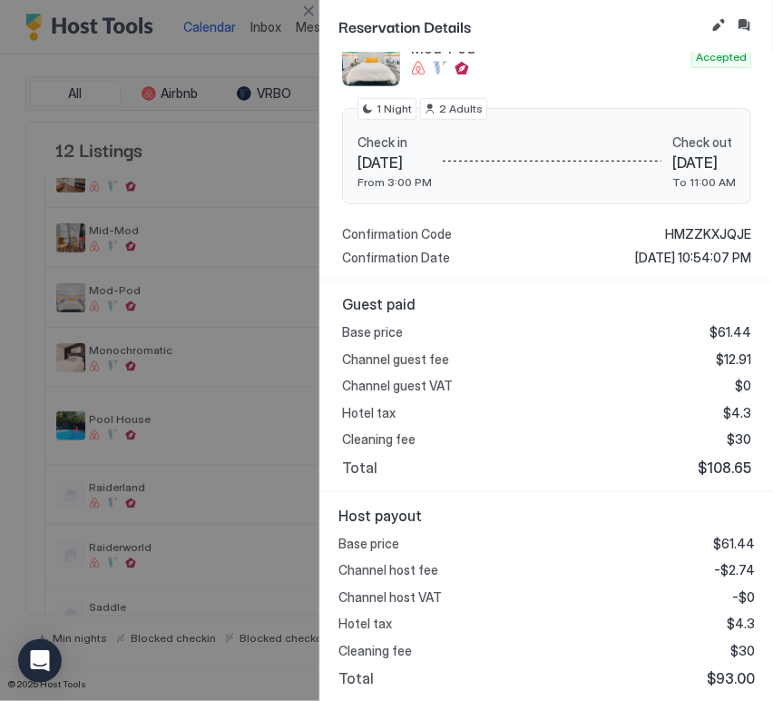
click at [716, 684] on span "$93.00" at bounding box center [731, 678] width 48 height 18
copy span "93.00"
drag, startPoint x: 331, startPoint y: 15, endPoint x: 317, endPoint y: 11, distance: 15.0
click at [330, 15] on div "Reservation Details" at bounding box center [546, 26] width 453 height 53
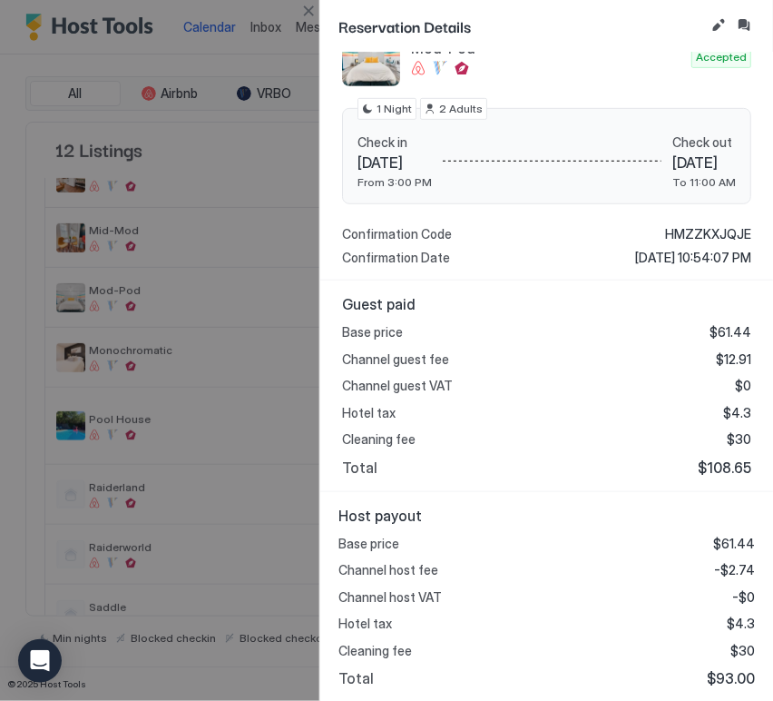
click at [317, 11] on button "Close" at bounding box center [309, 11] width 22 height 22
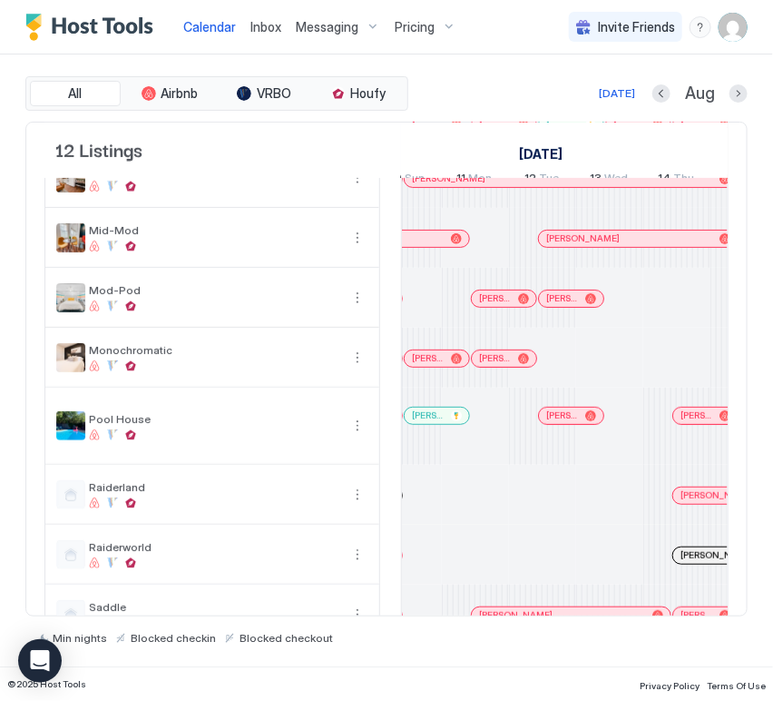
click at [568, 306] on div at bounding box center [569, 298] width 15 height 15
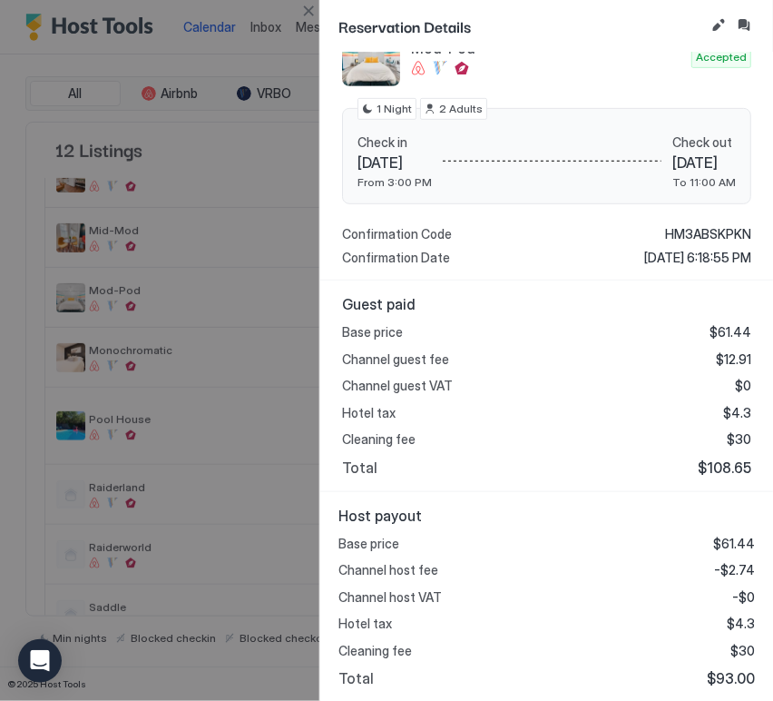
click at [303, 10] on button "Close" at bounding box center [309, 11] width 22 height 22
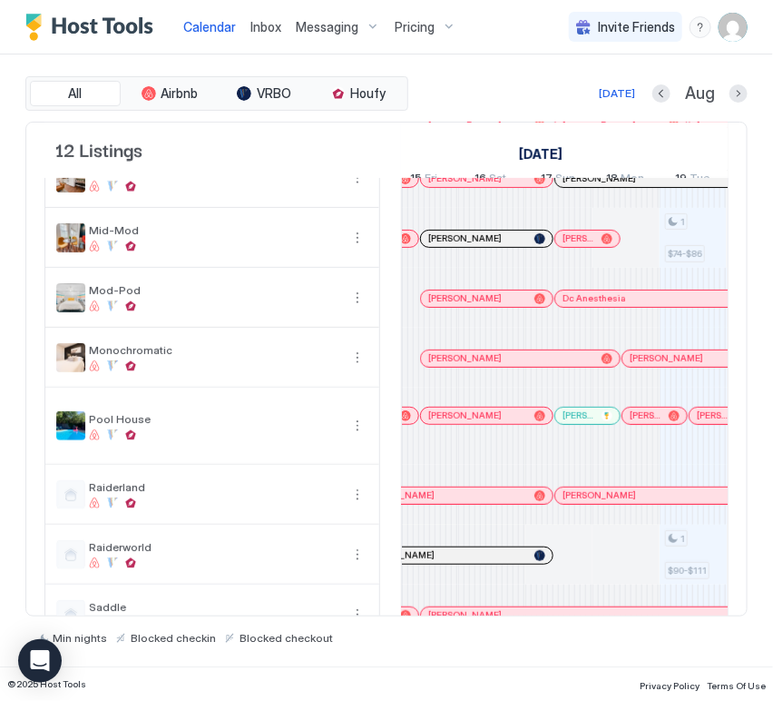
click at [490, 306] on div at bounding box center [491, 298] width 15 height 15
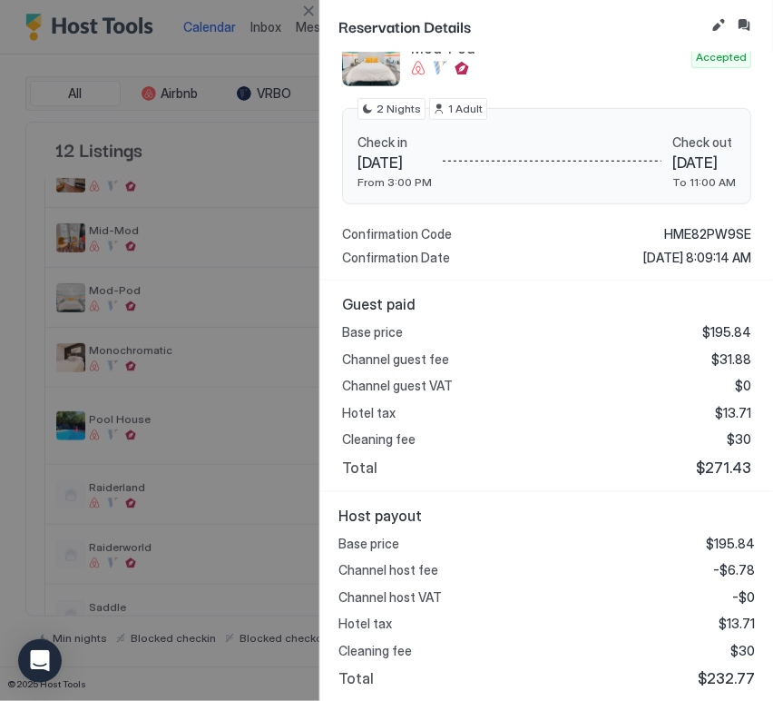
click at [719, 674] on span "$232.77" at bounding box center [726, 678] width 57 height 18
copy span "232.77"
click at [307, 18] on button "Close" at bounding box center [309, 11] width 22 height 22
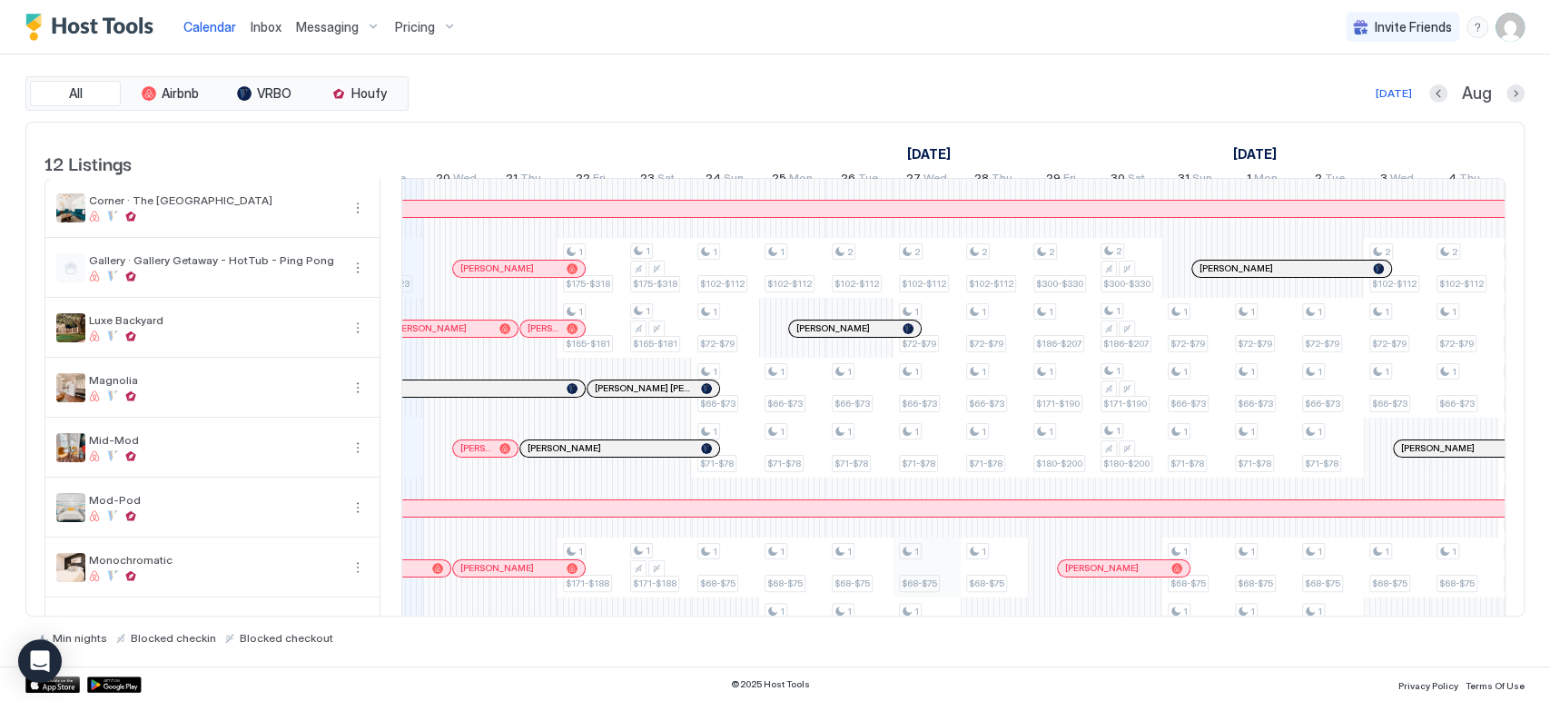
scroll to position [202, 0]
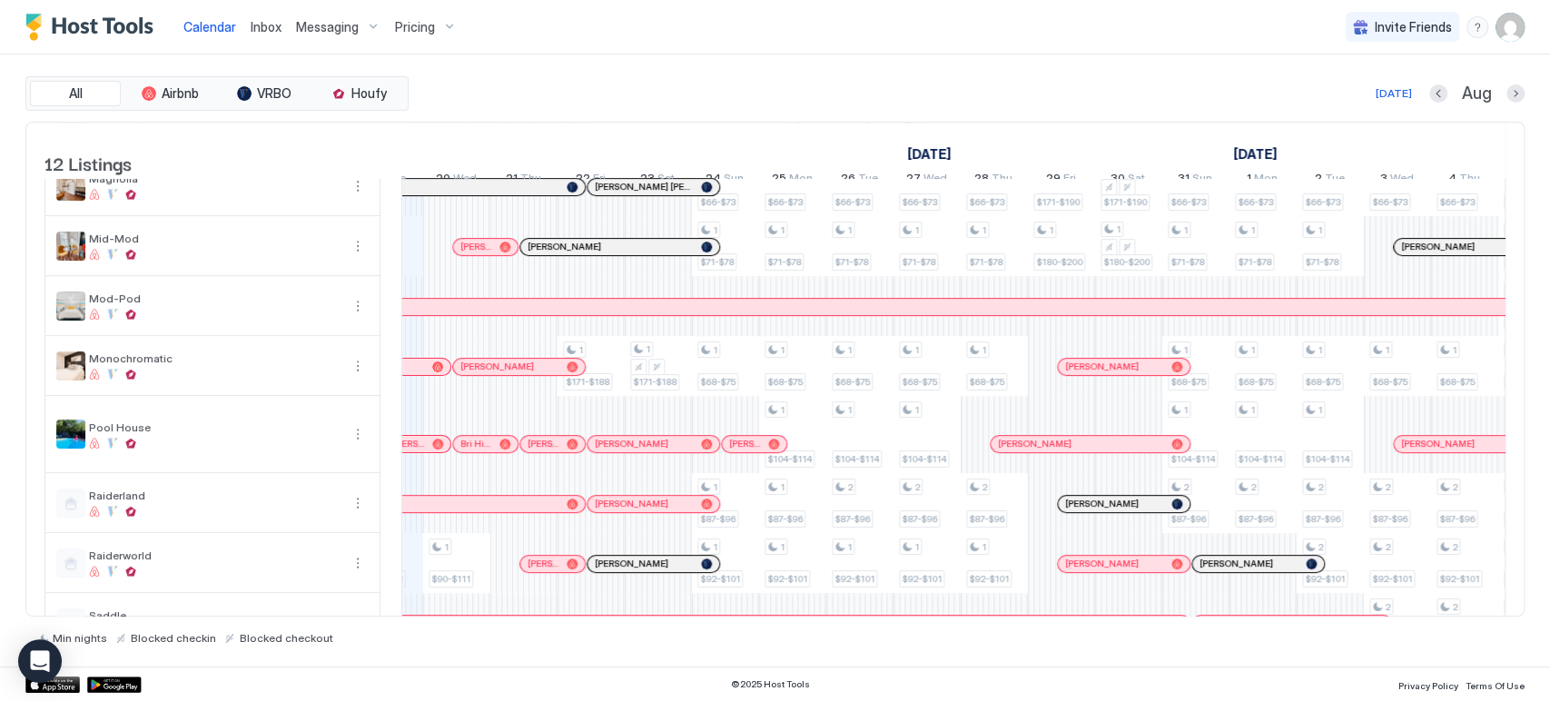
click at [772, 374] on div at bounding box center [1084, 366] width 15 height 15
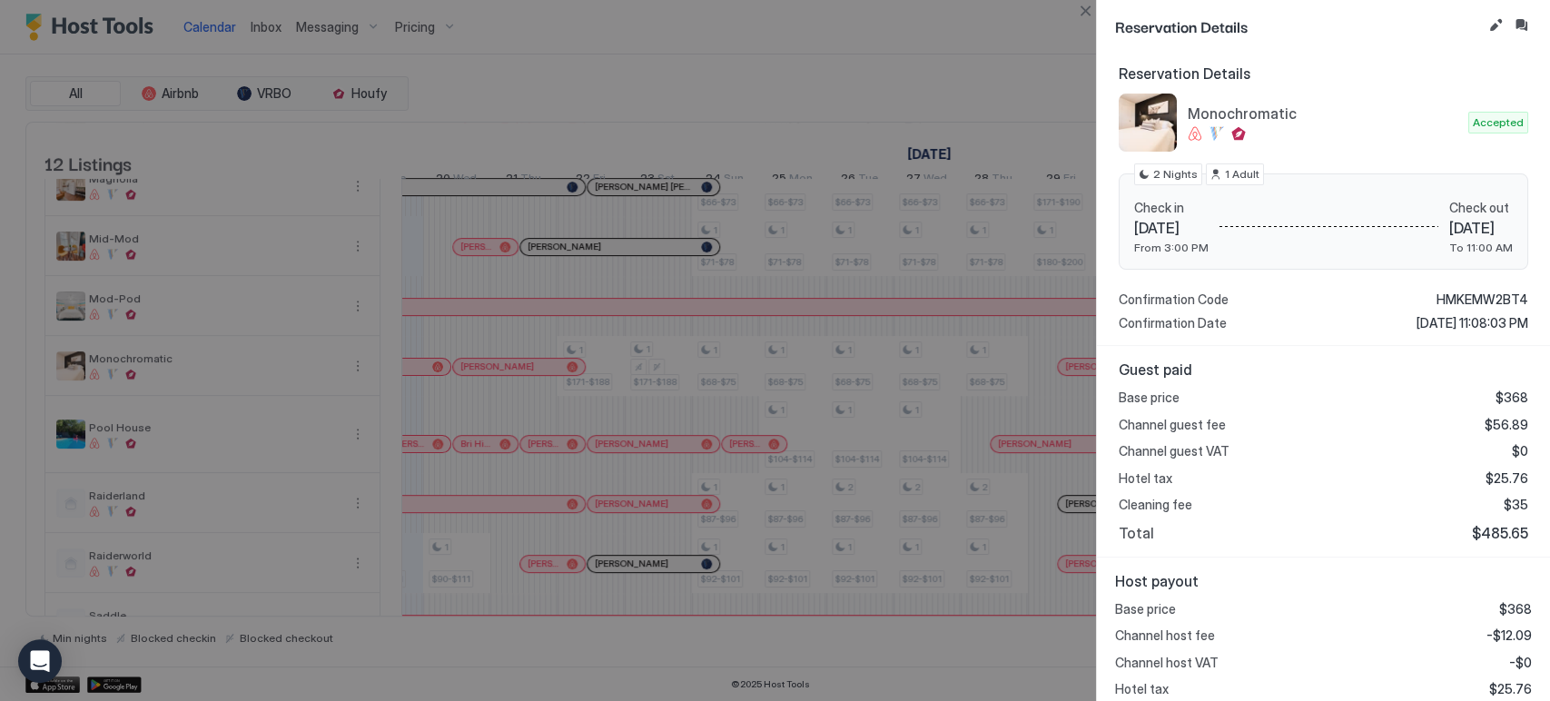
scroll to position [216, 0]
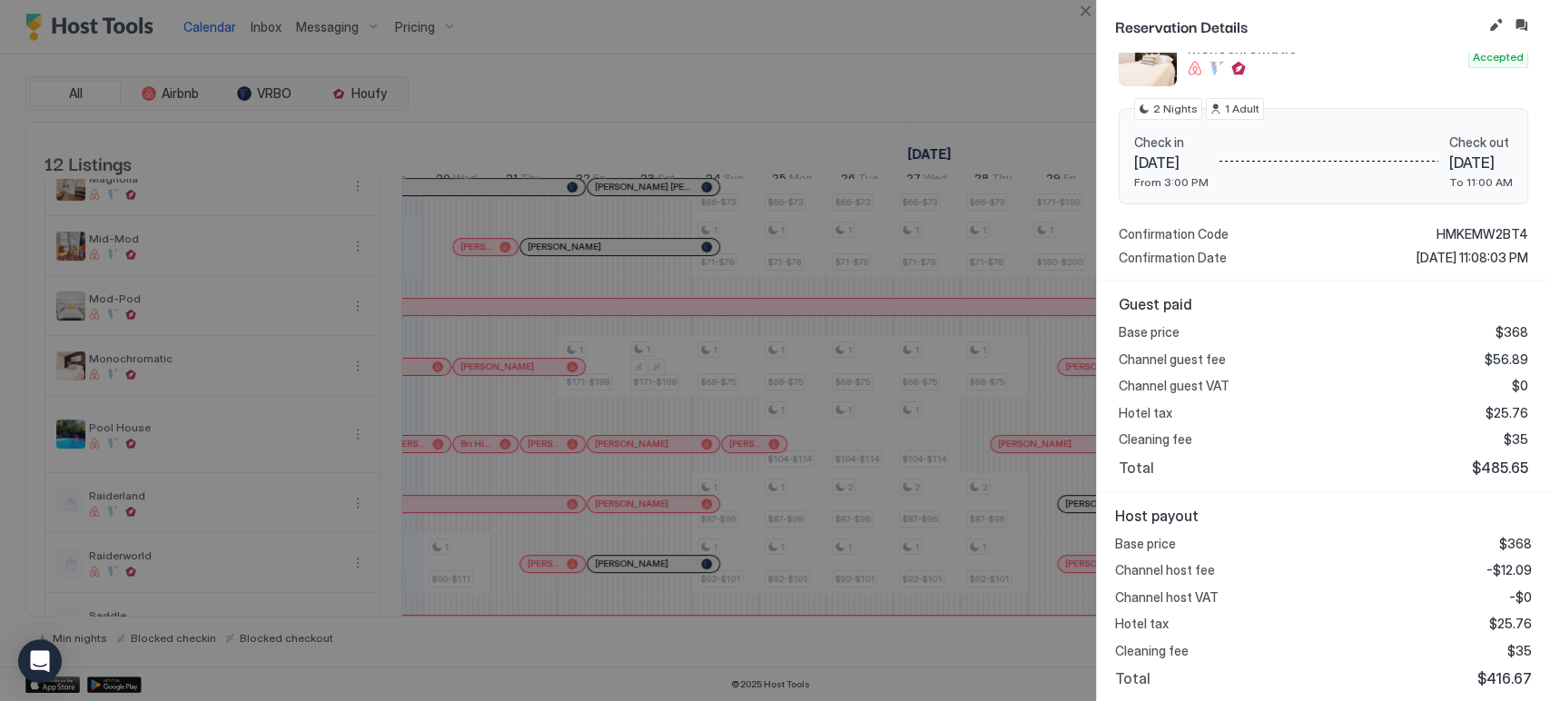
click at [772, 681] on span "$416.67" at bounding box center [1504, 678] width 54 height 18
click at [772, 20] on button "Close" at bounding box center [1085, 11] width 22 height 22
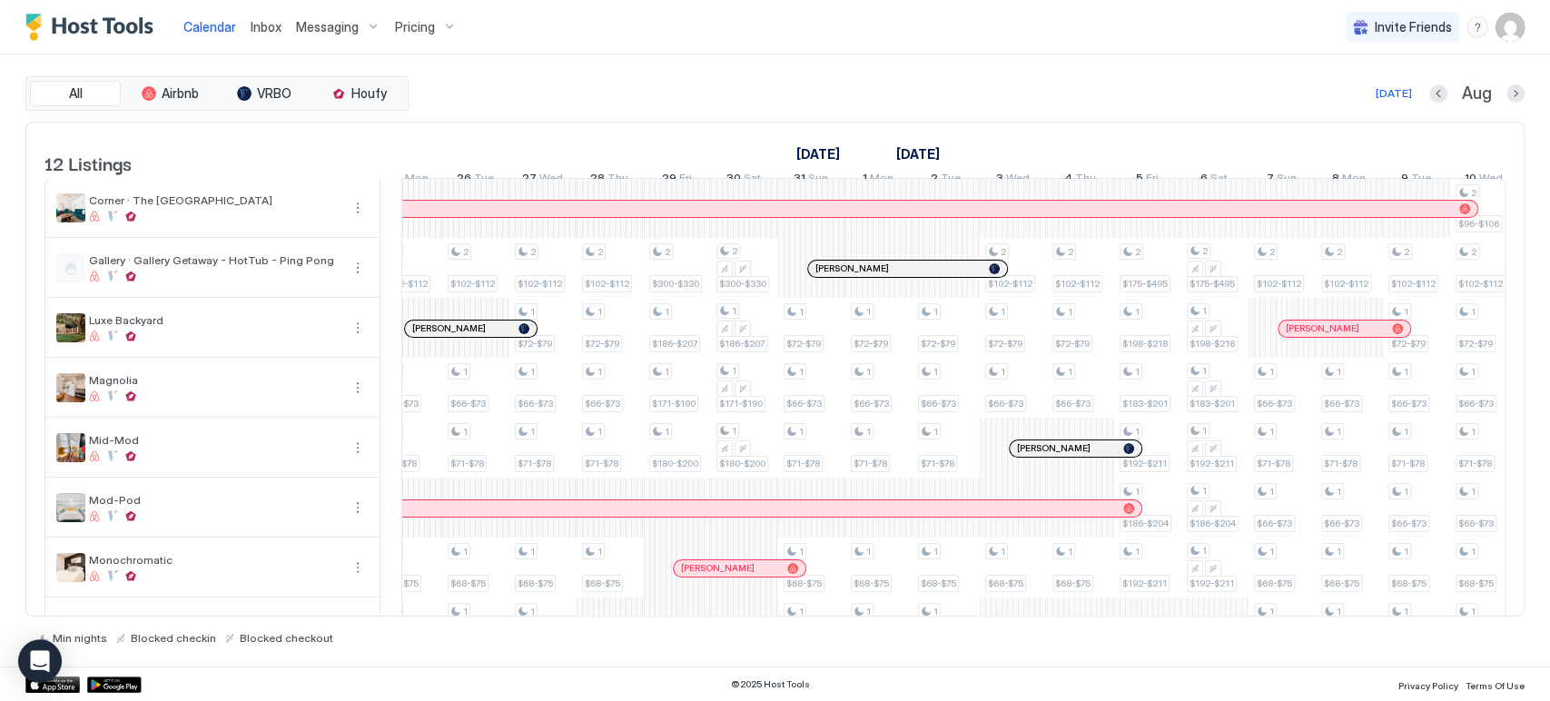
scroll to position [0, 1459]
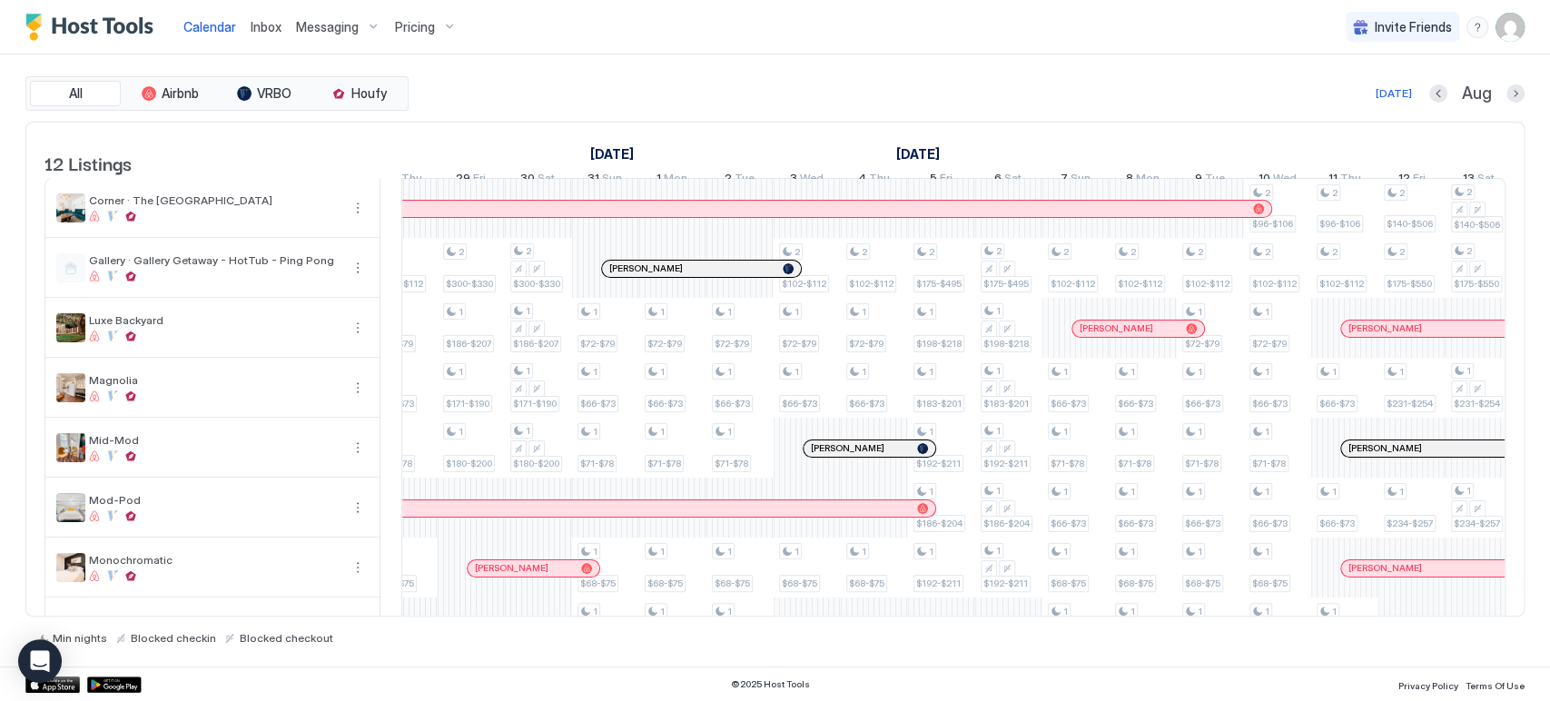
click at [420, 32] on span "Pricing" at bounding box center [415, 27] width 40 height 16
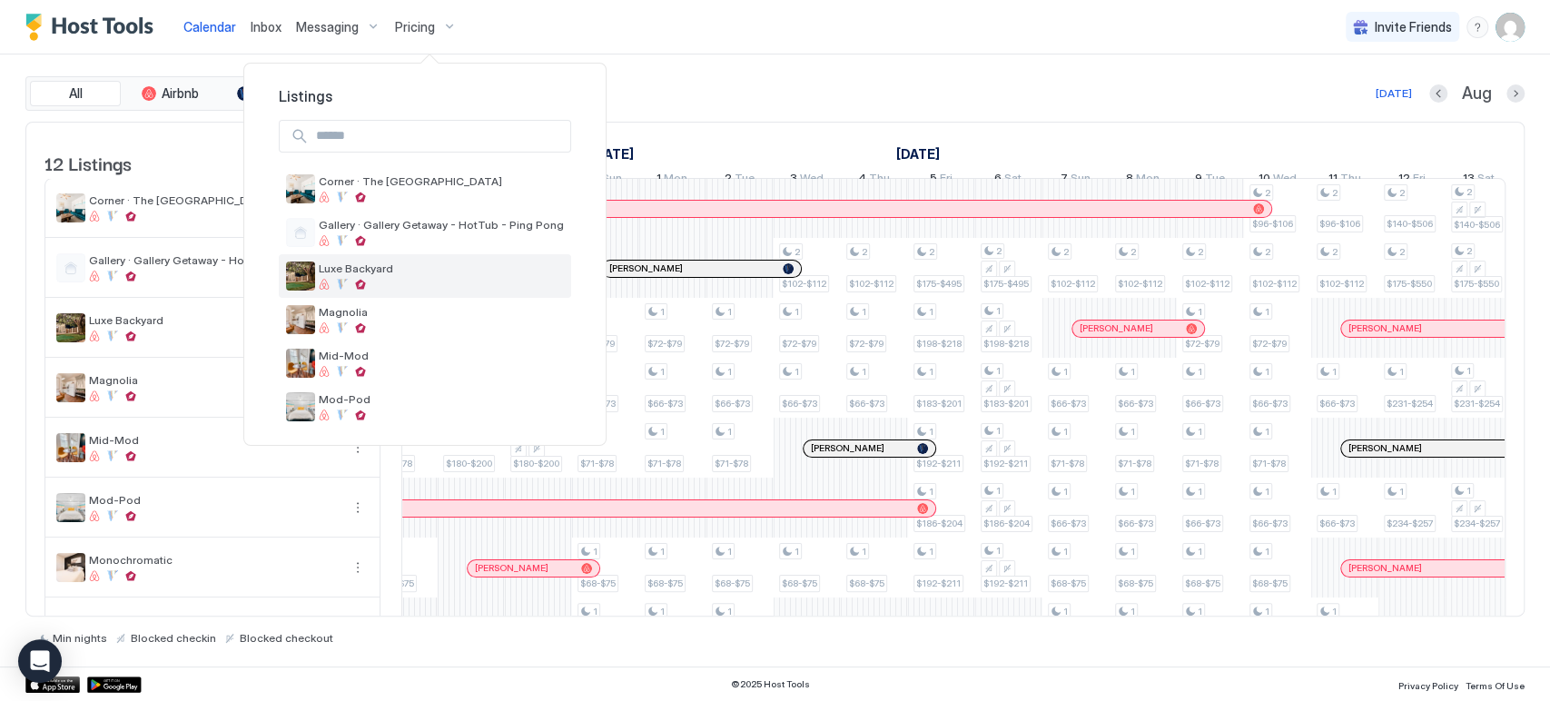
click at [437, 276] on div "Luxe Backyard" at bounding box center [441, 275] width 245 height 28
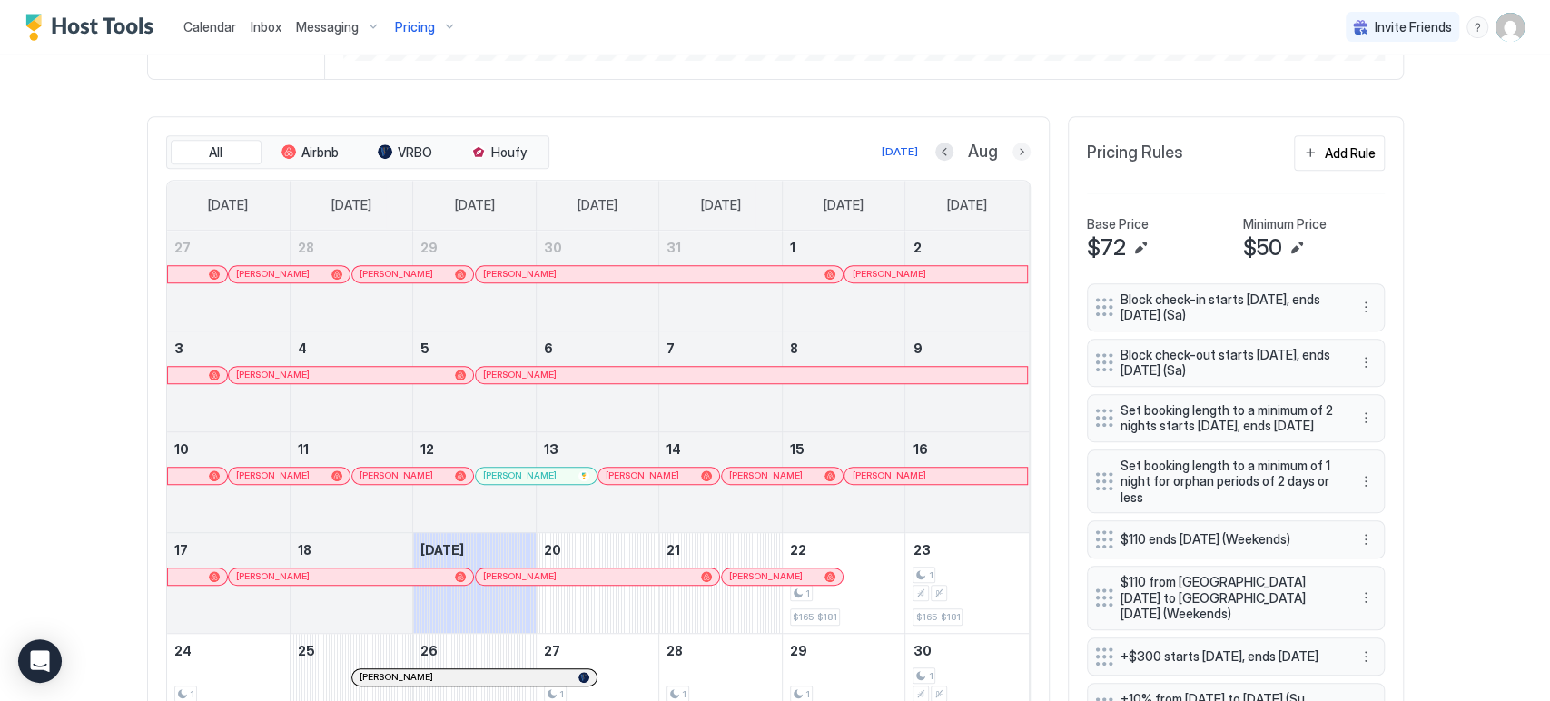
click at [772, 156] on button "Next month" at bounding box center [1021, 152] width 18 height 18
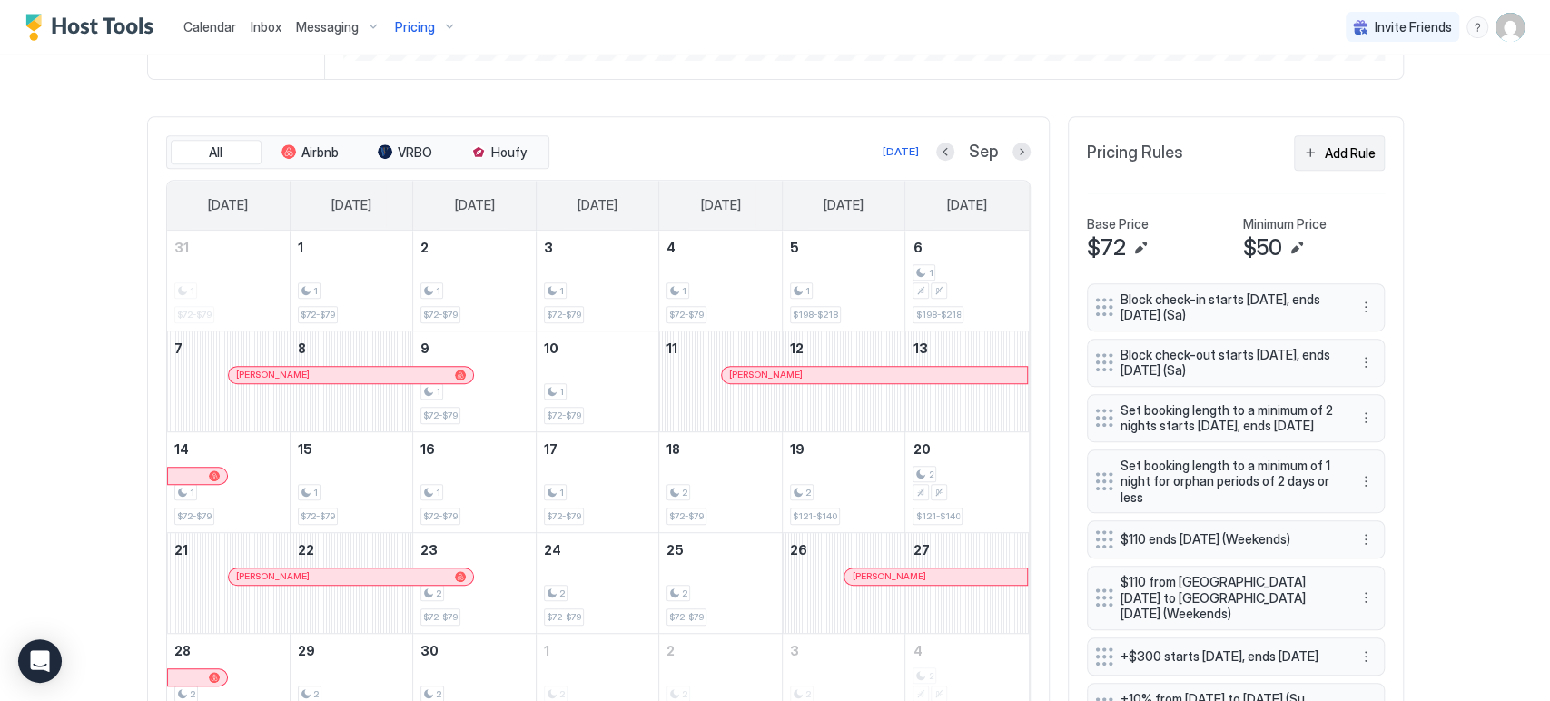
click at [772, 161] on button "Add Rule" at bounding box center [1339, 152] width 91 height 35
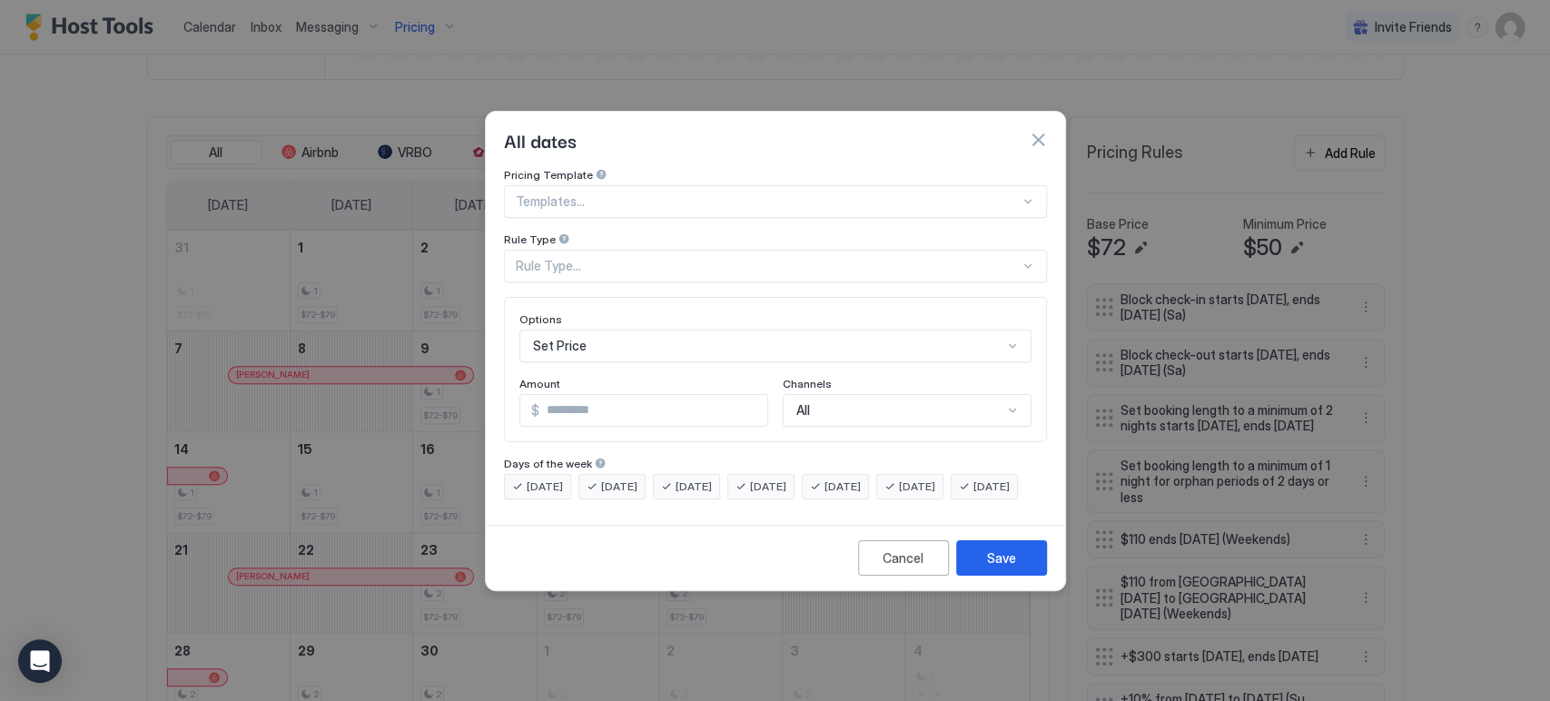
click at [772, 119] on div "All dates" at bounding box center [775, 140] width 579 height 56
click at [772, 131] on button "button" at bounding box center [1037, 140] width 18 height 18
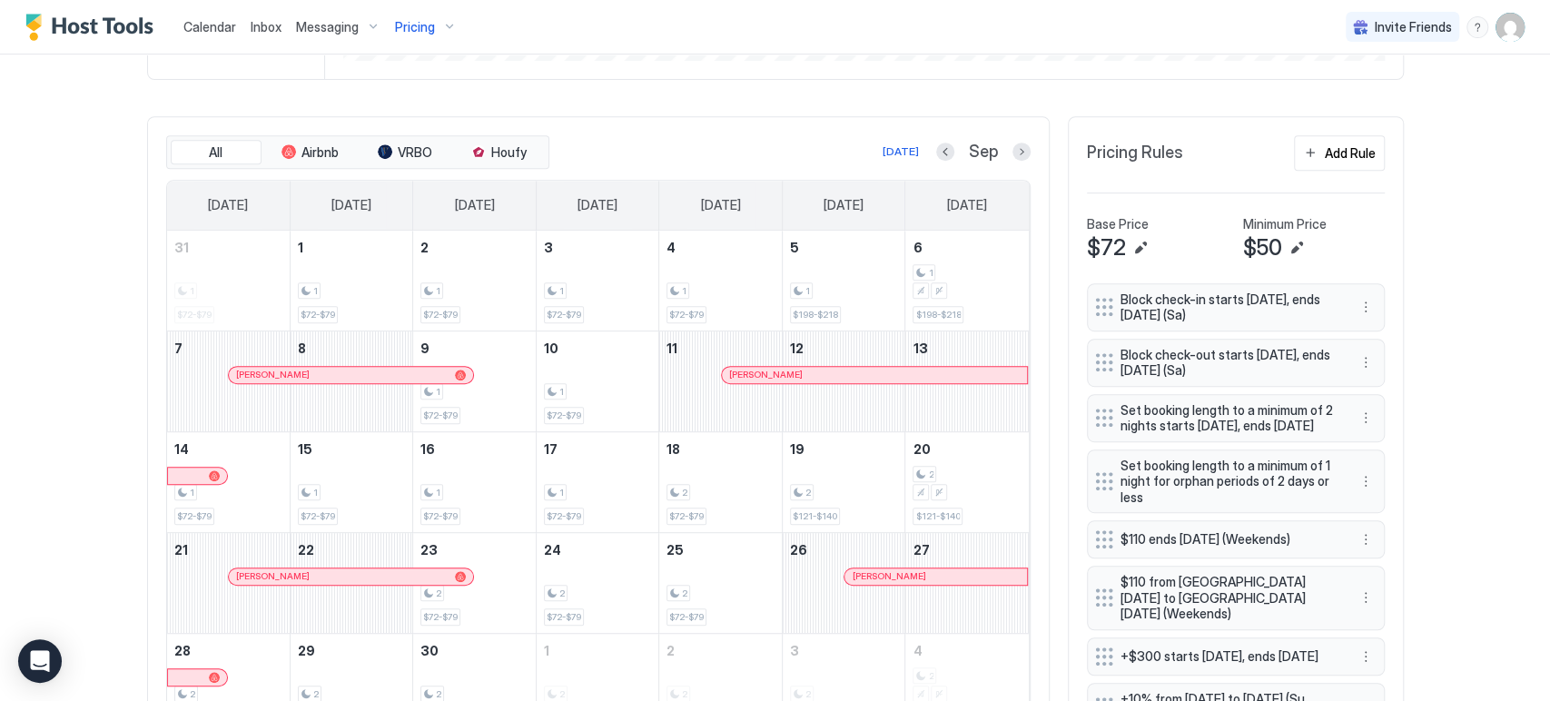
click at [419, 26] on span "Pricing" at bounding box center [415, 27] width 40 height 16
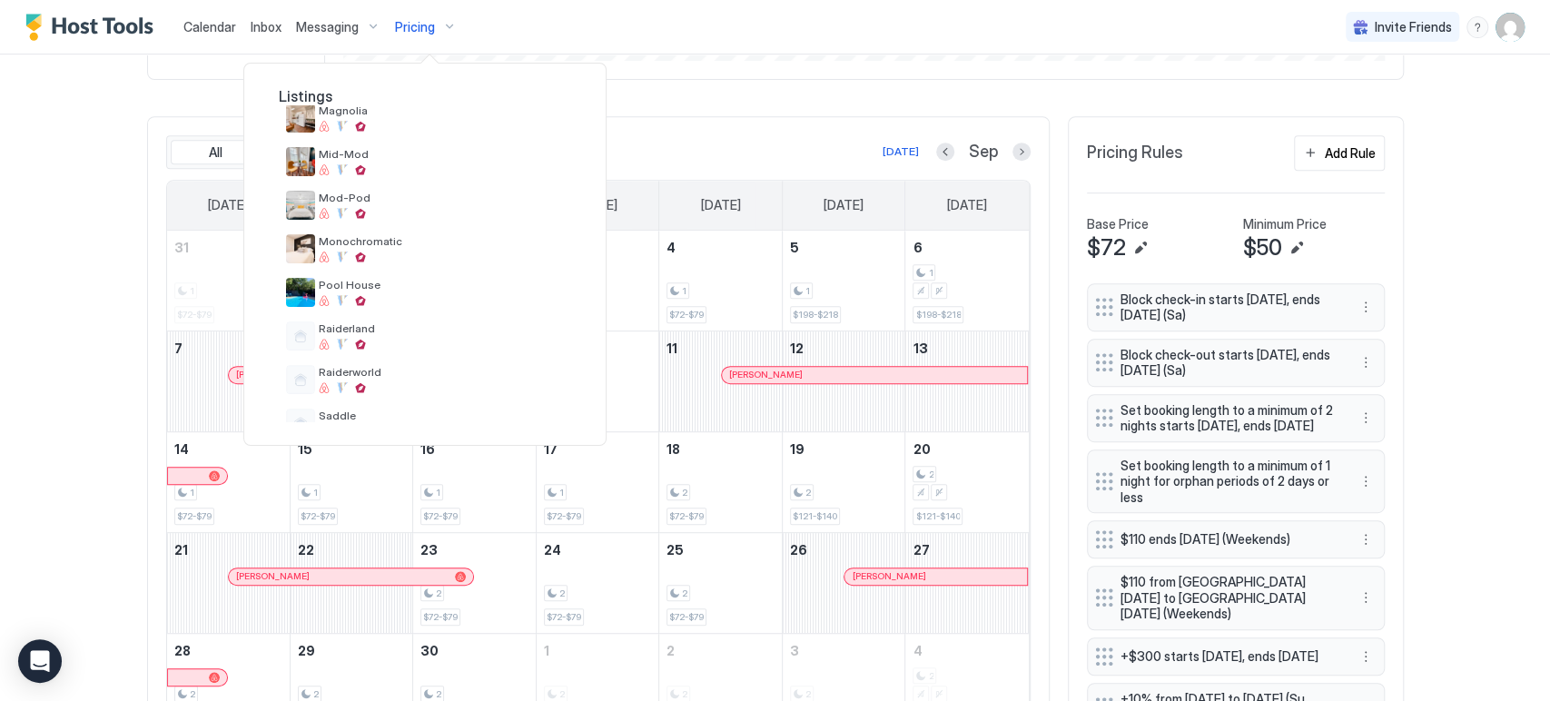
click at [683, 39] on div at bounding box center [775, 350] width 1550 height 701
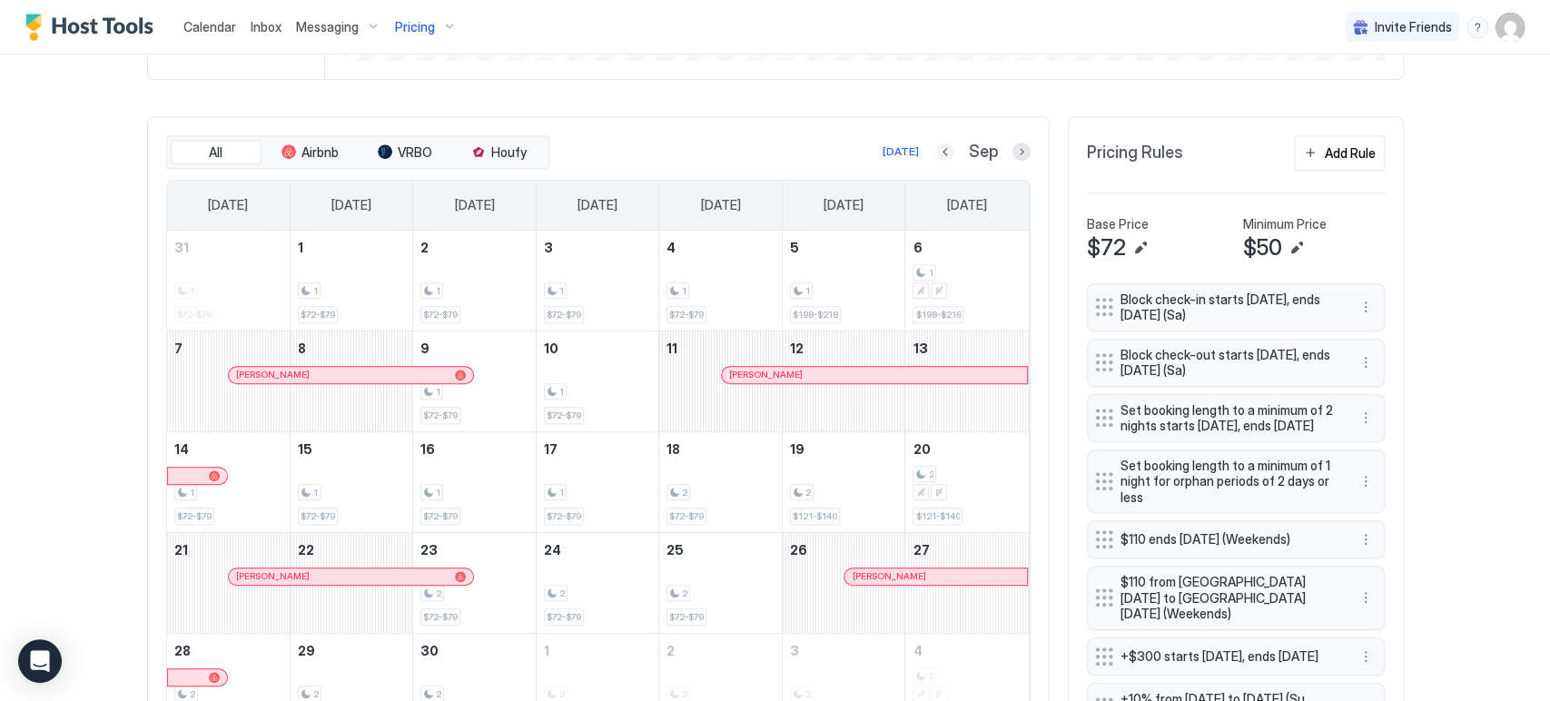
click at [772, 153] on button "Previous month" at bounding box center [945, 152] width 18 height 18
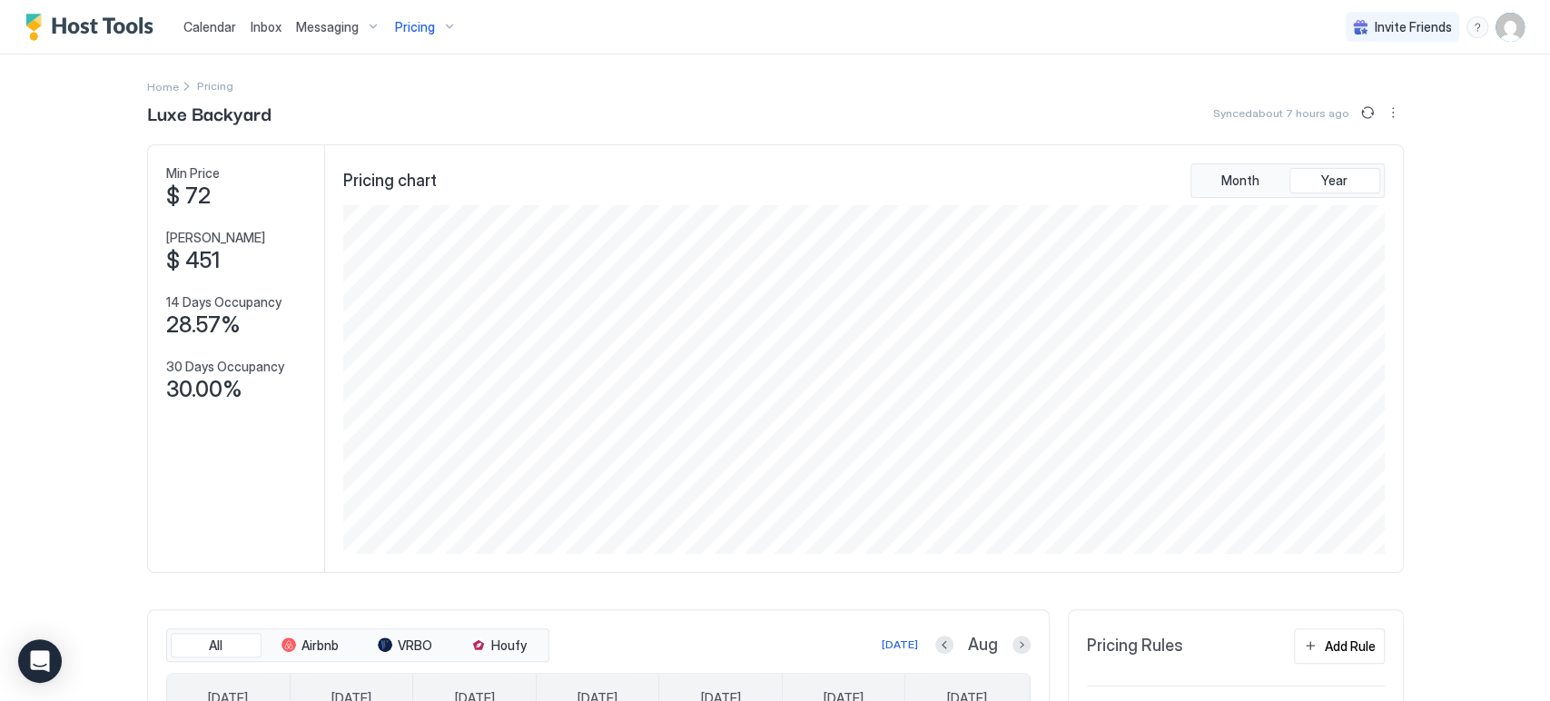
click at [406, 19] on span "Pricing" at bounding box center [415, 27] width 40 height 16
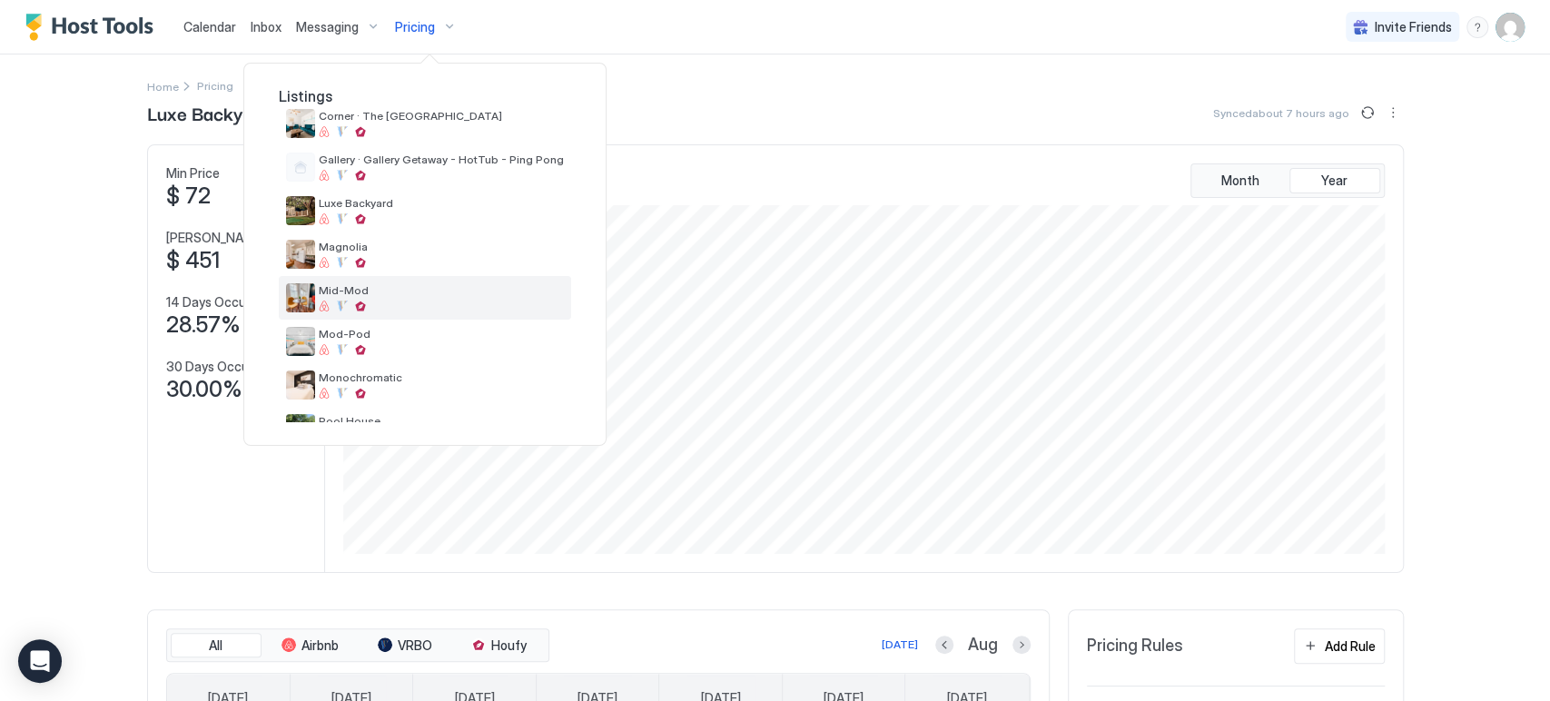
scroll to position [101, 0]
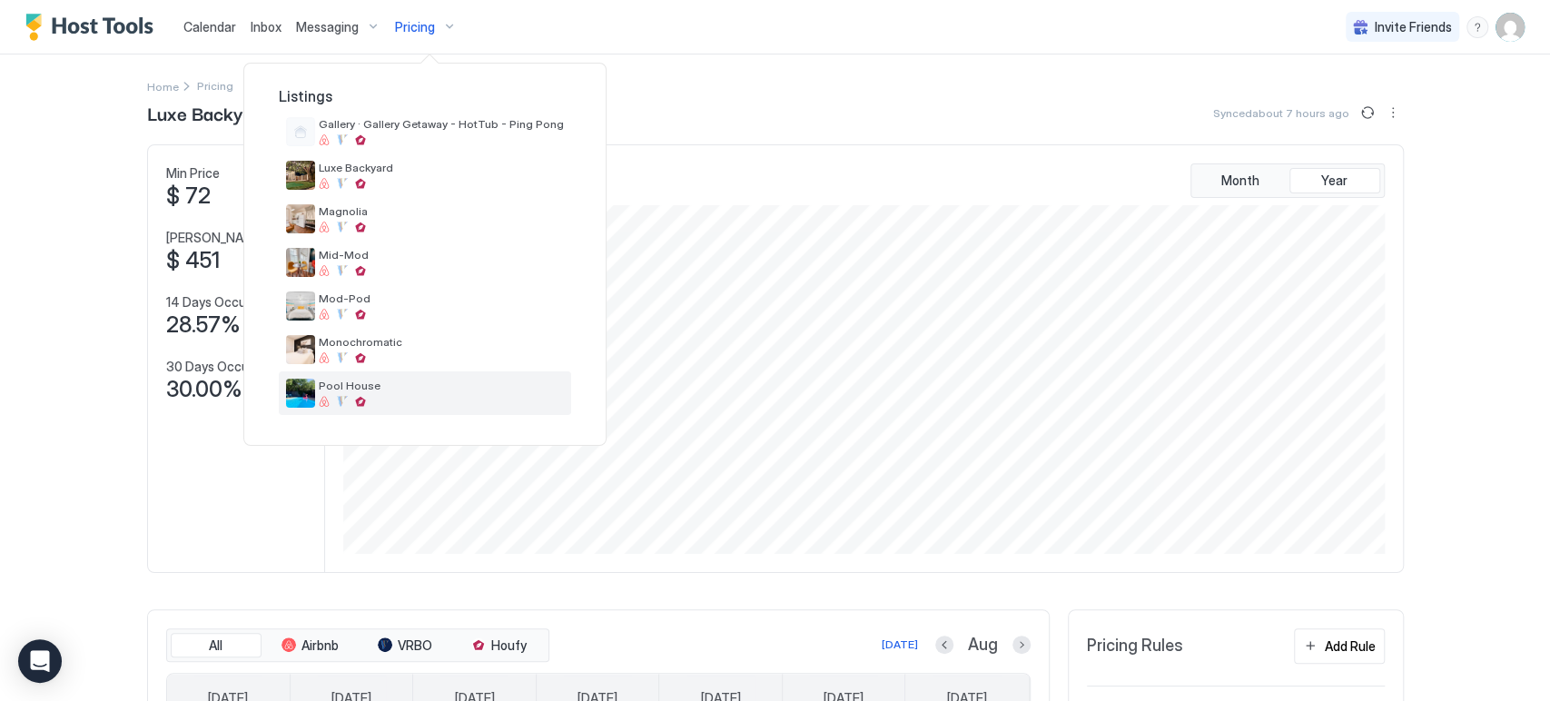
click at [407, 376] on div "Pool House" at bounding box center [425, 393] width 292 height 44
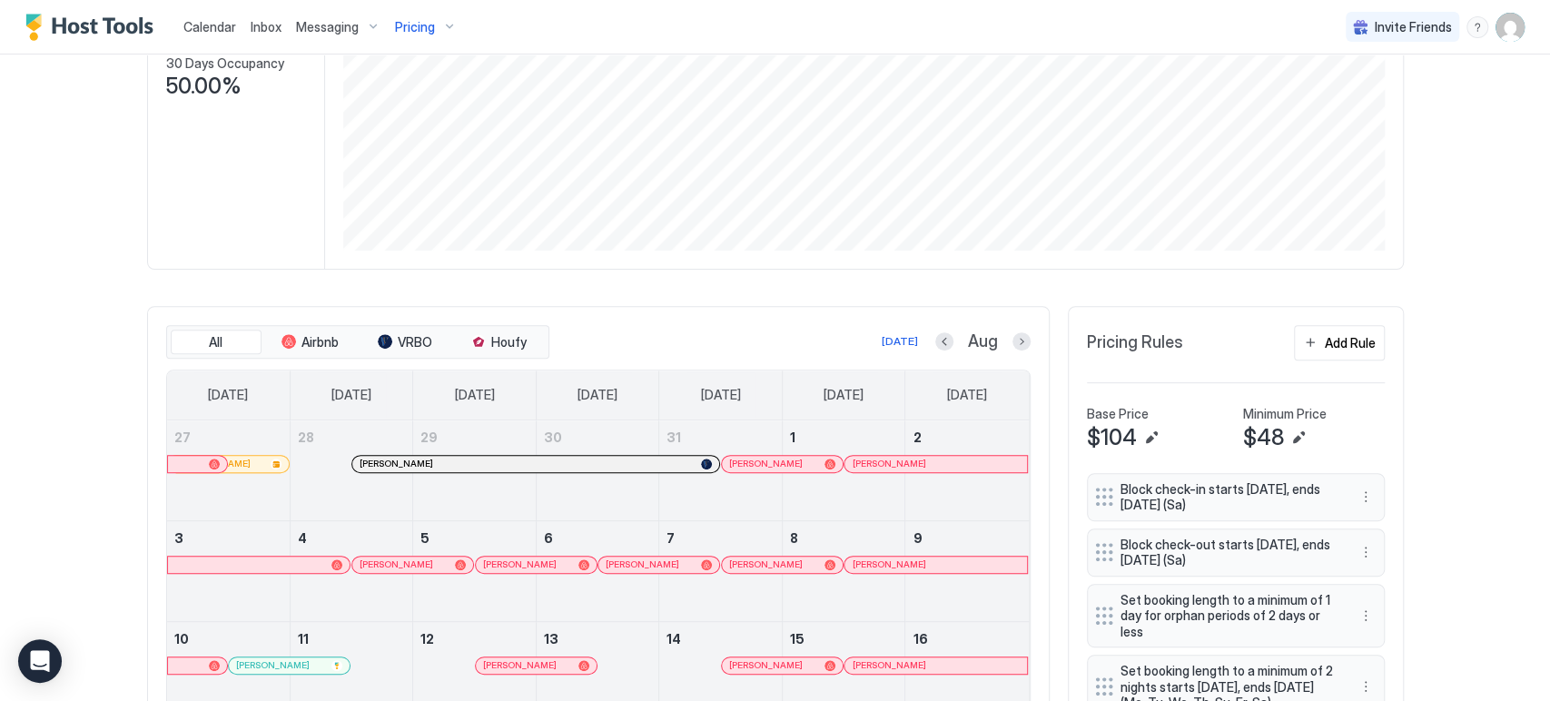
scroll to position [302, 0]
